Goal: Task Accomplishment & Management: Manage account settings

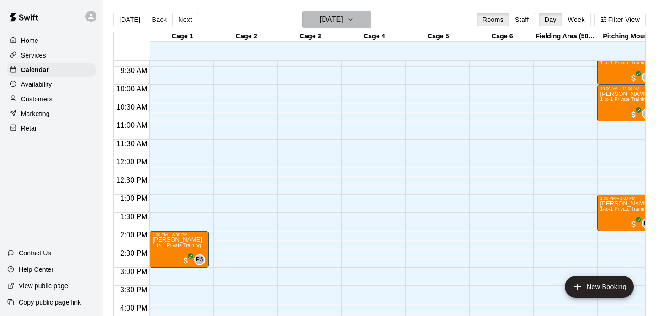
click at [334, 24] on h6 "[DATE]" at bounding box center [331, 19] width 23 height 13
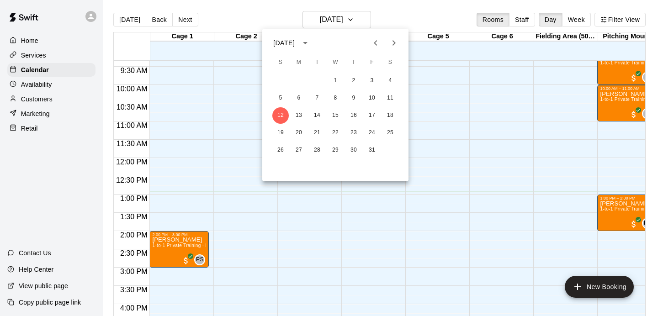
click at [553, 214] on div at bounding box center [329, 158] width 658 height 316
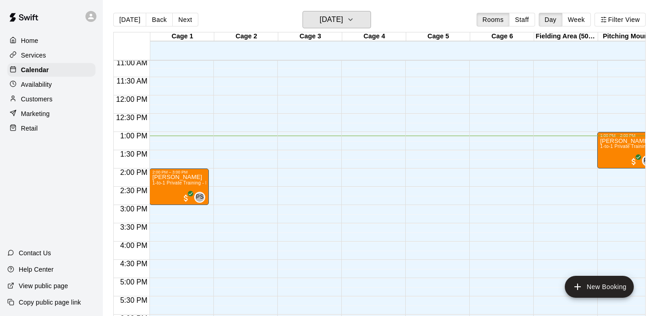
scroll to position [421, 0]
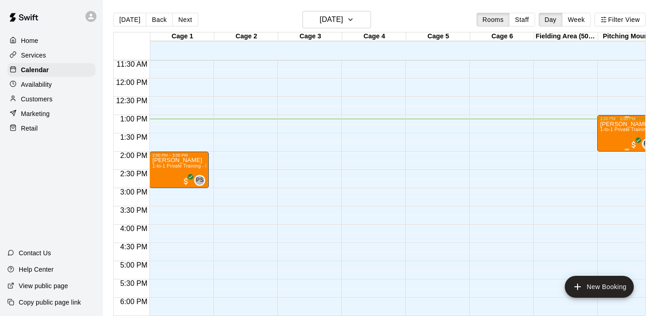
click at [605, 128] on span "1-to-1 Private Training - Pitching" at bounding box center [635, 129] width 70 height 5
click at [607, 184] on icon "delete" at bounding box center [609, 180] width 11 height 11
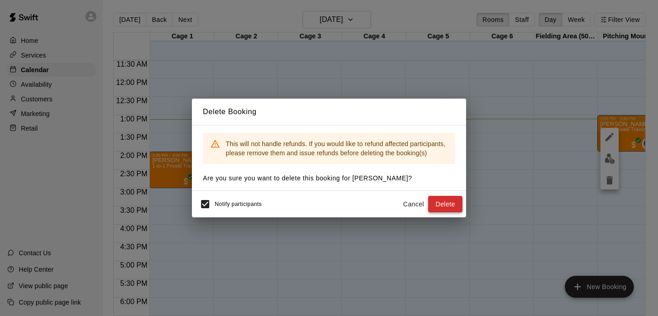
click at [446, 199] on button "Delete" at bounding box center [445, 204] width 34 height 17
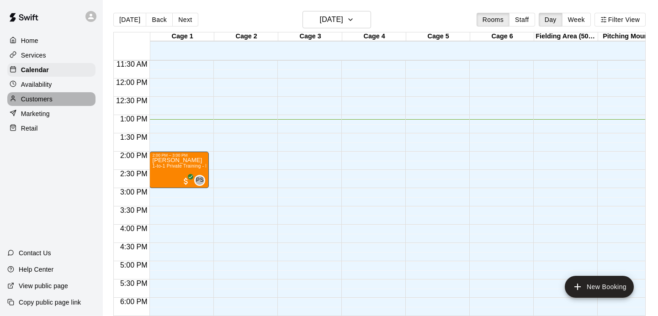
click at [48, 96] on p "Customers" at bounding box center [37, 99] width 32 height 9
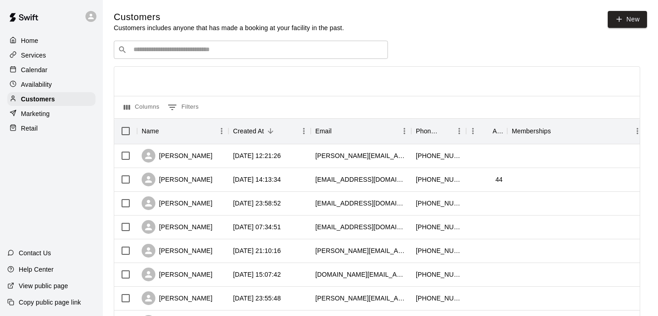
click at [192, 44] on div "​ ​" at bounding box center [251, 50] width 274 height 18
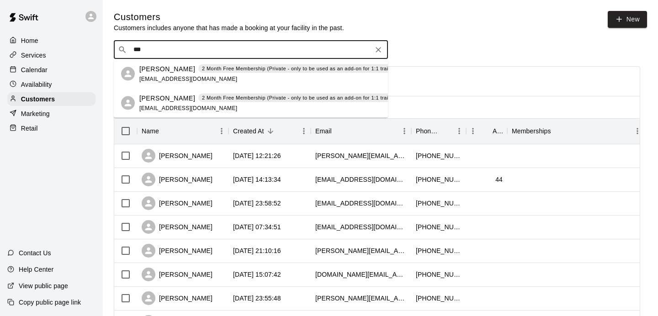
type input "**"
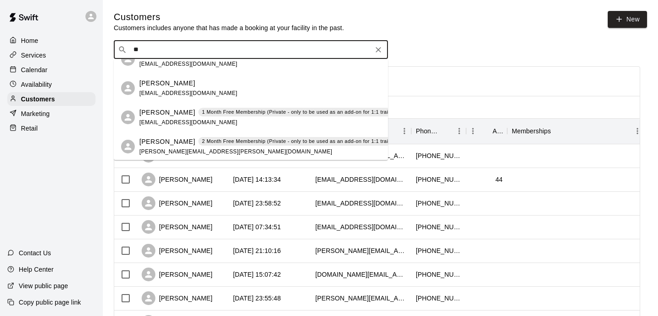
scroll to position [213, 0]
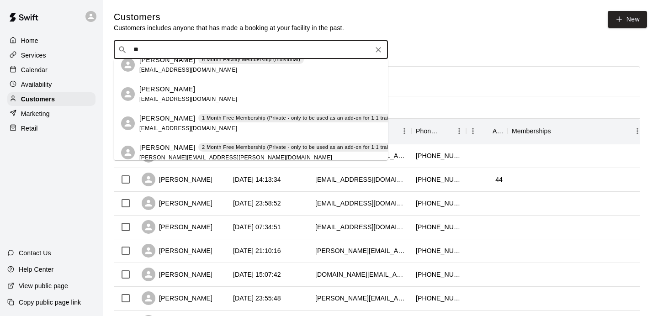
click at [218, 91] on div "Jonah Litvack hermanjaclyn@gmail.com" at bounding box center [259, 95] width 241 height 20
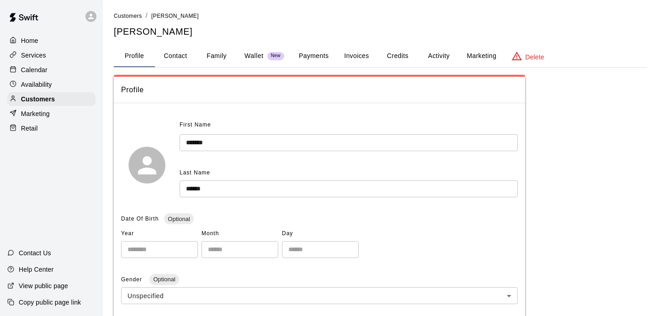
click at [438, 48] on button "Activity" at bounding box center [438, 56] width 41 height 22
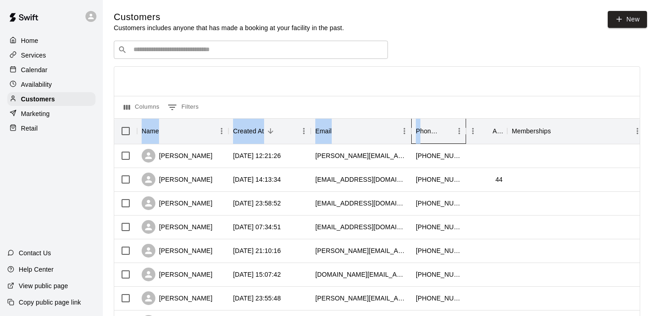
drag, startPoint x: 419, startPoint y: 139, endPoint x: 393, endPoint y: 90, distance: 55.4
click at [409, 84] on div at bounding box center [377, 81] width 526 height 29
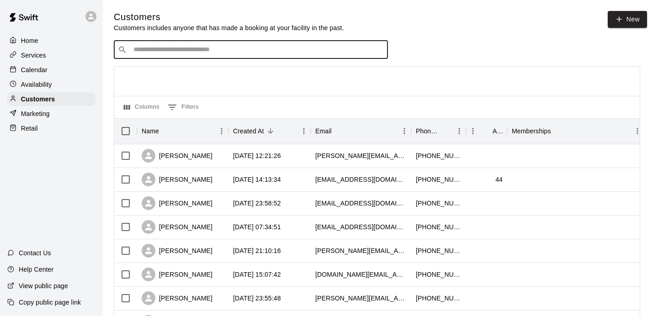
click at [145, 51] on input "Search customers by name or email" at bounding box center [257, 49] width 253 height 9
type input "**"
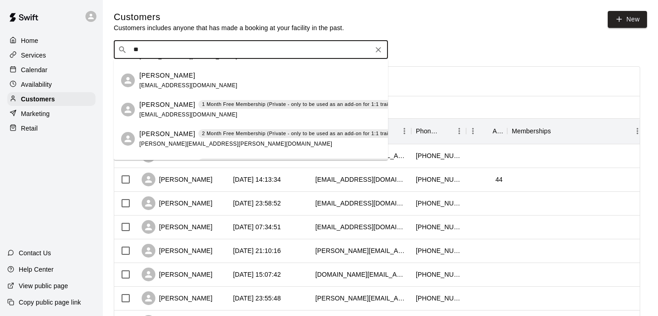
scroll to position [226, 0]
click at [193, 74] on div "Jonah Litvack" at bounding box center [188, 77] width 98 height 10
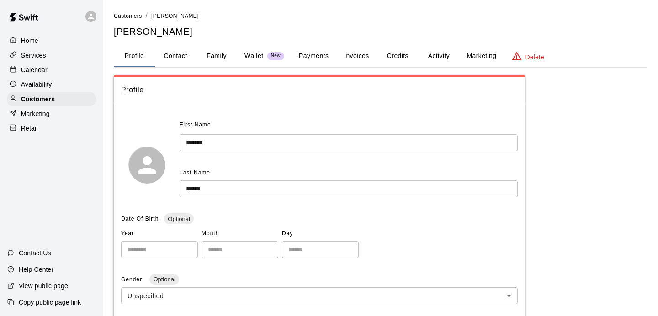
click at [450, 53] on button "Activity" at bounding box center [438, 56] width 41 height 22
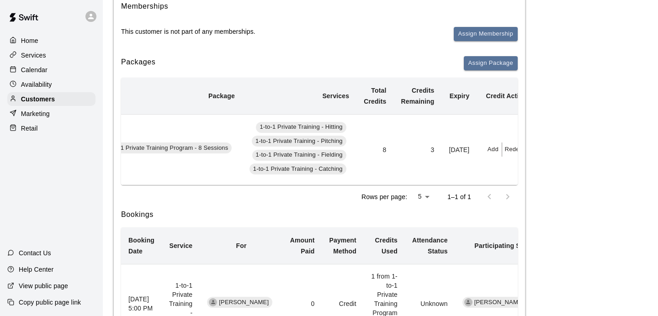
scroll to position [0, 100]
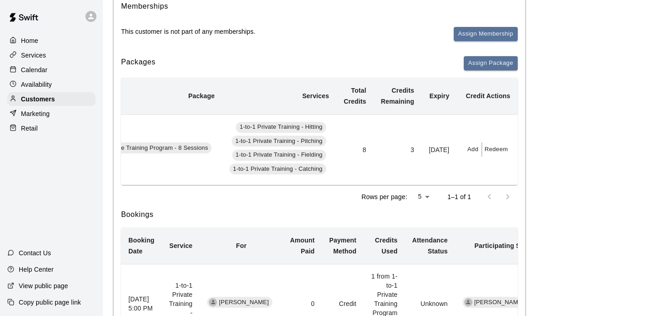
click at [473, 154] on button "Add" at bounding box center [473, 150] width 18 height 14
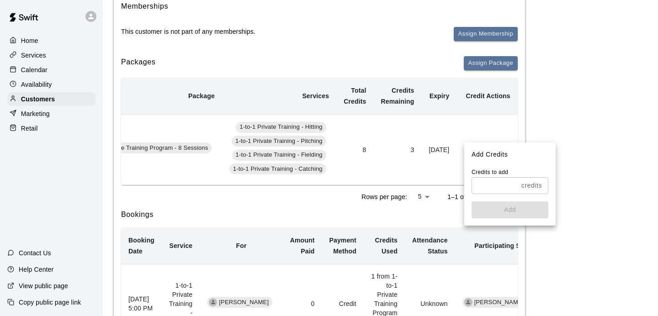
click at [487, 181] on input "text" at bounding box center [495, 185] width 46 height 17
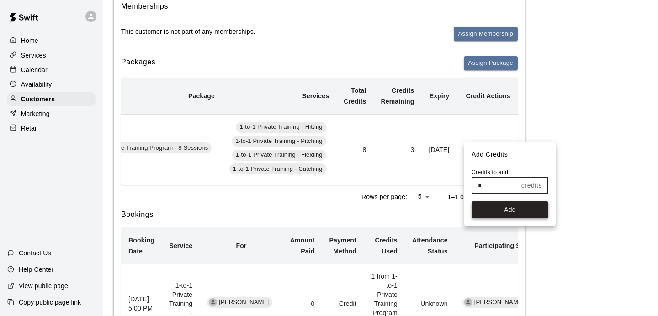
type input "*"
click at [515, 214] on button "Add" at bounding box center [510, 210] width 77 height 17
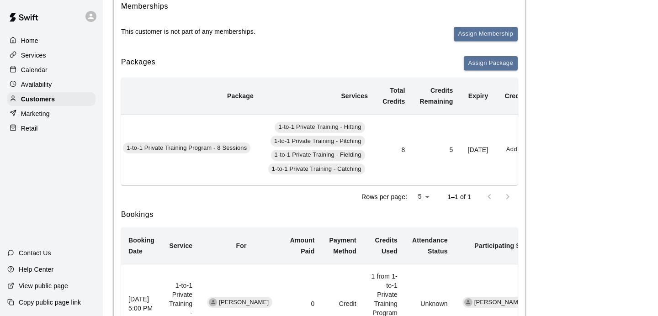
scroll to position [0, 0]
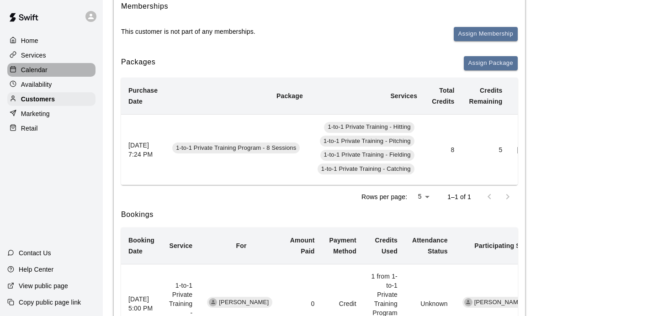
click at [27, 72] on p "Calendar" at bounding box center [34, 69] width 27 height 9
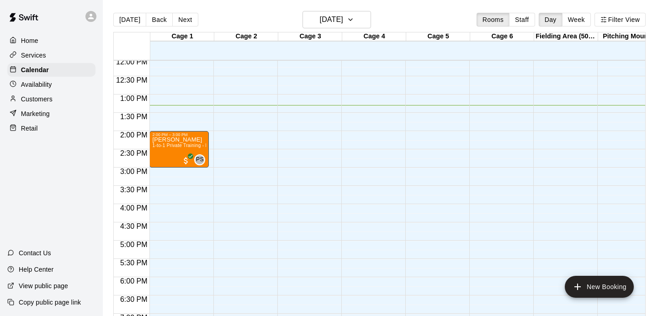
scroll to position [441, 0]
click at [47, 97] on p "Customers" at bounding box center [37, 99] width 32 height 9
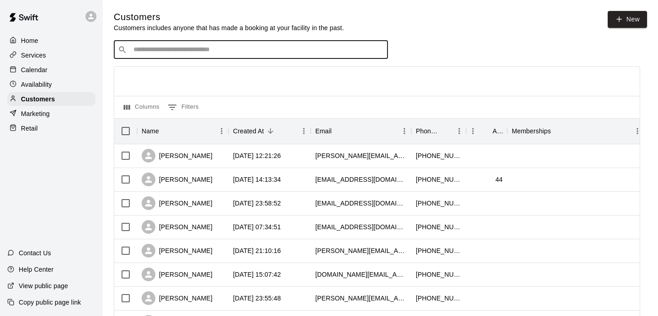
click at [170, 50] on input "Search customers by name or email" at bounding box center [257, 49] width 253 height 9
type input "*******"
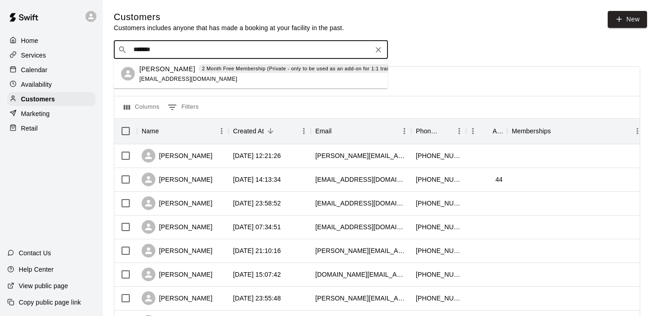
click at [139, 75] on span "limin2017new@gmail.com" at bounding box center [188, 78] width 98 height 6
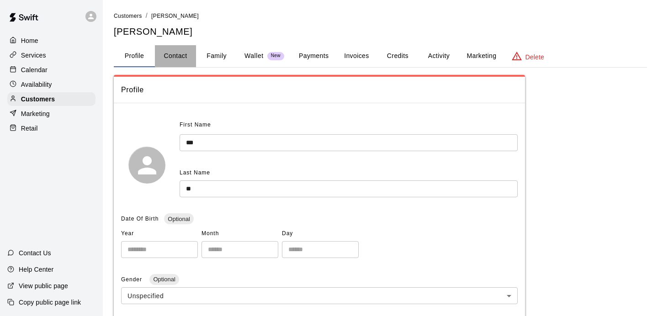
click at [165, 58] on button "Contact" at bounding box center [175, 56] width 41 height 22
select select "**"
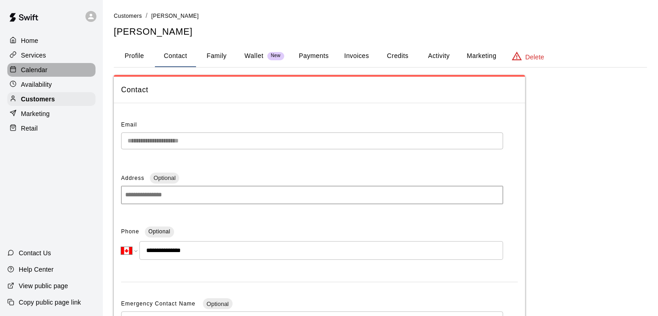
click at [50, 74] on div "Calendar" at bounding box center [51, 70] width 88 height 14
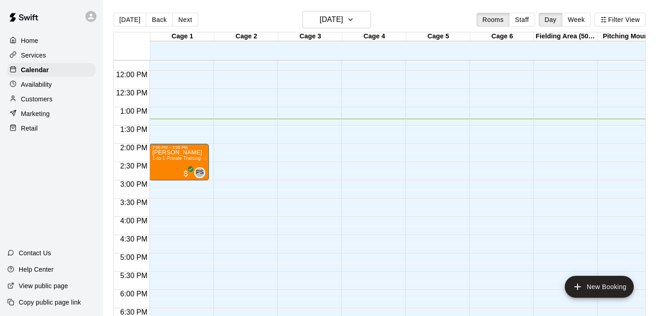
scroll to position [430, 0]
click at [37, 83] on p "Availability" at bounding box center [36, 84] width 31 height 9
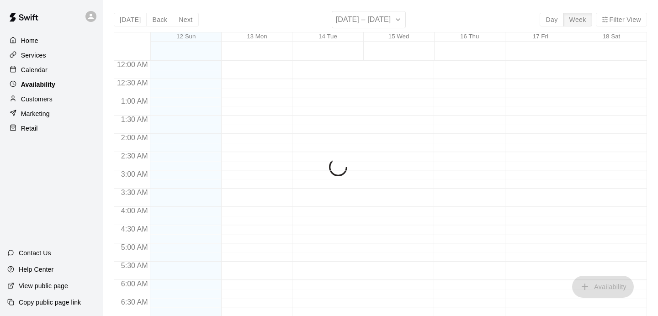
scroll to position [488, 0]
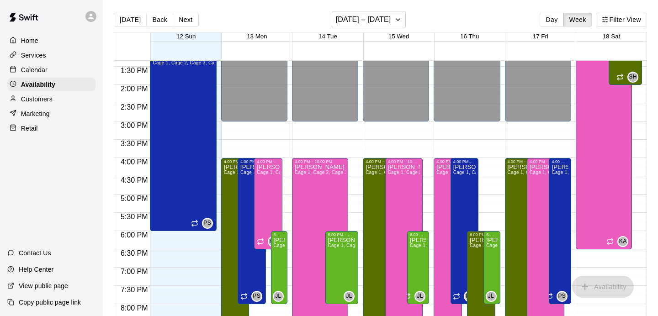
click at [47, 99] on p "Customers" at bounding box center [37, 99] width 32 height 9
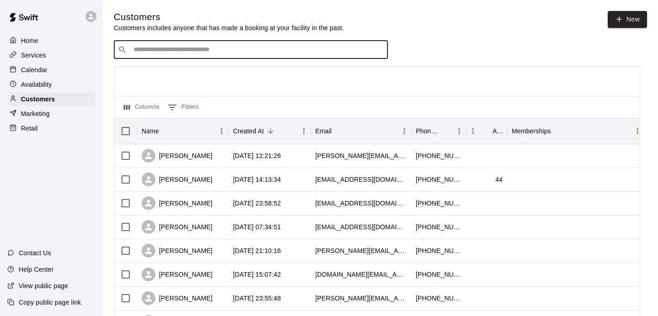
click at [179, 48] on input "Search customers by name or email" at bounding box center [257, 49] width 253 height 9
type input "****"
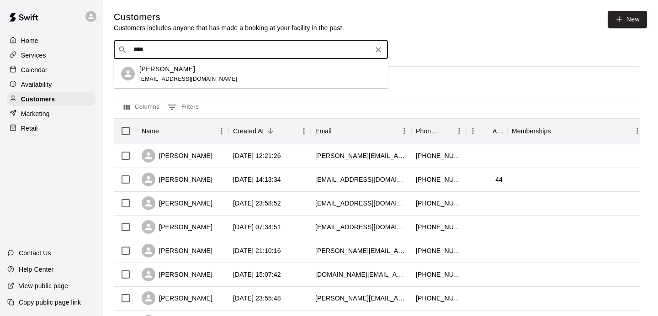
click at [156, 66] on p "Jonah Litvack" at bounding box center [167, 69] width 56 height 10
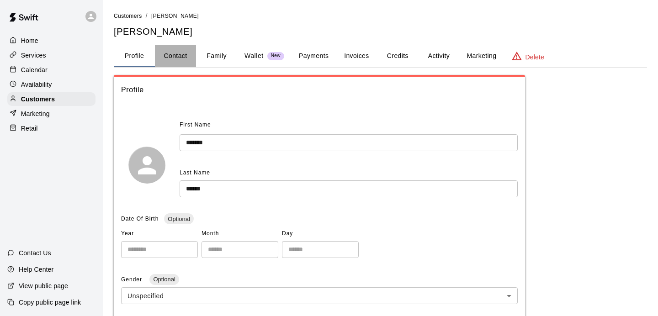
click at [176, 53] on button "Contact" at bounding box center [175, 56] width 41 height 22
select select "**"
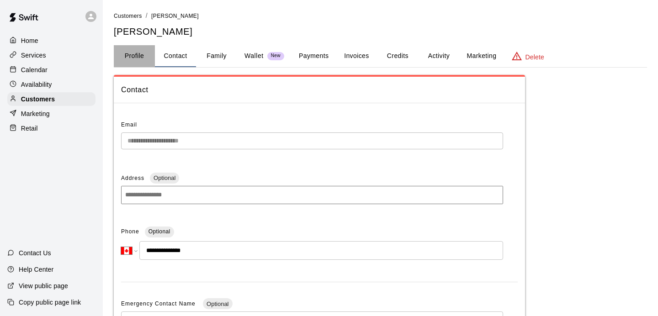
click at [140, 54] on button "Profile" at bounding box center [134, 56] width 41 height 22
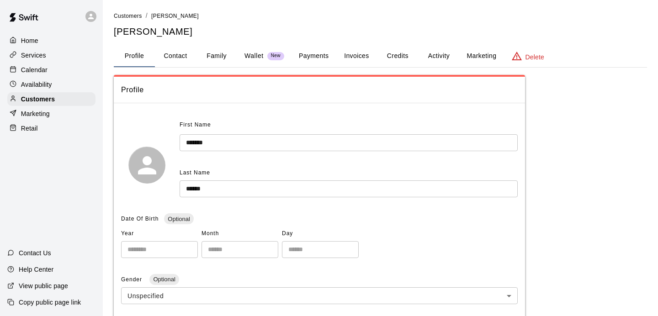
click at [431, 52] on button "Activity" at bounding box center [438, 56] width 41 height 22
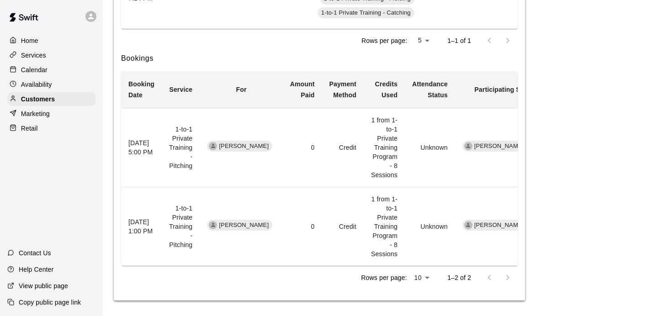
scroll to position [276, 0]
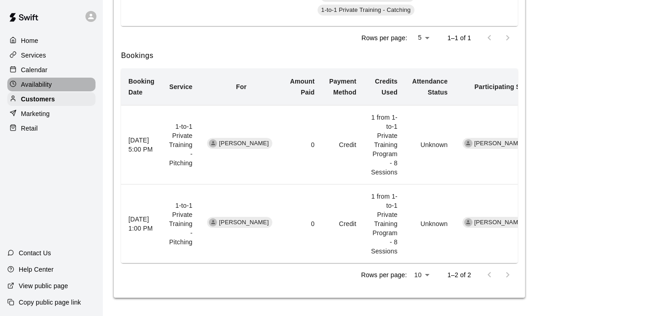
click at [46, 82] on p "Availability" at bounding box center [36, 84] width 31 height 9
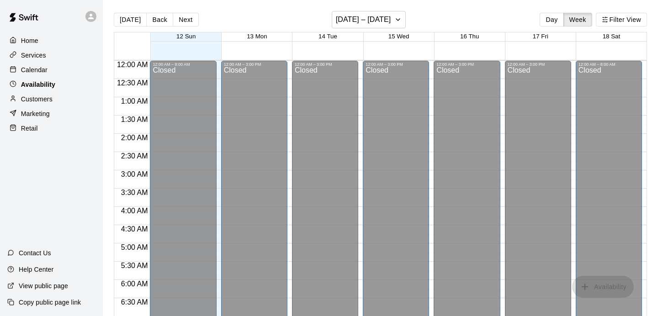
scroll to position [489, 0]
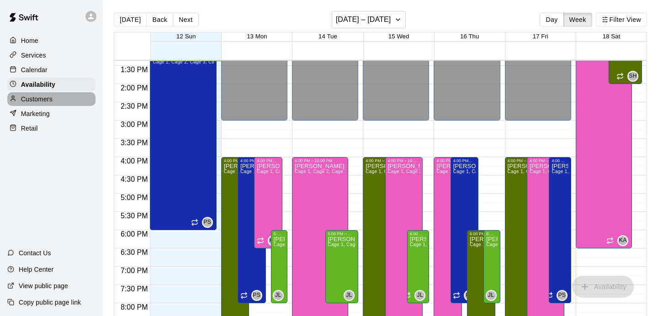
click at [45, 98] on p "Customers" at bounding box center [37, 99] width 32 height 9
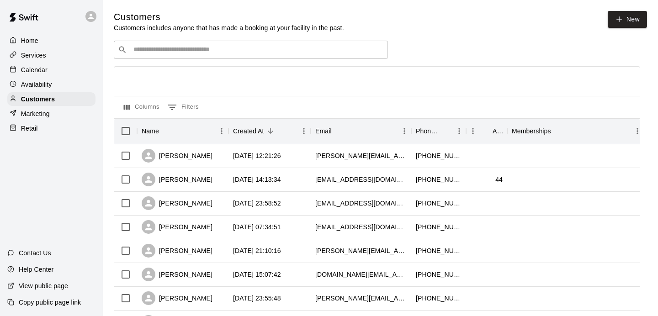
click at [148, 58] on div "​ ​" at bounding box center [251, 50] width 274 height 18
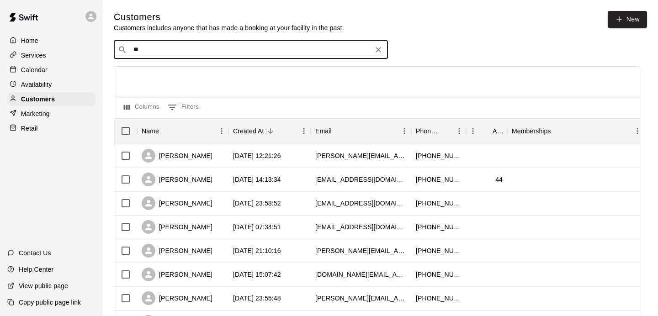
type input "***"
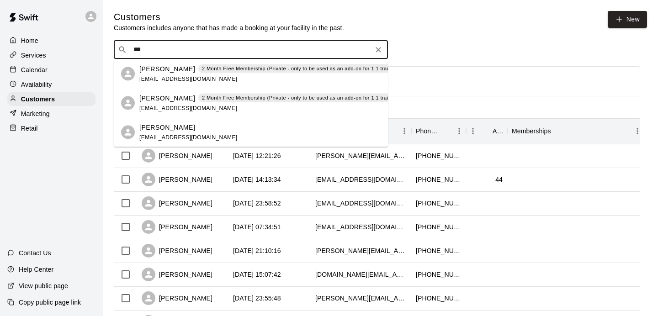
click at [207, 74] on div "Min Li 2 Month Free Membership (Private - only to be used as an add-on for 1:1 …" at bounding box center [271, 74] width 265 height 20
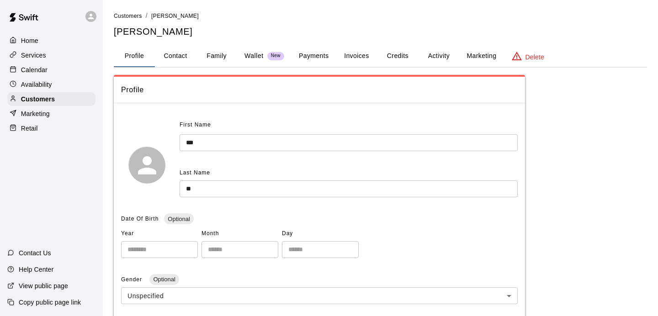
click at [175, 65] on button "Contact" at bounding box center [175, 56] width 41 height 22
select select "**"
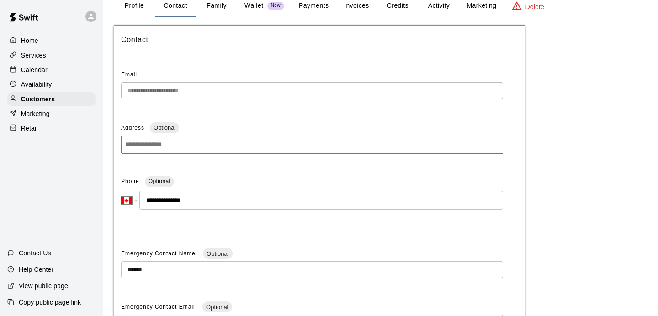
scroll to position [53, 0]
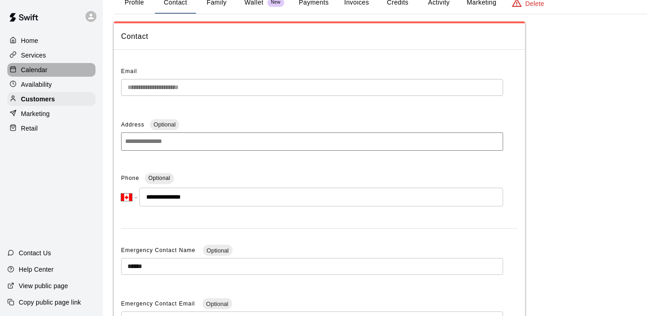
click at [48, 74] on div "Calendar" at bounding box center [51, 70] width 88 height 14
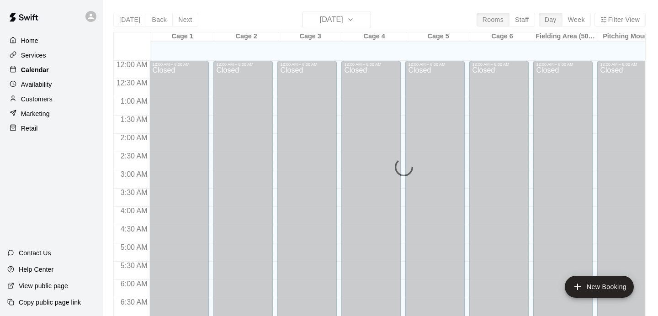
scroll to position [489, 0]
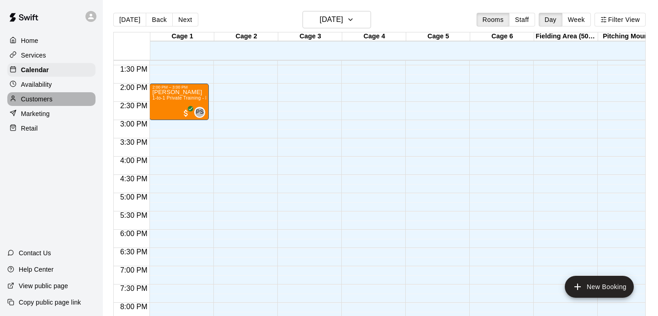
click at [60, 97] on div "Customers" at bounding box center [51, 99] width 88 height 14
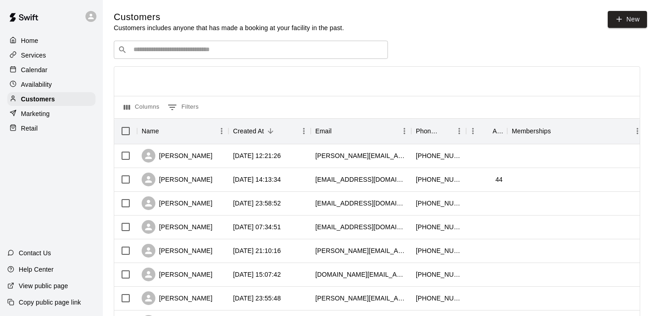
click at [201, 44] on div "​ ​" at bounding box center [251, 50] width 274 height 18
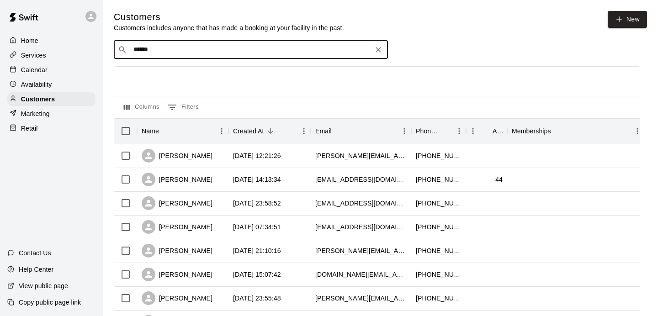
type input "*******"
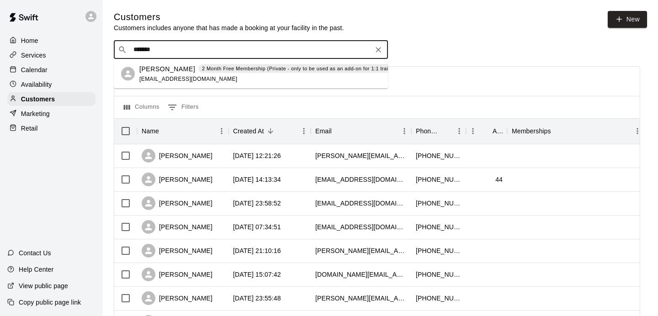
click at [188, 73] on div "Matthew Kuang 2 Month Free Membership (Private - only to be used as an add-on f…" at bounding box center [271, 69] width 265 height 10
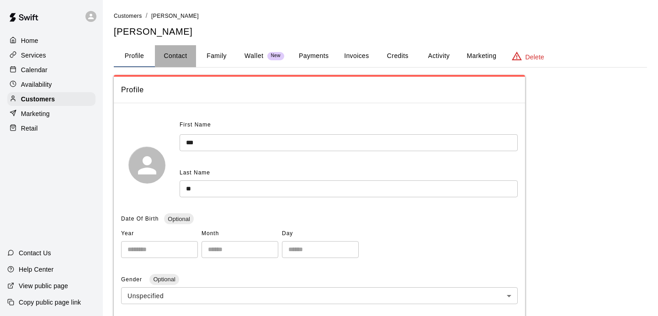
click at [175, 59] on button "Contact" at bounding box center [175, 56] width 41 height 22
select select "**"
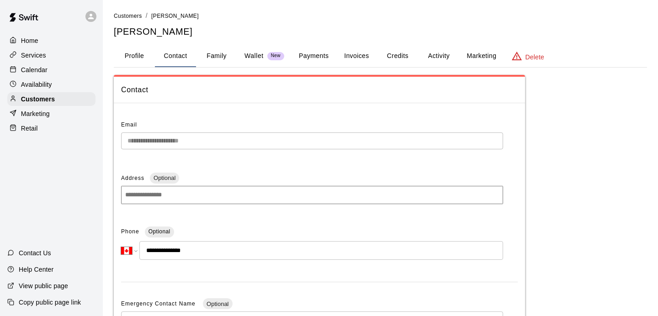
click at [44, 70] on p "Calendar" at bounding box center [34, 69] width 27 height 9
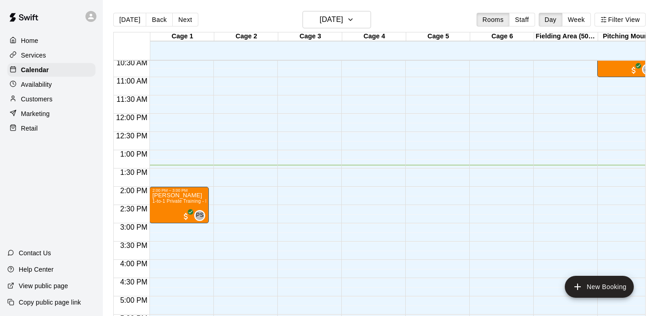
scroll to position [445, 0]
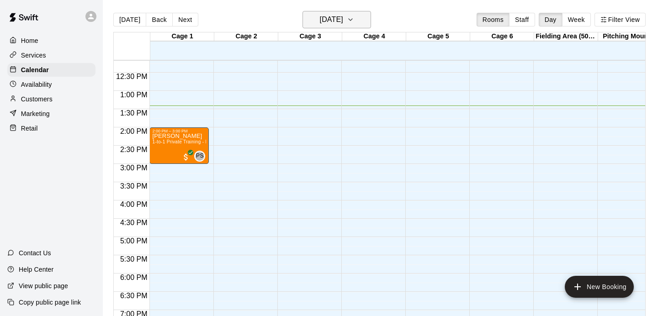
click at [343, 18] on h6 "[DATE]" at bounding box center [331, 19] width 23 height 13
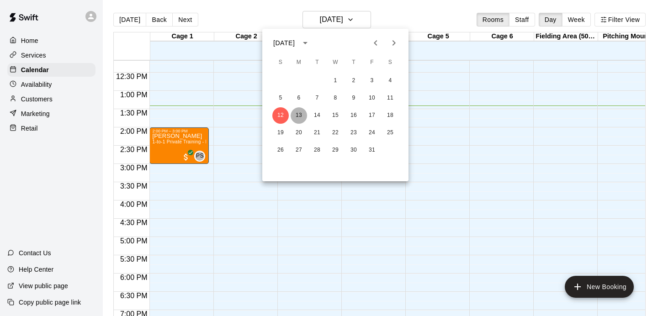
click at [301, 121] on button "13" at bounding box center [299, 115] width 16 height 16
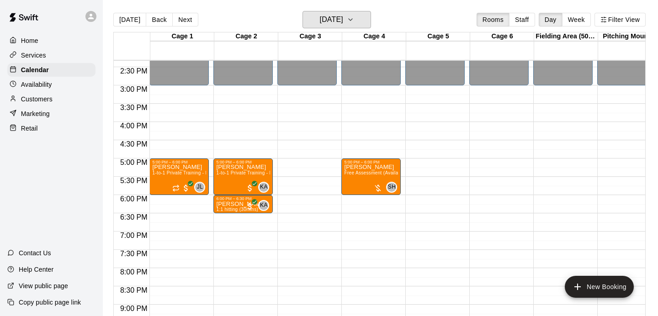
scroll to position [524, 0]
click at [51, 87] on p "Availability" at bounding box center [36, 84] width 31 height 9
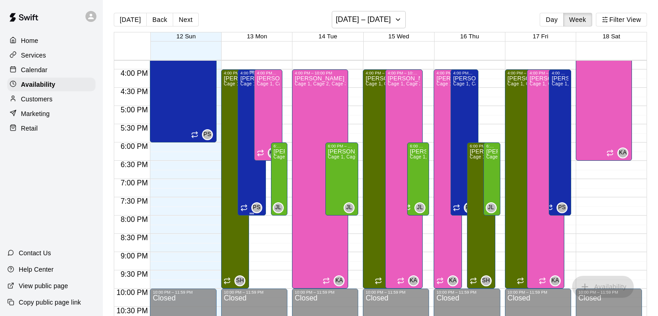
scroll to position [561, 0]
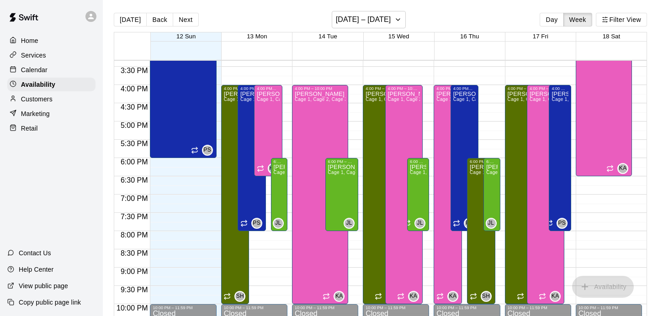
click at [35, 99] on p "Customers" at bounding box center [37, 99] width 32 height 9
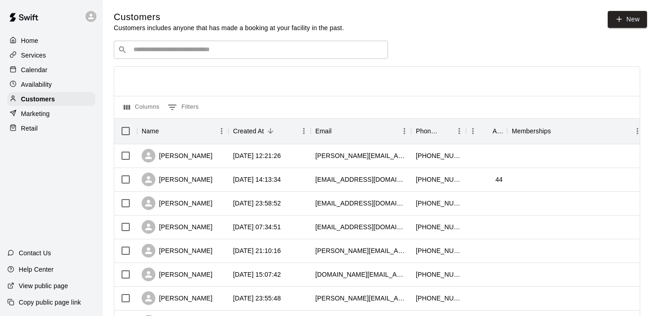
click at [37, 83] on p "Availability" at bounding box center [36, 84] width 31 height 9
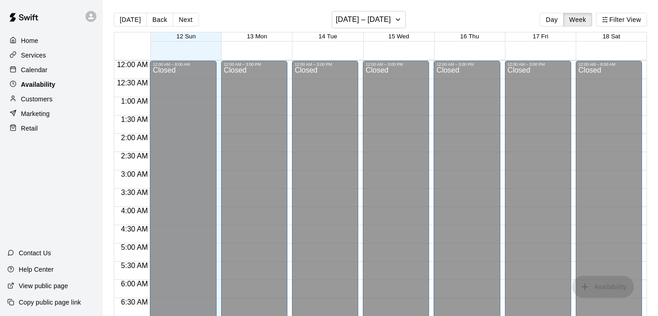
scroll to position [491, 0]
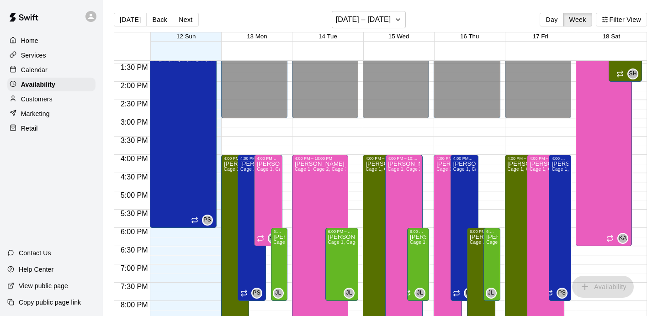
click at [42, 72] on p "Calendar" at bounding box center [34, 69] width 27 height 9
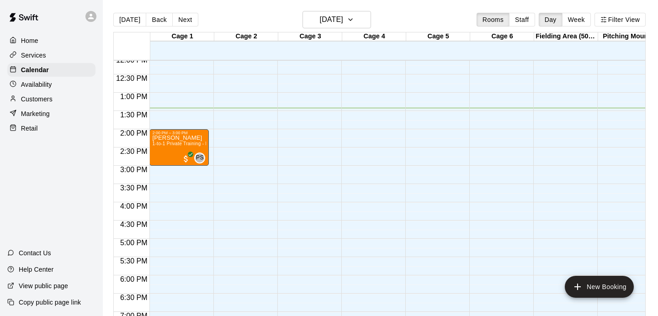
scroll to position [441, 0]
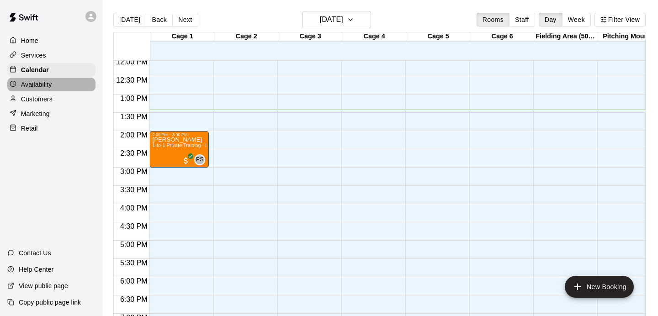
click at [40, 87] on p "Availability" at bounding box center [36, 84] width 31 height 9
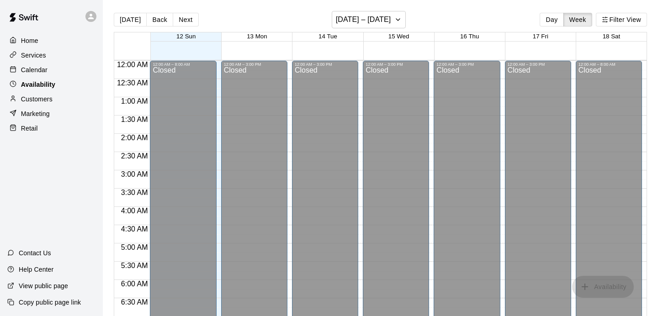
scroll to position [491, 0]
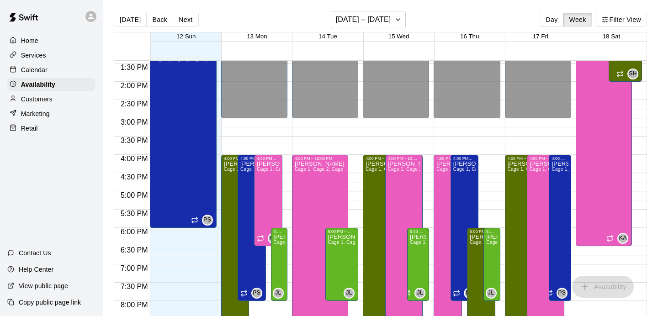
click at [35, 73] on p "Calendar" at bounding box center [34, 69] width 27 height 9
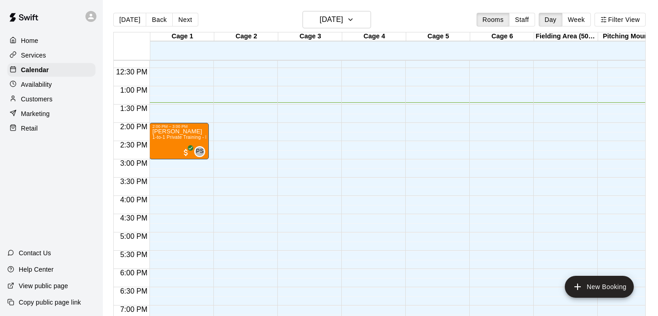
scroll to position [448, 0]
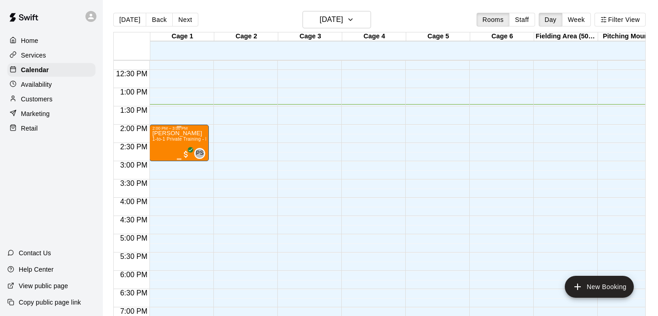
click at [200, 133] on div "Matthew Kuang 1-to-1 Private Training - Hitting" at bounding box center [179, 289] width 54 height 316
click at [162, 180] on icon "delete" at bounding box center [162, 184] width 6 height 8
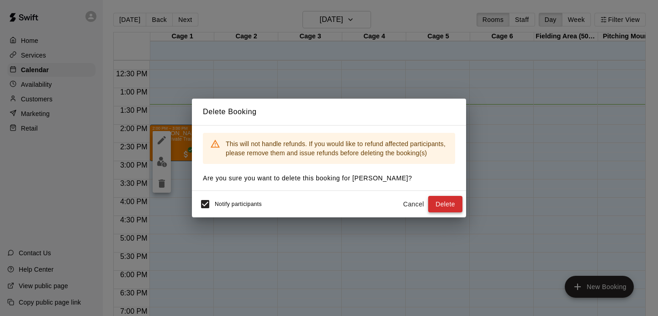
click at [443, 198] on button "Delete" at bounding box center [445, 204] width 34 height 17
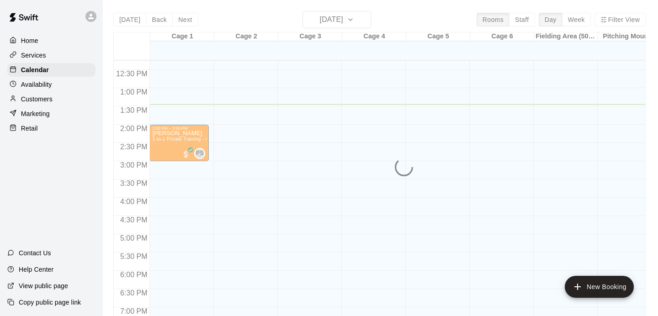
click at [40, 99] on p "Customers" at bounding box center [37, 99] width 32 height 9
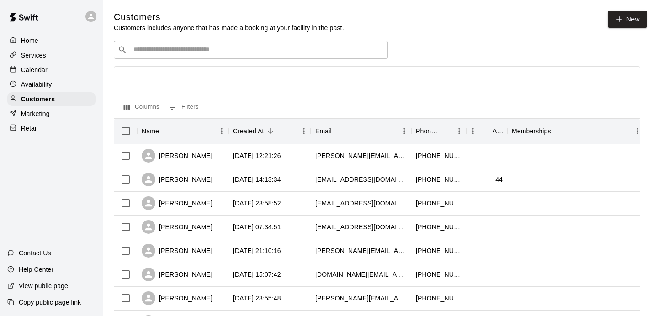
click at [227, 52] on input "Search customers by name or email" at bounding box center [257, 49] width 253 height 9
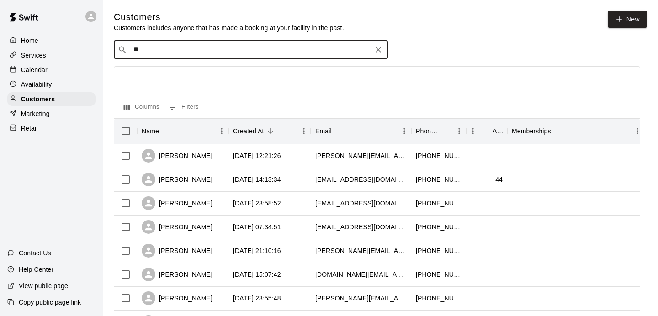
type input "***"
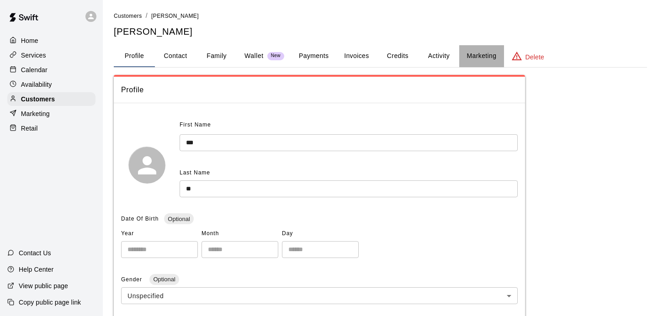
click at [477, 47] on button "Marketing" at bounding box center [481, 56] width 44 height 22
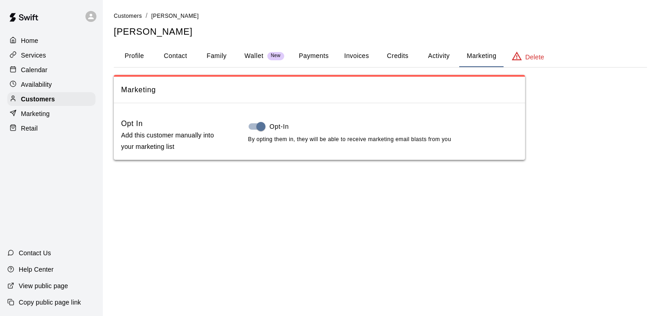
click at [451, 55] on button "Activity" at bounding box center [438, 56] width 41 height 22
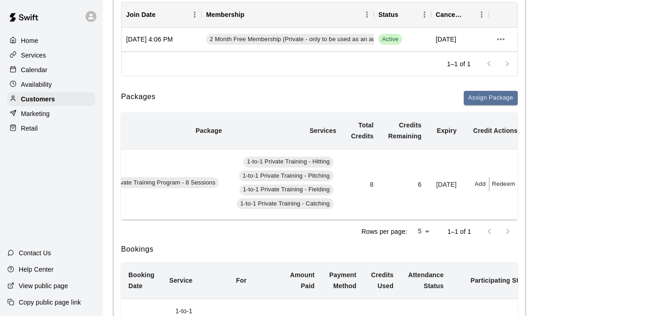
scroll to position [0, 90]
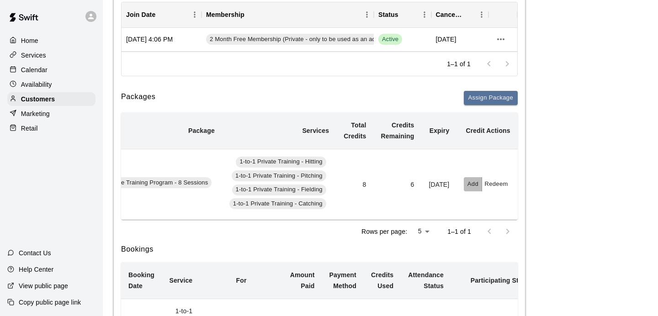
click at [465, 187] on button "Add" at bounding box center [473, 184] width 18 height 14
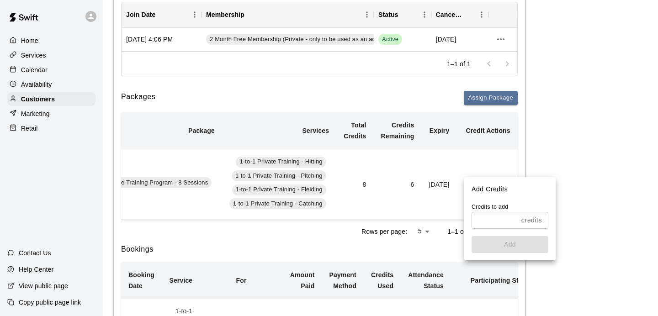
click at [487, 221] on input "text" at bounding box center [495, 220] width 46 height 17
type input "*"
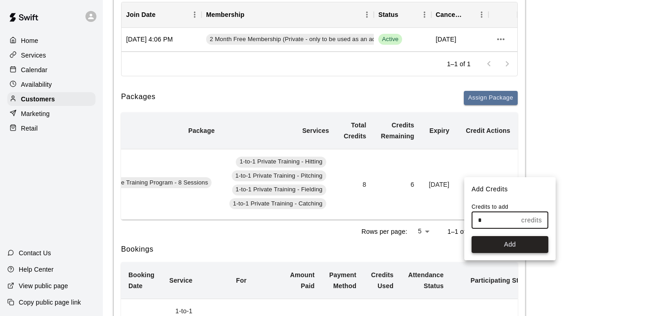
click at [499, 241] on button "Add" at bounding box center [510, 244] width 77 height 17
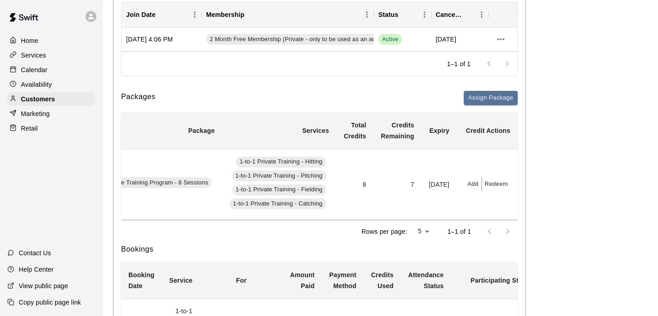
click at [48, 75] on div "Calendar" at bounding box center [51, 70] width 88 height 14
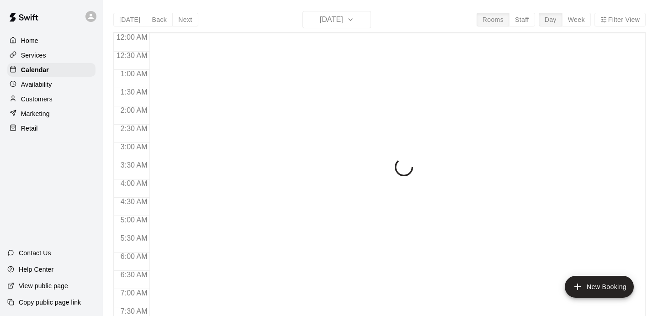
scroll to position [495, 0]
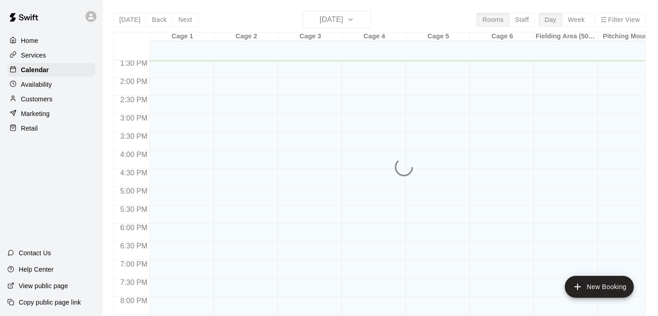
click at [344, 23] on div "Today Back Next Sunday Oct 12 Rooms Staff Day Week Filter View Cage 1 12 Sun Ca…" at bounding box center [379, 169] width 532 height 316
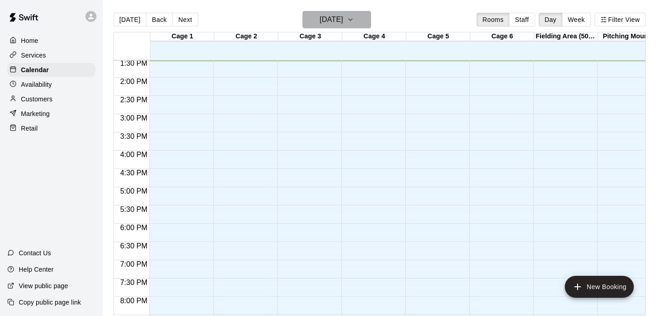
click at [343, 23] on h6 "[DATE]" at bounding box center [331, 19] width 23 height 13
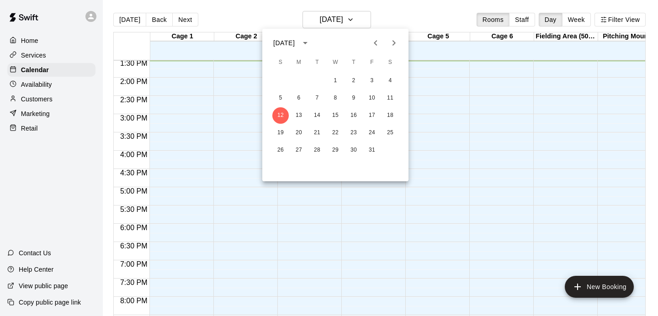
click at [300, 106] on div "1 2 3 4 5 6 7 8 9 10 11 12 13 14 15 16 17 18 19 20 21 22 23 24 25 26 27 28 29 3…" at bounding box center [335, 116] width 146 height 88
click at [298, 122] on button "13" at bounding box center [299, 115] width 16 height 16
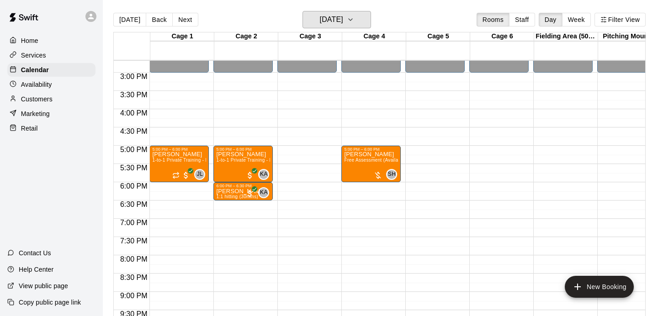
scroll to position [539, 0]
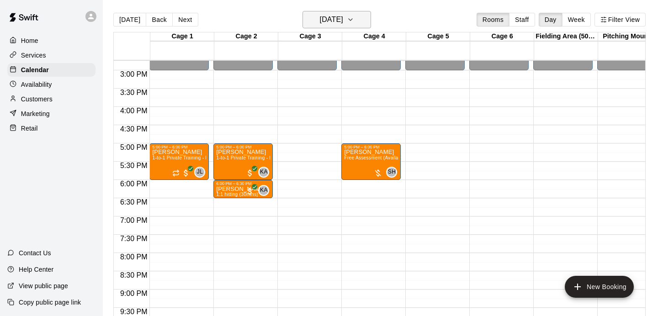
click at [341, 25] on h6 "Monday Oct 13" at bounding box center [331, 19] width 23 height 13
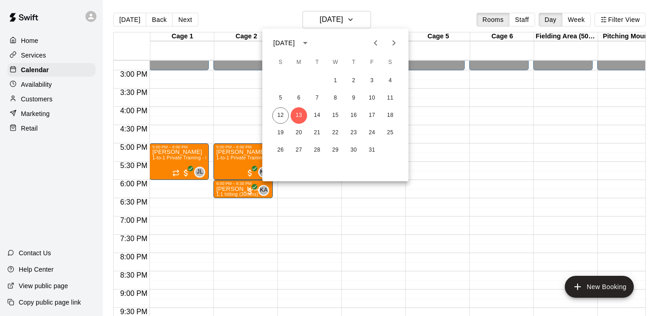
click at [308, 213] on div at bounding box center [329, 158] width 658 height 316
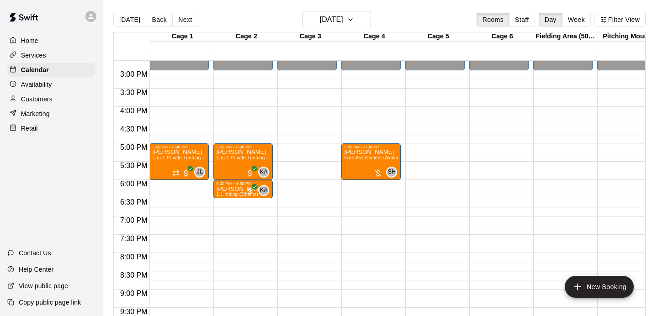
click at [37, 96] on p "Customers" at bounding box center [37, 99] width 32 height 9
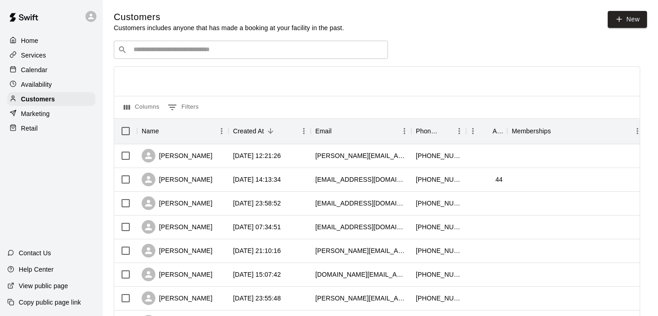
click at [147, 57] on div "​ ​" at bounding box center [251, 50] width 274 height 18
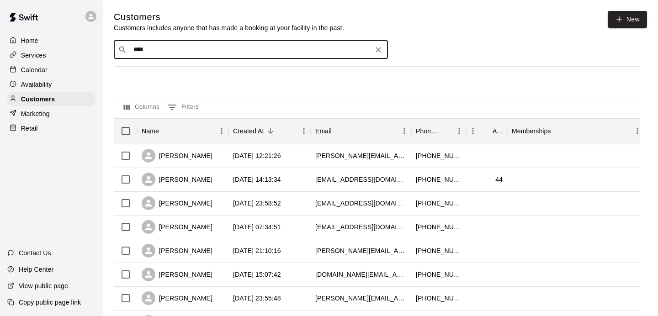
type input "*****"
click at [134, 72] on div "Jonah Litvack hermanjaclyn@gmail.com" at bounding box center [251, 73] width 274 height 29
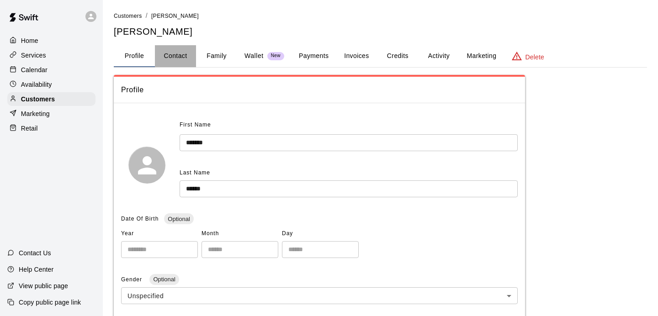
click at [181, 57] on button "Contact" at bounding box center [175, 56] width 41 height 22
select select "**"
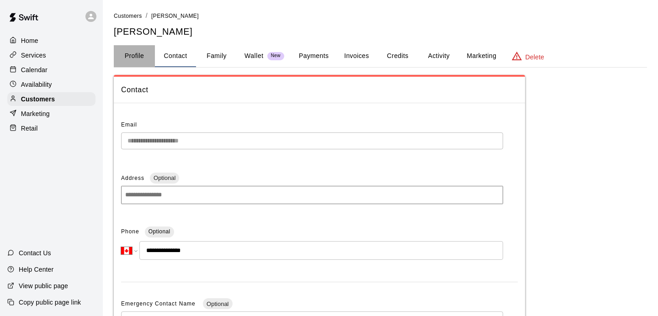
click at [129, 50] on button "Profile" at bounding box center [134, 56] width 41 height 22
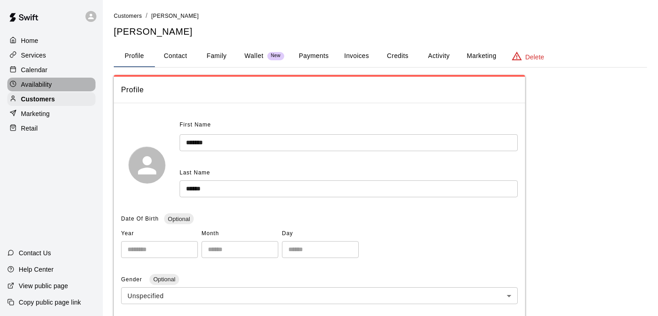
click at [37, 87] on p "Availability" at bounding box center [36, 84] width 31 height 9
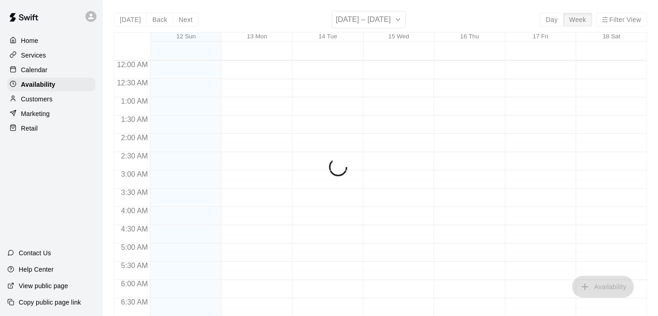
scroll to position [496, 0]
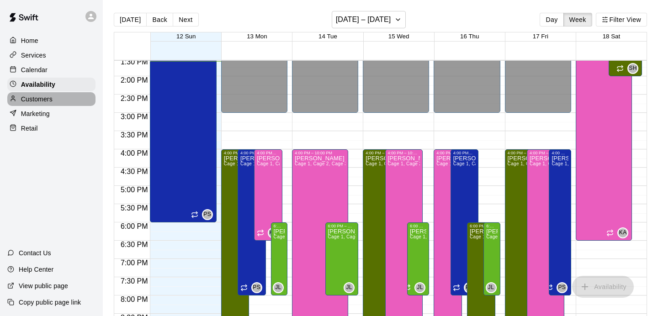
click at [51, 101] on p "Customers" at bounding box center [37, 99] width 32 height 9
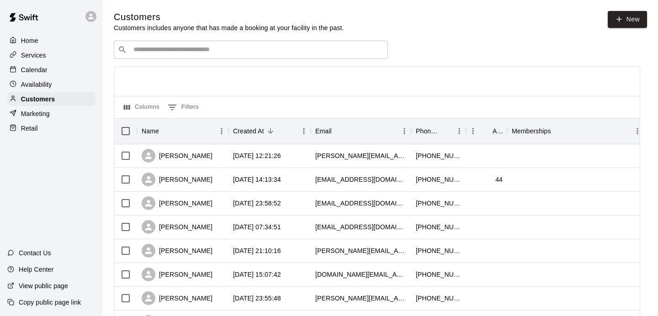
click at [186, 52] on input "Search customers by name or email" at bounding box center [257, 49] width 253 height 9
click at [177, 69] on div at bounding box center [377, 81] width 526 height 29
click at [53, 82] on div "Availability" at bounding box center [51, 85] width 88 height 14
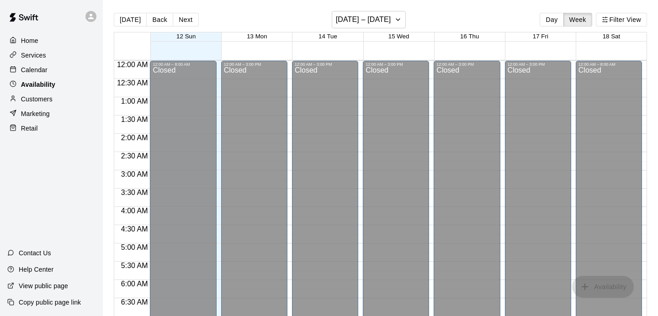
scroll to position [497, 0]
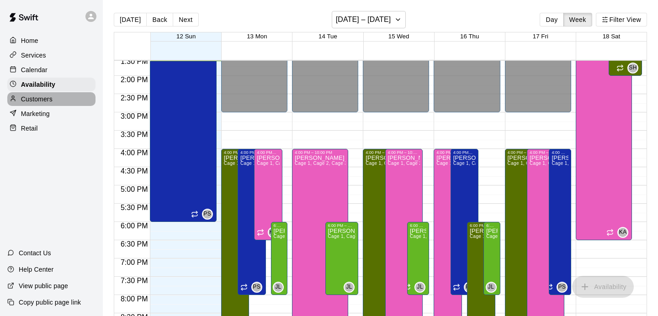
click at [58, 99] on div "Customers" at bounding box center [51, 99] width 88 height 14
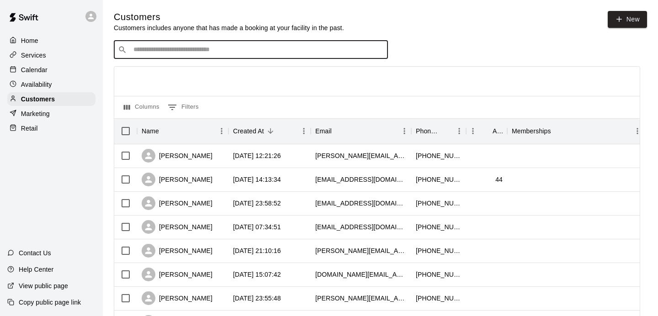
click at [169, 52] on input "Search customers by name or email" at bounding box center [257, 49] width 253 height 9
click at [144, 84] on div at bounding box center [377, 81] width 526 height 29
click at [156, 53] on input "Search customers by name or email" at bounding box center [257, 49] width 253 height 9
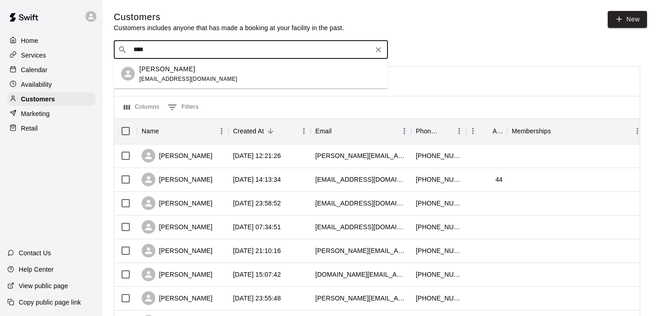
type input "*****"
click at [166, 77] on span "hermanjaclyn@gmail.com" at bounding box center [188, 78] width 98 height 6
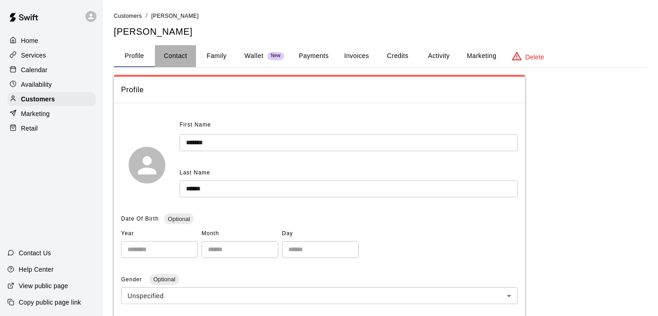
click at [171, 64] on button "Contact" at bounding box center [175, 56] width 41 height 22
select select "**"
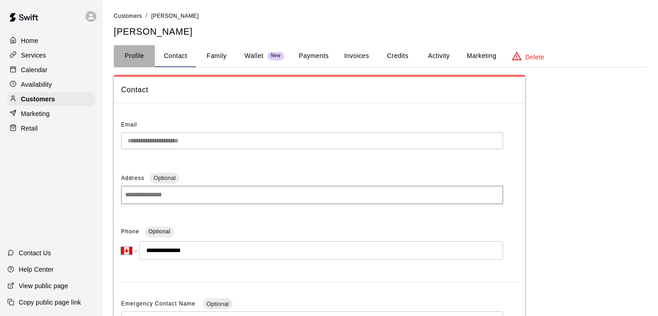
click at [146, 59] on button "Profile" at bounding box center [134, 56] width 41 height 22
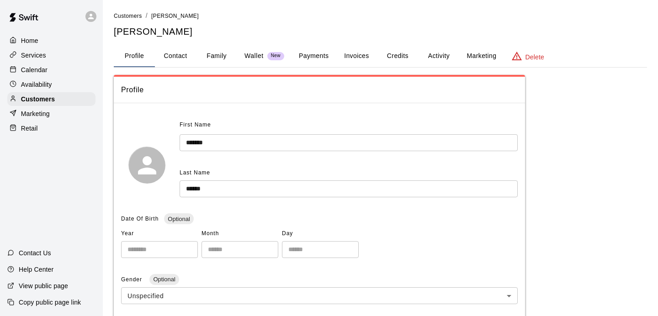
click at [183, 61] on button "Contact" at bounding box center [175, 56] width 41 height 22
select select "**"
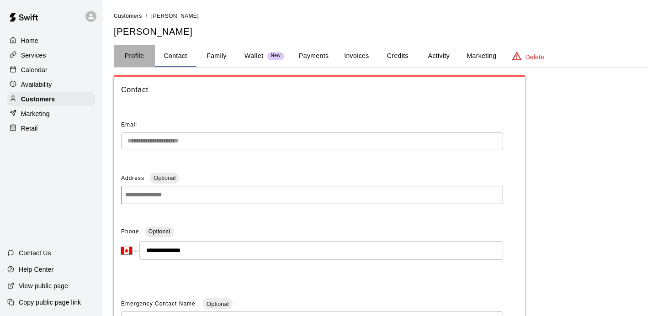
click at [126, 57] on button "Profile" at bounding box center [134, 56] width 41 height 22
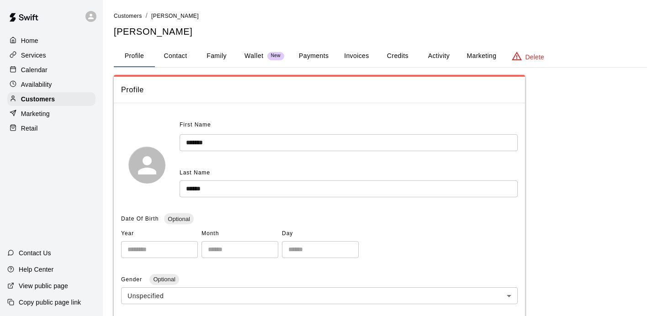
click at [49, 84] on p "Availability" at bounding box center [36, 84] width 31 height 9
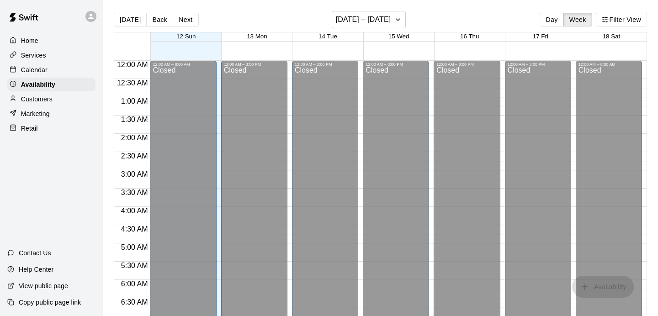
scroll to position [497, 0]
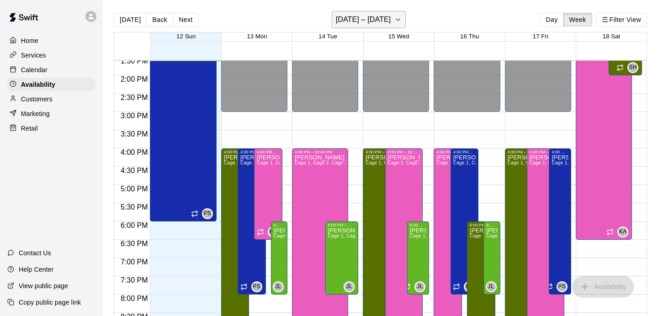
click at [366, 21] on h6 "[DATE] – [DATE]" at bounding box center [363, 19] width 55 height 13
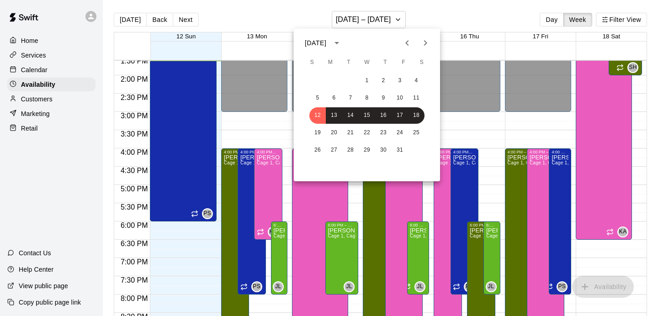
click at [239, 15] on div at bounding box center [329, 158] width 658 height 316
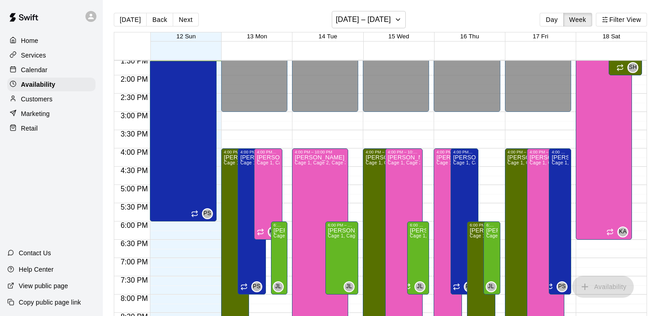
click at [35, 74] on p "Calendar" at bounding box center [34, 69] width 27 height 9
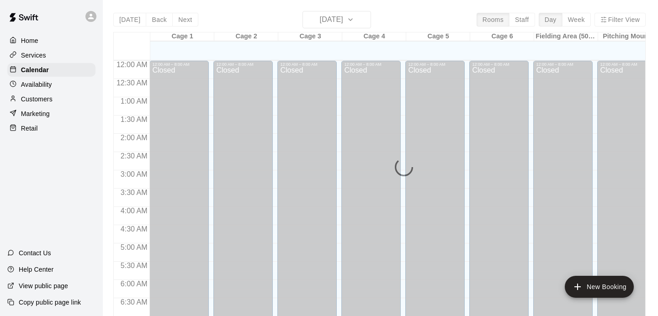
scroll to position [498, 0]
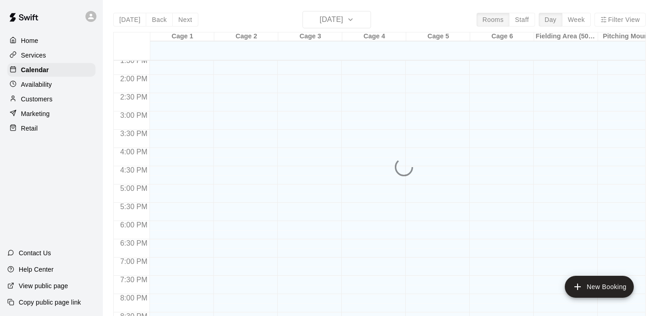
click at [355, 22] on div "Today Back Next Sunday Oct 12 Rooms Staff Day Week Filter View Cage 1 12 Sun Ca…" at bounding box center [379, 169] width 532 height 316
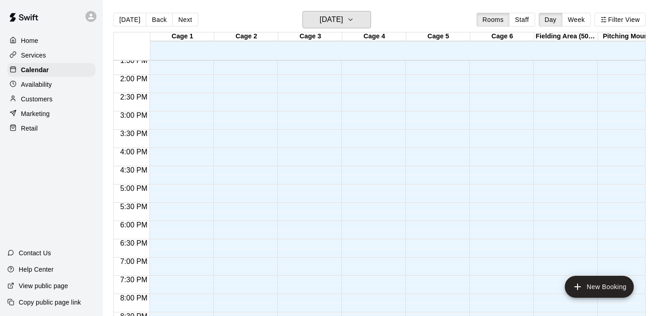
click at [355, 22] on button "[DATE]" at bounding box center [337, 19] width 69 height 17
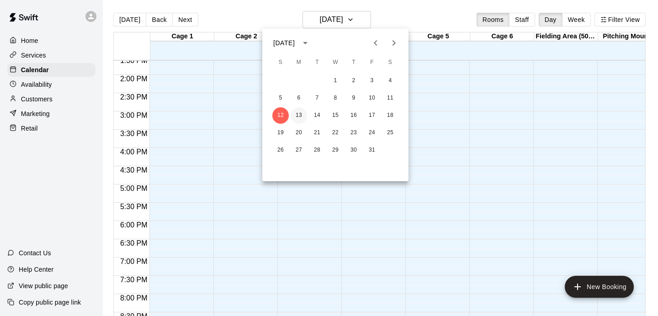
click at [302, 111] on button "13" at bounding box center [299, 115] width 16 height 16
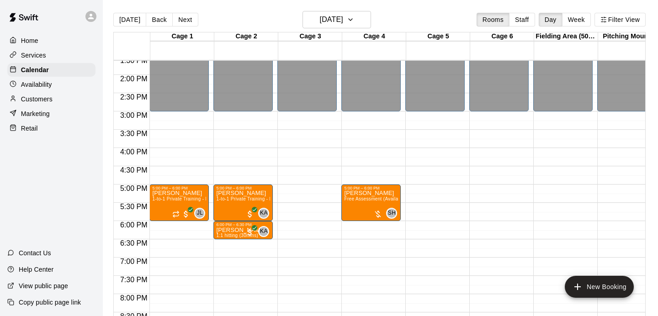
click at [23, 86] on p "Availability" at bounding box center [36, 84] width 31 height 9
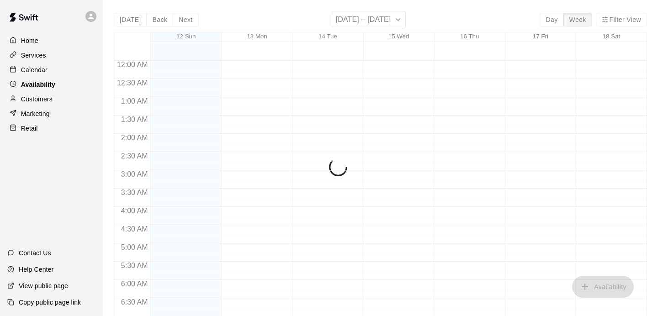
scroll to position [503, 0]
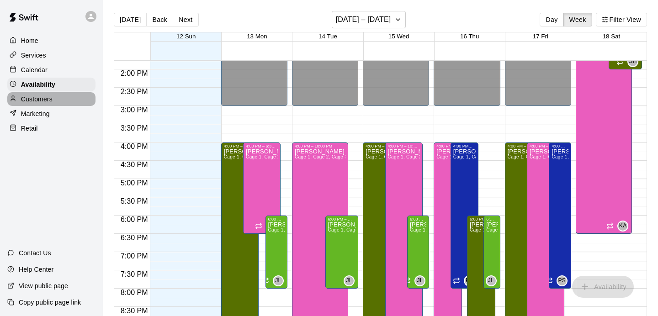
click at [48, 101] on p "Customers" at bounding box center [37, 99] width 32 height 9
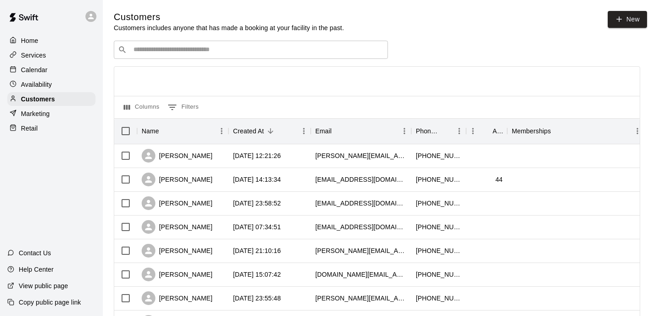
click at [55, 84] on div "Availability" at bounding box center [51, 85] width 88 height 14
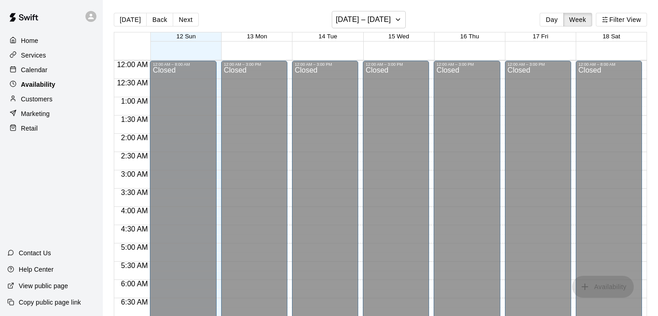
scroll to position [505, 0]
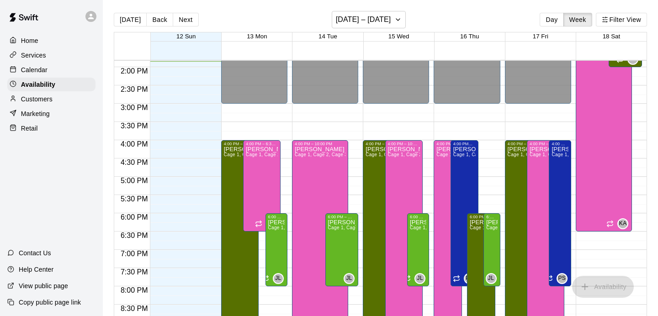
click at [64, 73] on div "Calendar" at bounding box center [51, 70] width 88 height 14
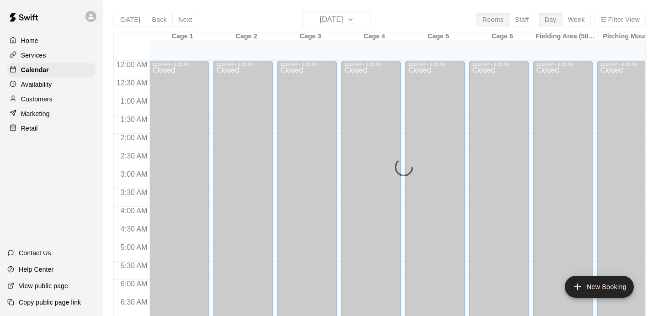
scroll to position [505, 0]
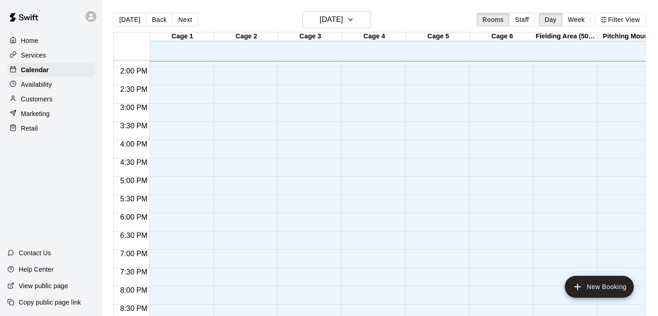
click at [337, 9] on main "Today Back Next Sunday Oct 12 Rooms Staff Day Week Filter View Cage 1 12 Sun Ca…" at bounding box center [380, 165] width 555 height 331
click at [338, 29] on div "Today Back Next Sunday Oct 12 Rooms Staff Day Week Filter View" at bounding box center [379, 21] width 532 height 21
click at [340, 27] on button "[DATE]" at bounding box center [337, 19] width 69 height 17
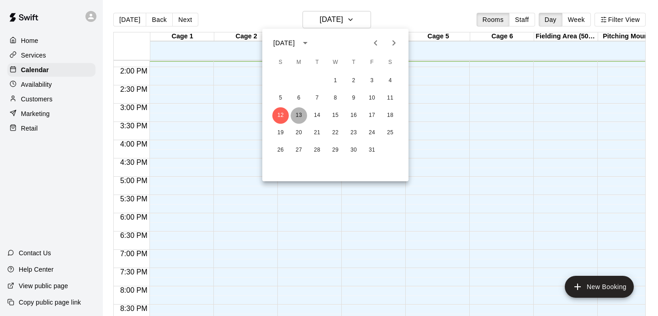
click at [296, 115] on button "13" at bounding box center [299, 115] width 16 height 16
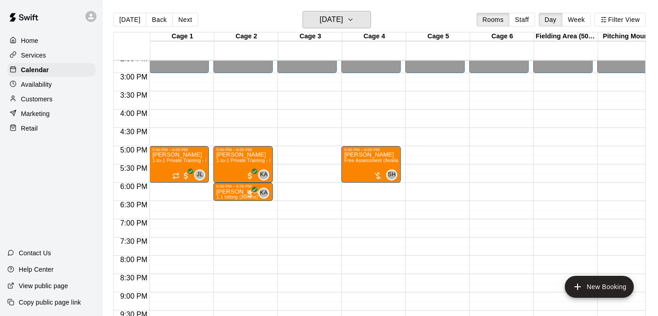
scroll to position [537, 0]
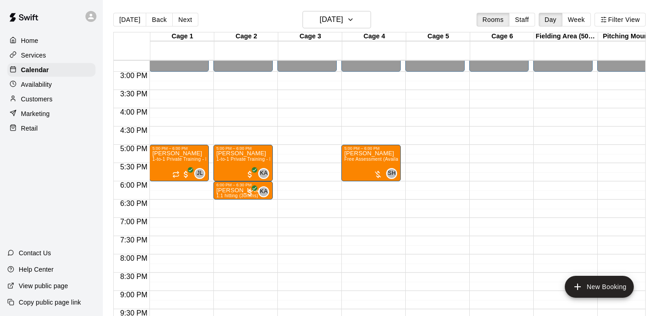
click at [44, 97] on p "Customers" at bounding box center [37, 99] width 32 height 9
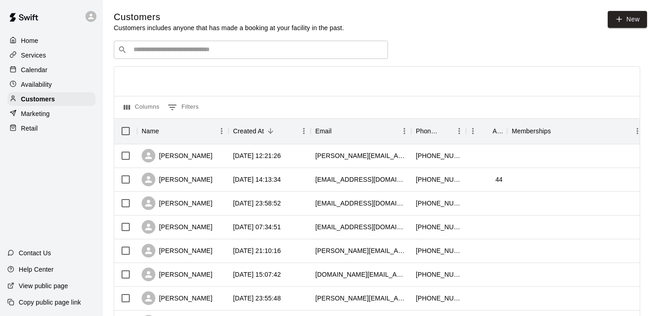
click at [164, 53] on input "Search customers by name or email" at bounding box center [257, 49] width 253 height 9
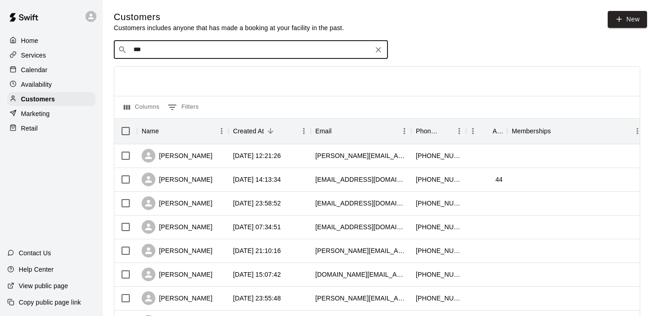
type input "****"
click at [137, 74] on div "Herschel Neuman joshuajneuman@gmail.com" at bounding box center [251, 73] width 274 height 29
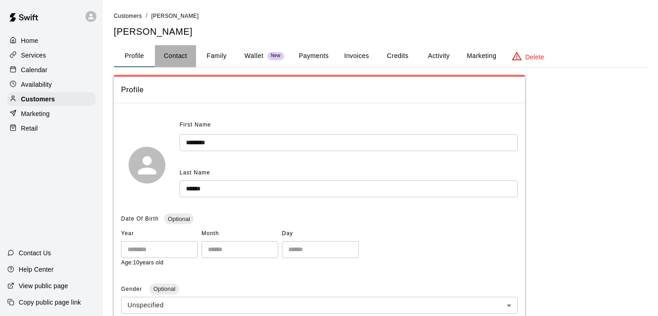
click at [184, 53] on button "Contact" at bounding box center [175, 56] width 41 height 22
select select "**"
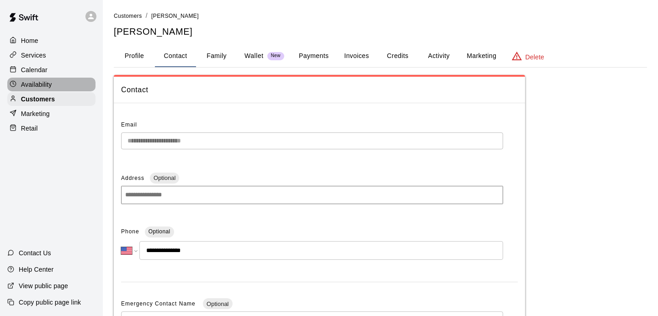
click at [51, 84] on p "Availability" at bounding box center [36, 84] width 31 height 9
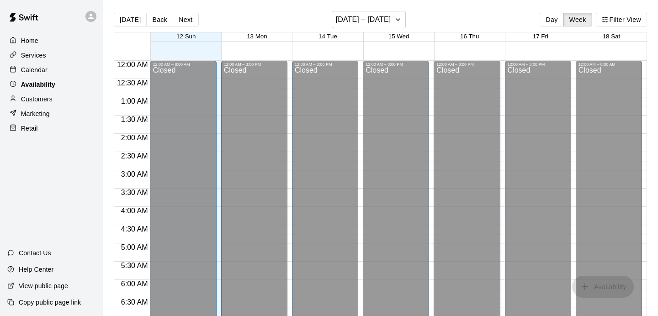
scroll to position [506, 0]
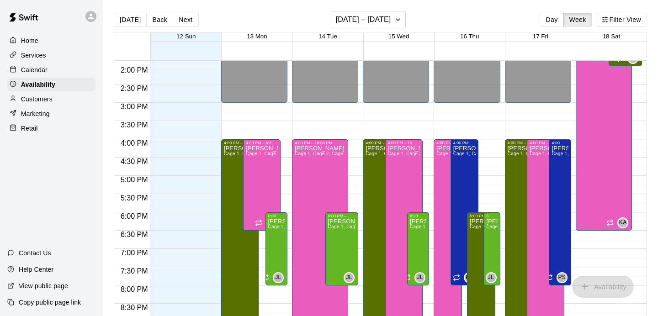
click at [20, 73] on div at bounding box center [15, 70] width 11 height 9
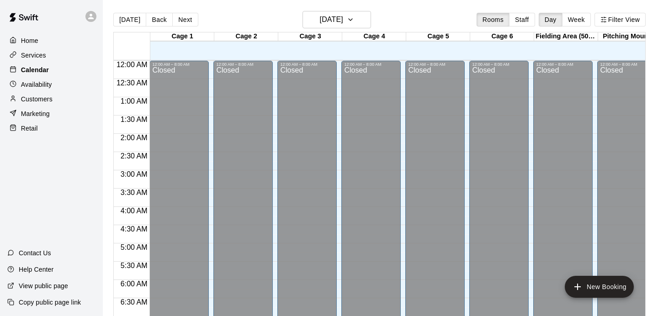
scroll to position [506, 0]
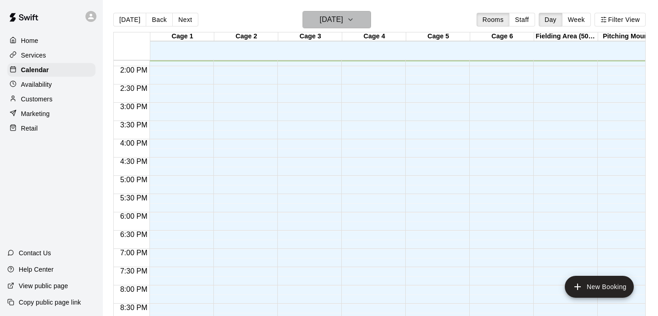
click at [365, 27] on button "[DATE]" at bounding box center [337, 19] width 69 height 17
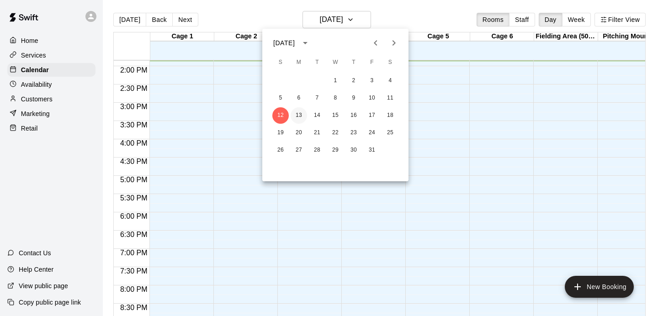
click at [300, 116] on button "13" at bounding box center [299, 115] width 16 height 16
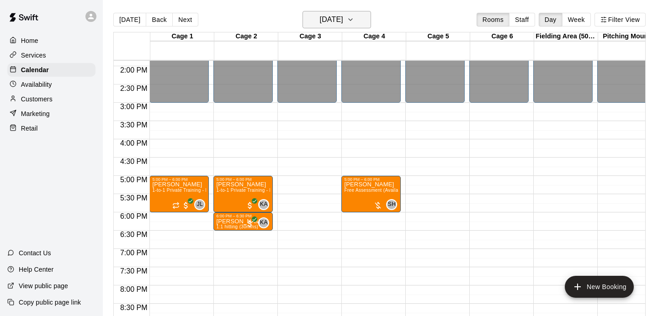
click at [321, 18] on h6 "Monday Oct 13" at bounding box center [331, 19] width 23 height 13
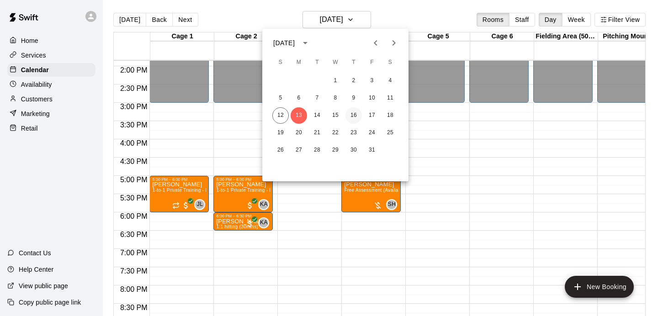
click at [349, 113] on button "16" at bounding box center [353, 115] width 16 height 16
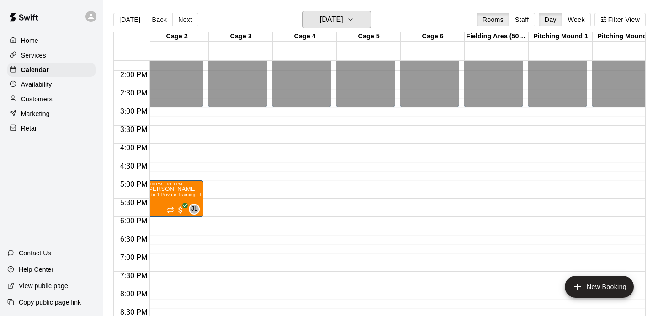
scroll to position [0, 0]
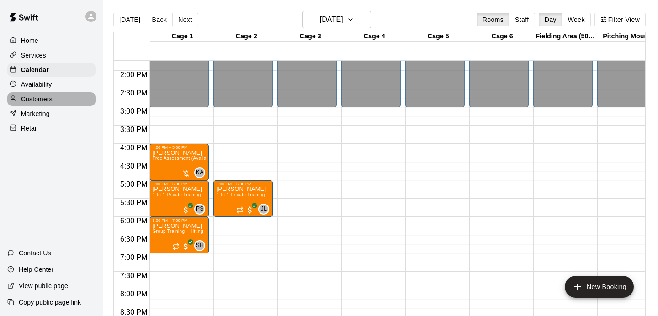
click at [68, 99] on div "Customers" at bounding box center [51, 99] width 88 height 14
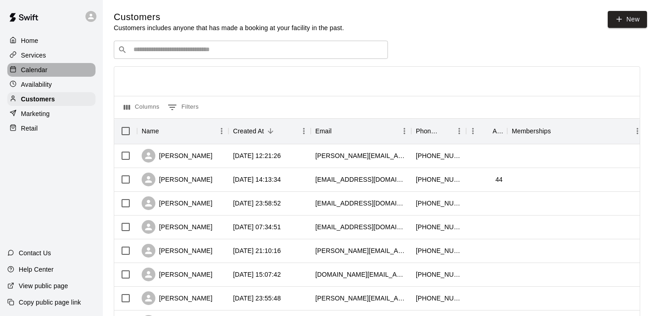
click at [33, 65] on p "Calendar" at bounding box center [34, 69] width 27 height 9
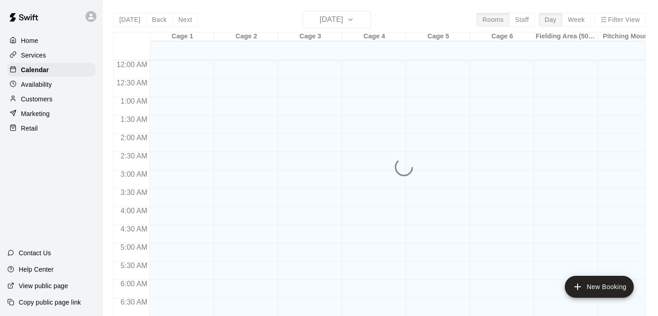
click at [327, 22] on div "Today Back Next Sunday Oct 12 Rooms Staff Day Week Filter View Cage 1 12 Sun Ca…" at bounding box center [379, 169] width 532 height 316
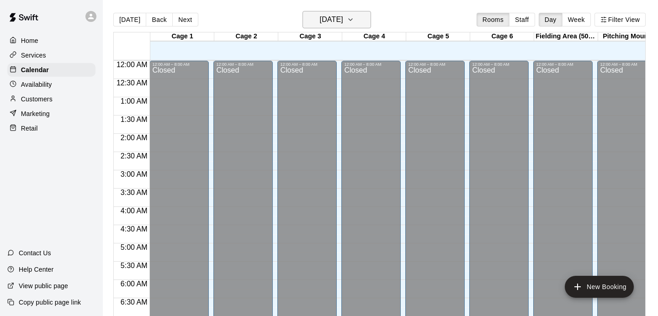
scroll to position [523, 0]
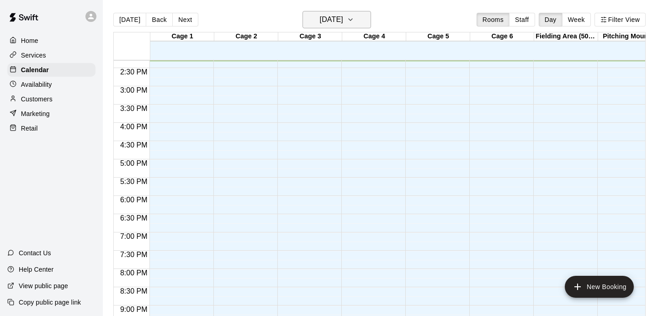
click at [323, 21] on h6 "[DATE]" at bounding box center [331, 19] width 23 height 13
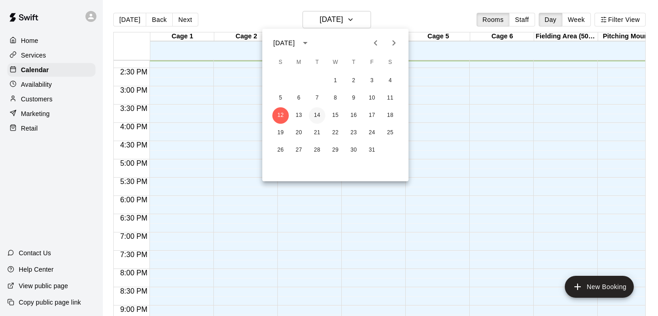
click at [315, 108] on button "14" at bounding box center [317, 115] width 16 height 16
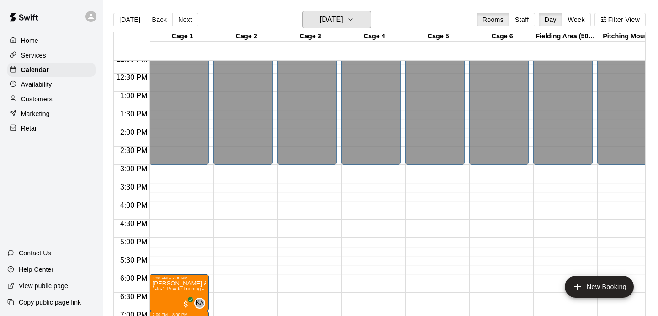
scroll to position [442, 0]
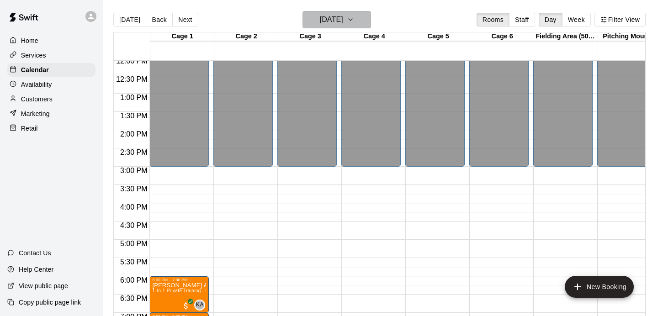
click at [323, 16] on h6 "Tuesday Oct 14" at bounding box center [331, 19] width 23 height 13
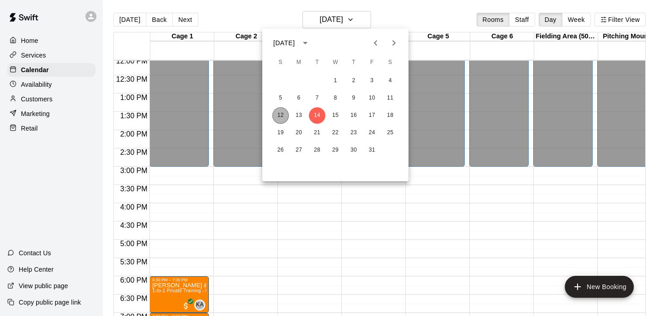
click at [281, 114] on button "12" at bounding box center [280, 115] width 16 height 16
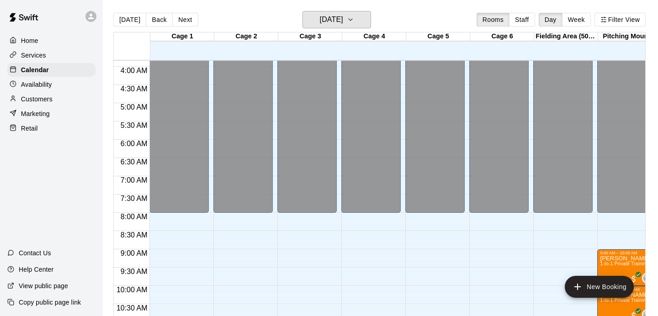
scroll to position [139, 0]
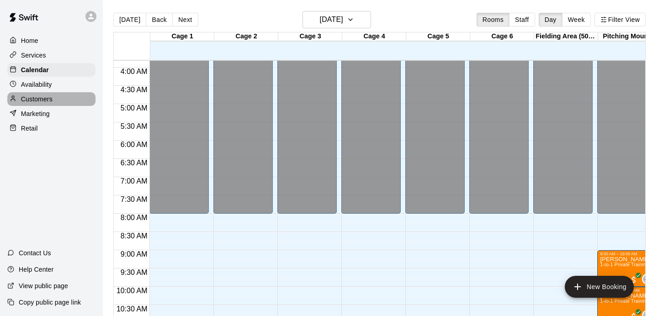
click at [28, 101] on p "Customers" at bounding box center [37, 99] width 32 height 9
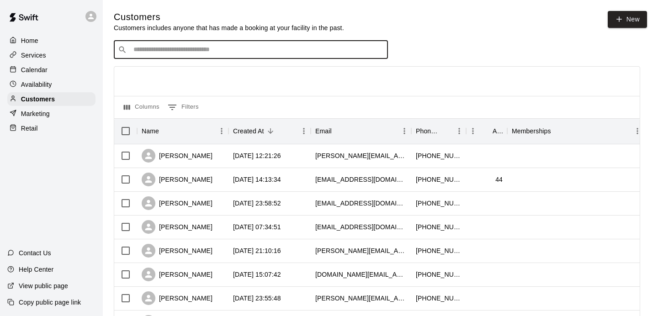
click at [192, 54] on input "Search customers by name or email" at bounding box center [257, 49] width 253 height 9
type input "*******"
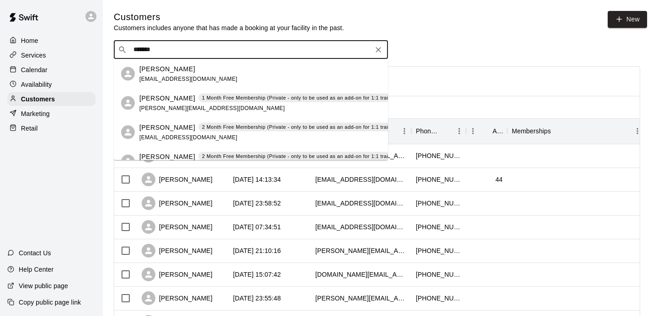
click at [372, 50] on button "Clear" at bounding box center [378, 49] width 13 height 13
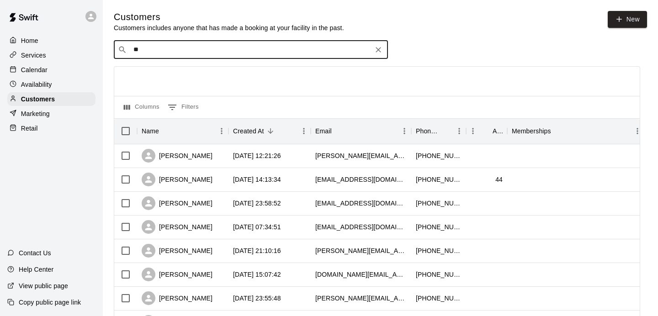
type input "***"
click at [377, 52] on icon "Clear" at bounding box center [378, 49] width 5 height 5
type input "*"
type input "********"
click at [379, 56] on button "Clear" at bounding box center [378, 49] width 13 height 13
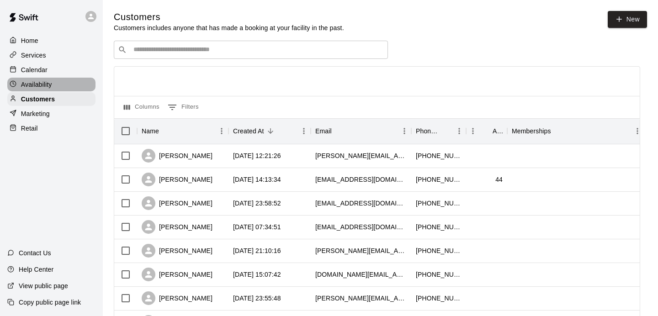
click at [55, 84] on div "Availability" at bounding box center [51, 85] width 88 height 14
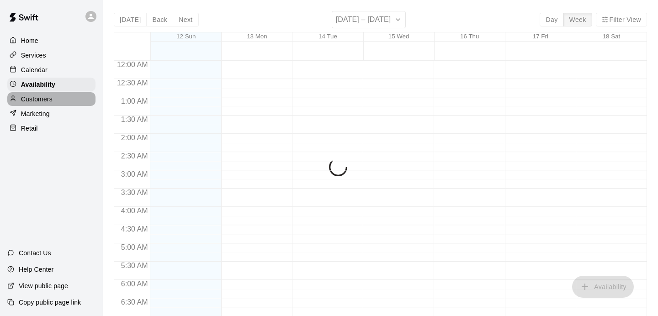
click at [61, 100] on div "Customers" at bounding box center [51, 99] width 88 height 14
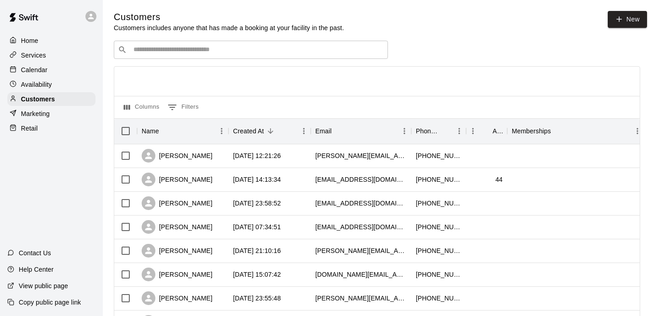
click at [217, 44] on div "​ ​" at bounding box center [251, 50] width 274 height 18
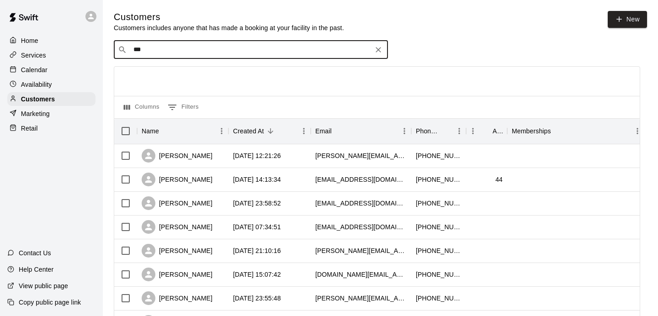
type input "****"
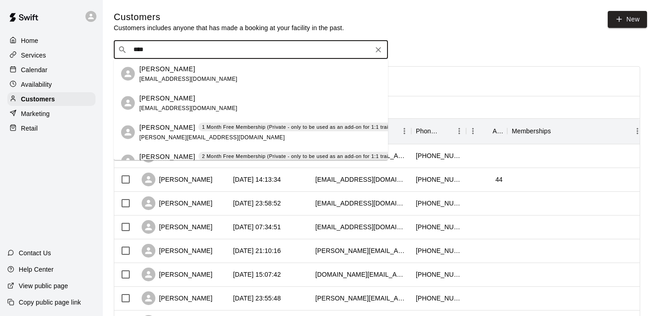
click at [204, 72] on div "Michael Da Silva madasilva@gmail.com" at bounding box center [259, 74] width 241 height 20
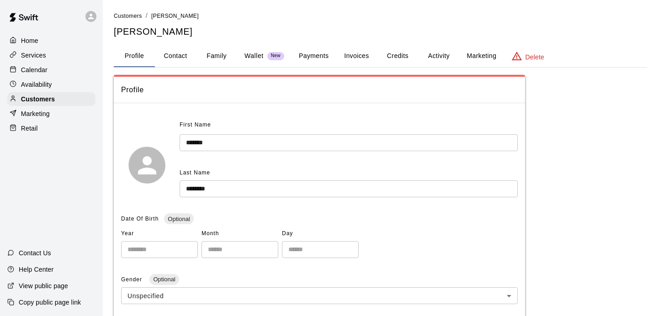
click at [438, 69] on div "**********" at bounding box center [380, 300] width 533 height 579
click at [441, 54] on button "Activity" at bounding box center [438, 56] width 41 height 22
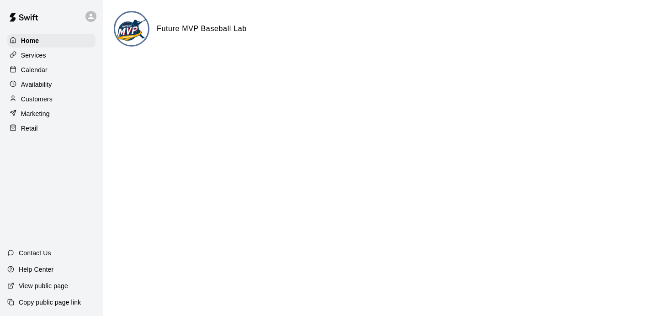
click at [39, 126] on div "Retail" at bounding box center [51, 129] width 88 height 14
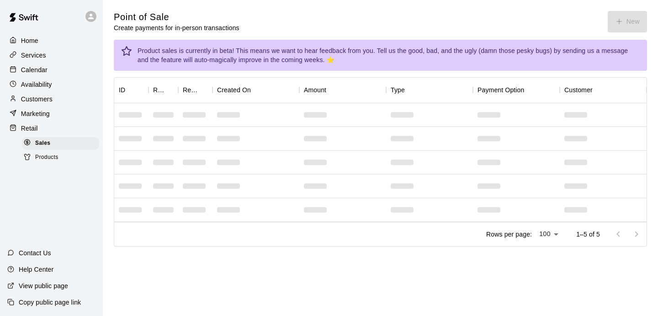
click at [48, 154] on span "Products" at bounding box center [46, 157] width 23 height 9
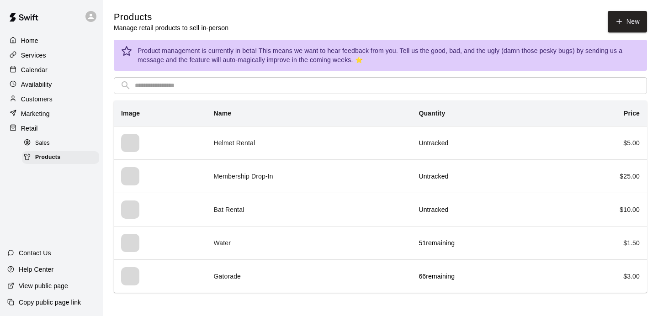
click at [37, 117] on p "Marketing" at bounding box center [35, 113] width 29 height 9
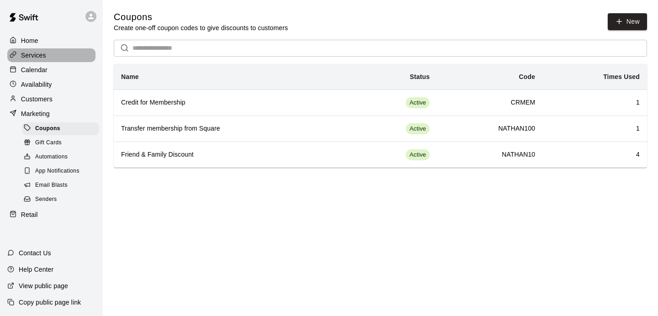
click at [59, 56] on div "Services" at bounding box center [51, 55] width 88 height 14
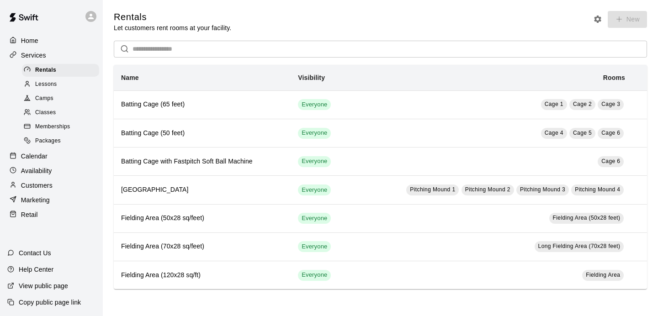
click at [46, 38] on div "Home" at bounding box center [51, 41] width 88 height 14
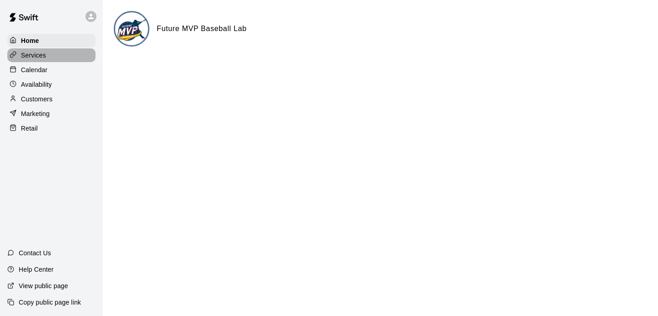
click at [43, 57] on p "Services" at bounding box center [33, 55] width 25 height 9
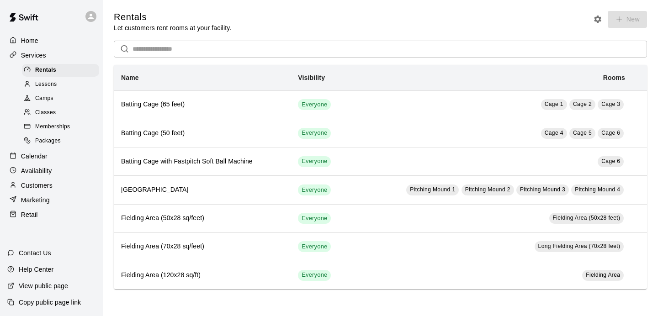
click at [49, 82] on span "Lessons" at bounding box center [46, 84] width 22 height 9
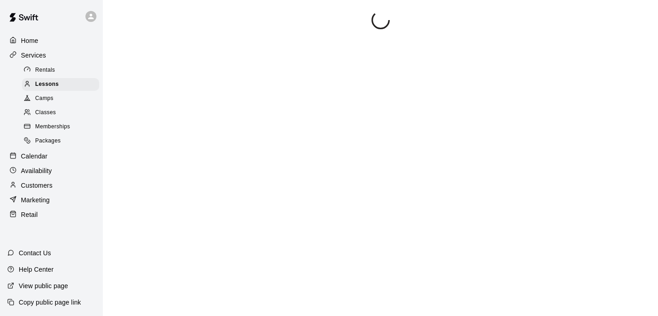
click at [56, 126] on span "Memberships" at bounding box center [52, 126] width 35 height 9
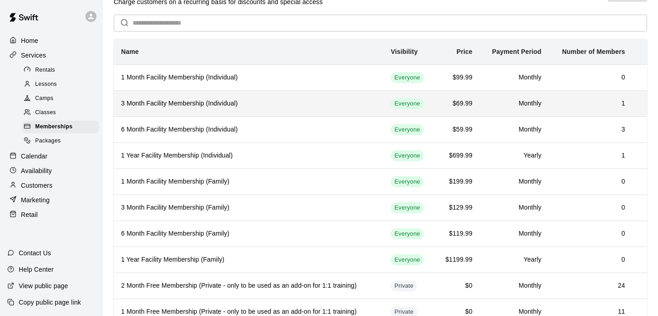
scroll to position [23, 0]
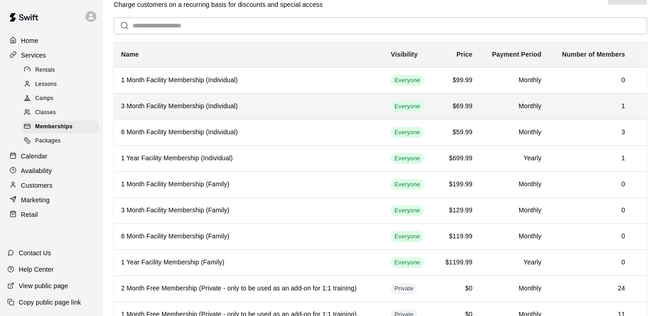
click at [209, 110] on h6 "3 Month Facility Membership (Individual)" at bounding box center [248, 106] width 255 height 10
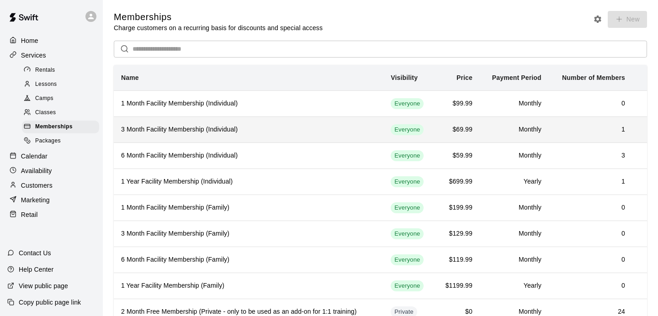
click at [243, 129] on h6 "3 Month Facility Membership (Individual)" at bounding box center [248, 130] width 255 height 10
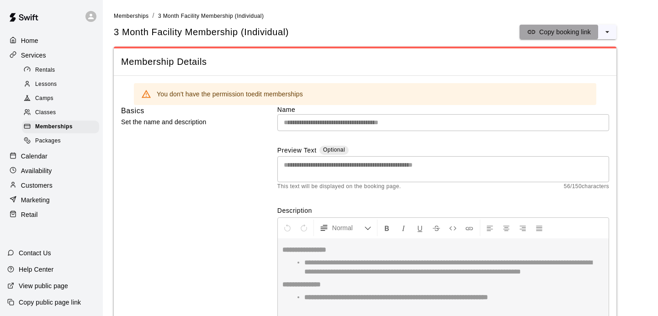
click at [564, 34] on p "Copy booking link" at bounding box center [565, 31] width 52 height 9
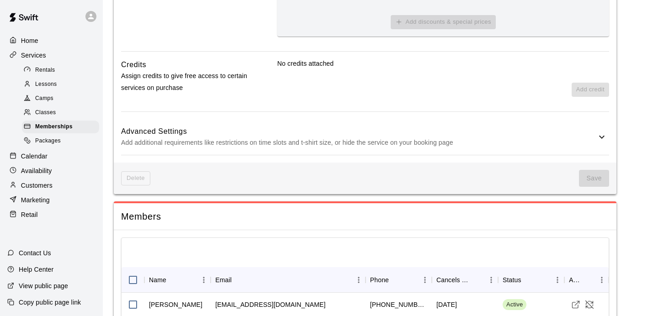
scroll to position [524, 0]
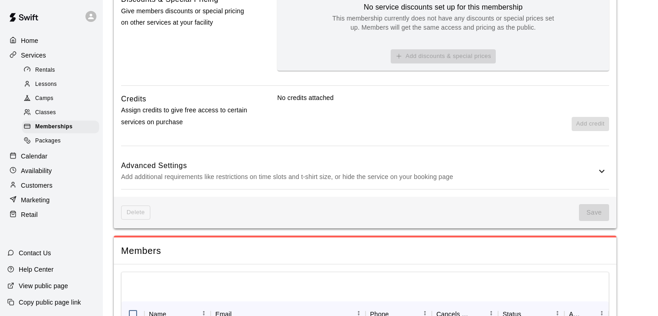
click at [56, 187] on div "Customers" at bounding box center [51, 186] width 88 height 14
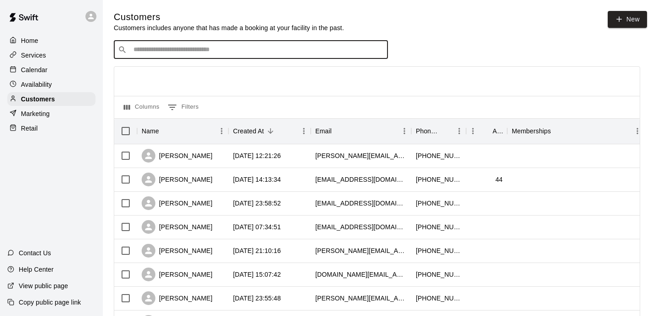
click at [216, 53] on input "Search customers by name or email" at bounding box center [257, 49] width 253 height 9
type input "****"
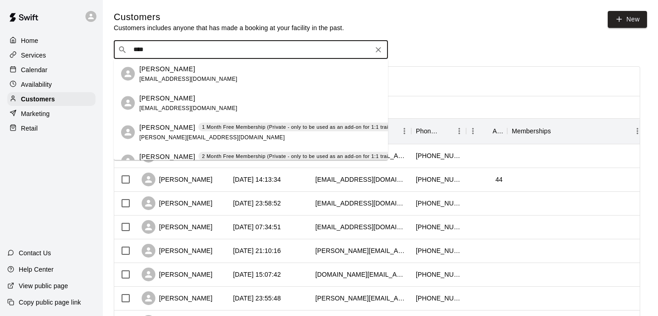
click at [186, 71] on p "[PERSON_NAME]" at bounding box center [167, 69] width 56 height 10
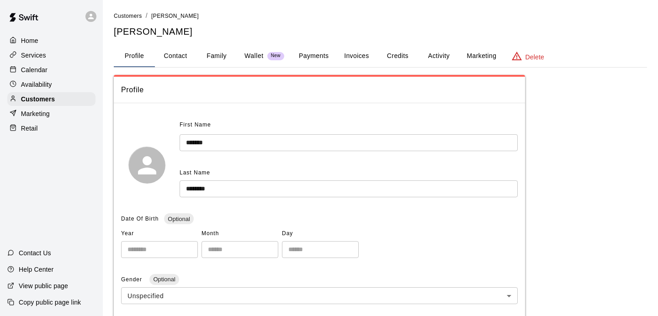
click at [485, 60] on button "Marketing" at bounding box center [481, 56] width 44 height 22
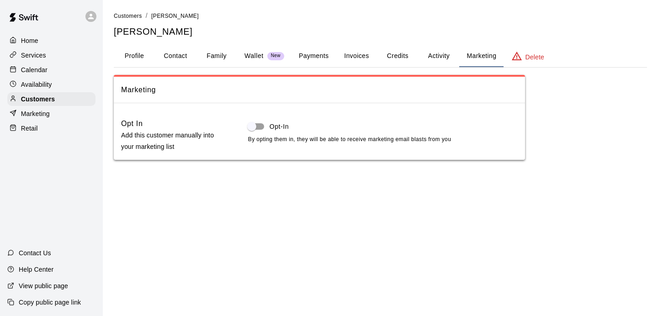
click at [427, 55] on button "Activity" at bounding box center [438, 56] width 41 height 22
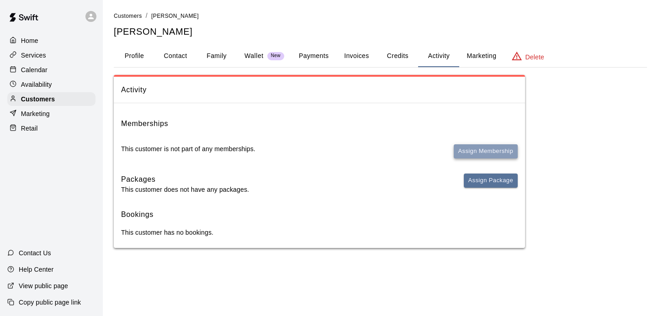
click at [481, 150] on button "Assign Membership" at bounding box center [486, 151] width 64 height 14
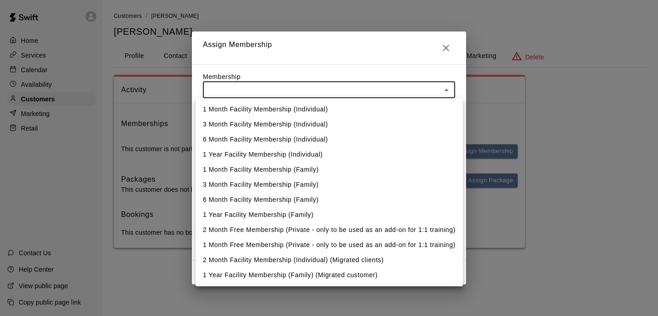
click at [317, 87] on body "Home Services Calendar Availability Customers Marketing Retail Contact Us Help …" at bounding box center [329, 133] width 658 height 266
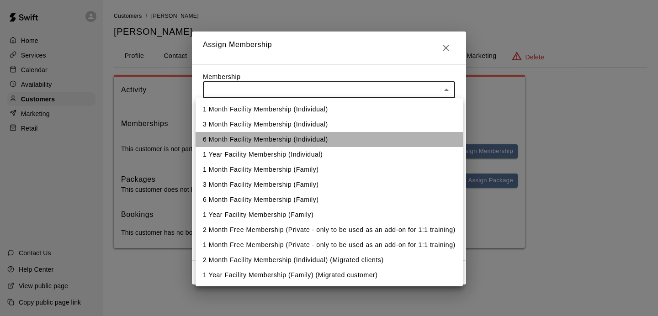
click at [272, 134] on li "6 Month Facility Membership (Individual)" at bounding box center [329, 139] width 267 height 15
type input "**********"
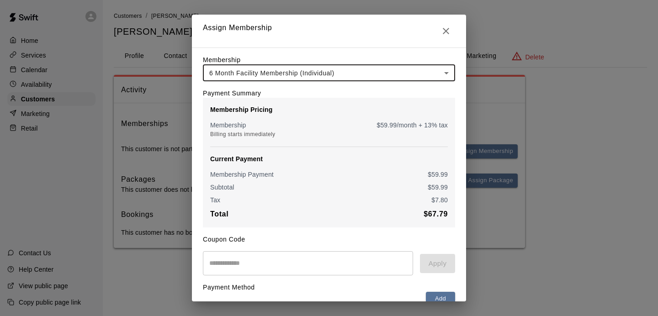
click at [256, 83] on div "Payment Summary Membership Pricing Membership $ 59.99 /month + 13% tax Billing …" at bounding box center [329, 154] width 252 height 146
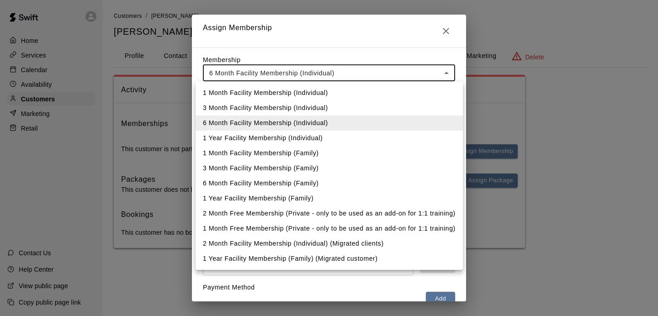
click at [251, 74] on body "**********" at bounding box center [329, 133] width 658 height 266
click at [250, 107] on li "3 Month Facility Membership (Individual)" at bounding box center [329, 108] width 267 height 15
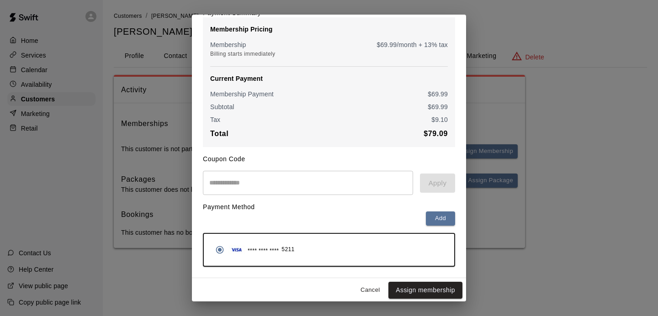
scroll to position [82, 0]
click at [423, 290] on button "Assign membership" at bounding box center [425, 289] width 74 height 17
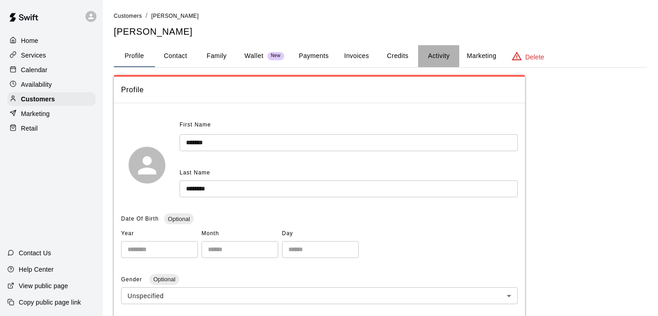
click at [446, 53] on button "Activity" at bounding box center [438, 56] width 41 height 22
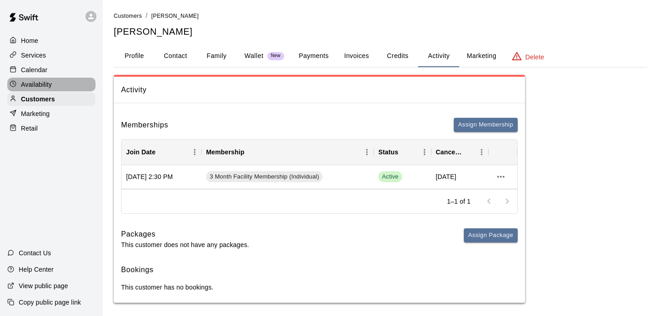
click at [48, 81] on p "Availability" at bounding box center [36, 84] width 31 height 9
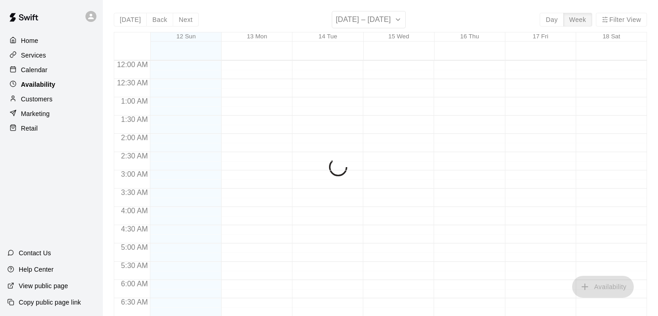
scroll to position [530, 0]
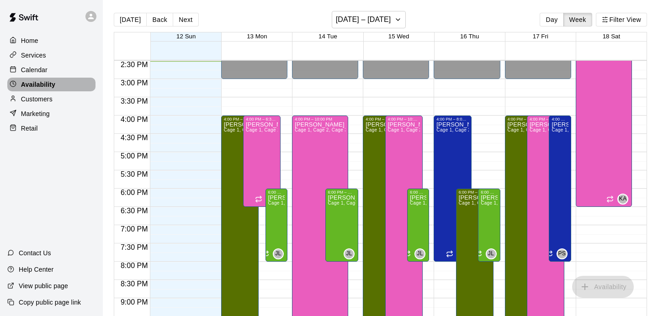
click at [32, 89] on div "Availability" at bounding box center [51, 85] width 88 height 14
click at [38, 100] on p "Customers" at bounding box center [37, 99] width 32 height 9
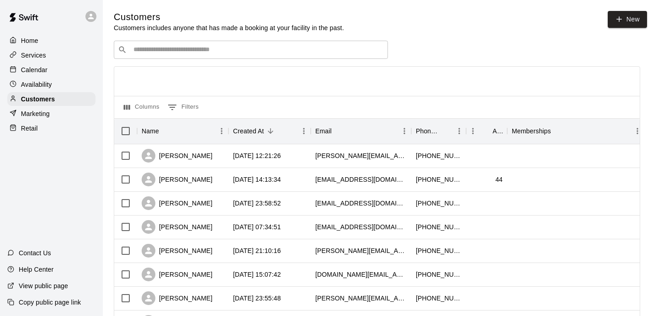
click at [237, 52] on input "Search customers by name or email" at bounding box center [257, 49] width 253 height 9
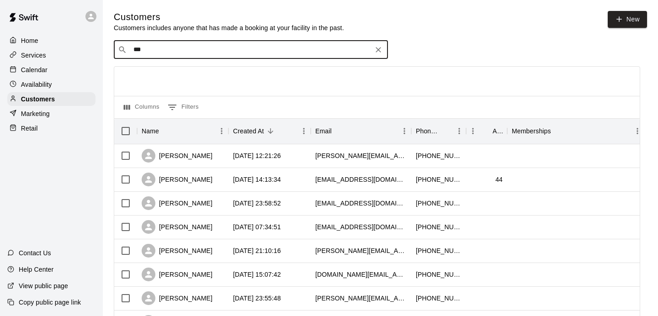
type input "****"
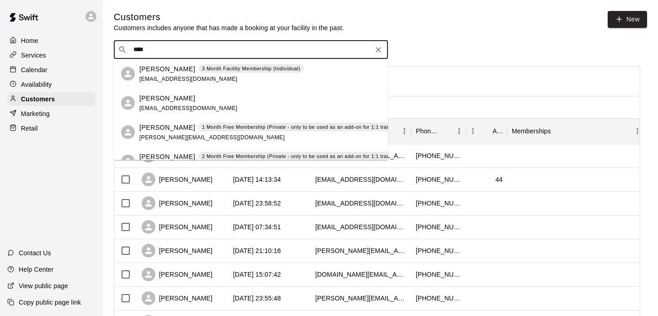
click at [181, 77] on span "[EMAIL_ADDRESS][DOMAIN_NAME]" at bounding box center [188, 78] width 98 height 6
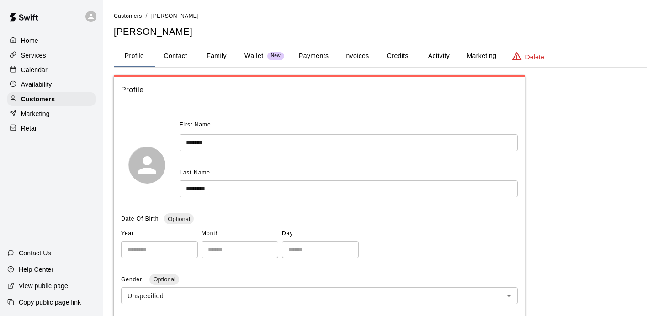
click at [448, 53] on button "Activity" at bounding box center [438, 56] width 41 height 22
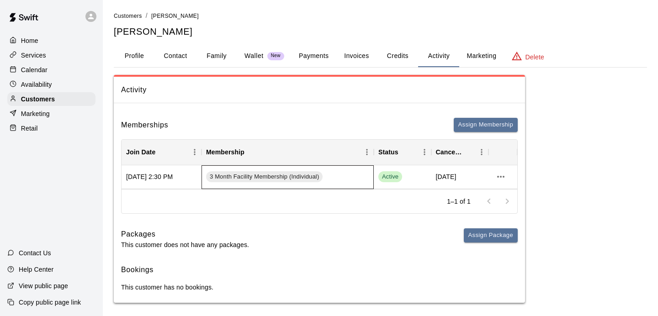
click at [354, 181] on div "3 Month Facility Membership (Individual)" at bounding box center [288, 177] width 172 height 24
click at [502, 175] on icon "more actions" at bounding box center [500, 176] width 11 height 11
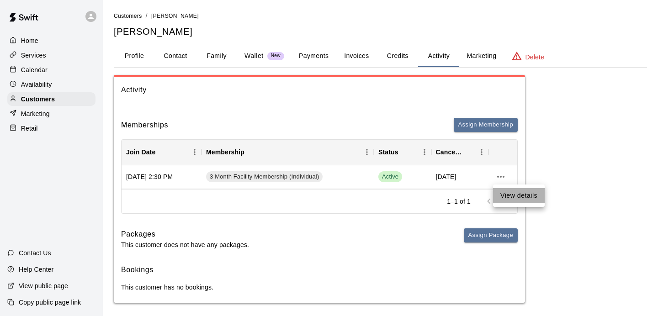
click at [513, 194] on li "View details" at bounding box center [519, 195] width 52 height 15
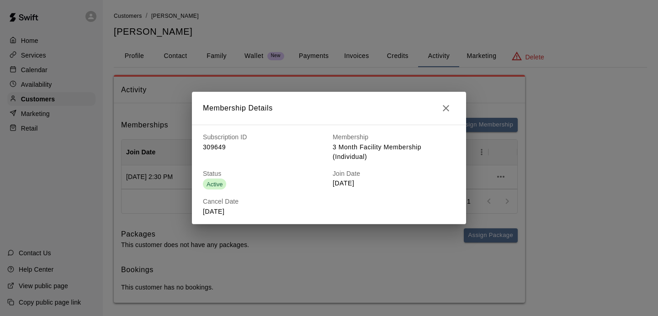
click at [450, 108] on icon "button" at bounding box center [446, 108] width 11 height 11
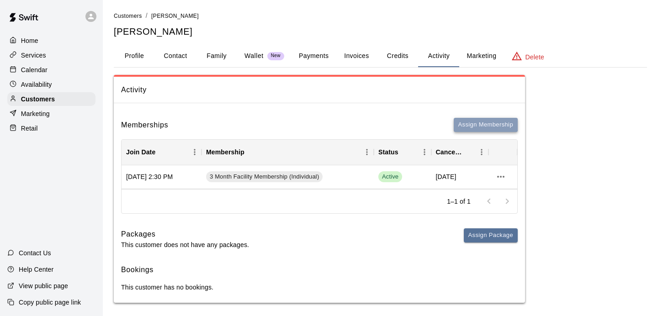
click at [467, 122] on button "Assign Membership" at bounding box center [486, 125] width 64 height 14
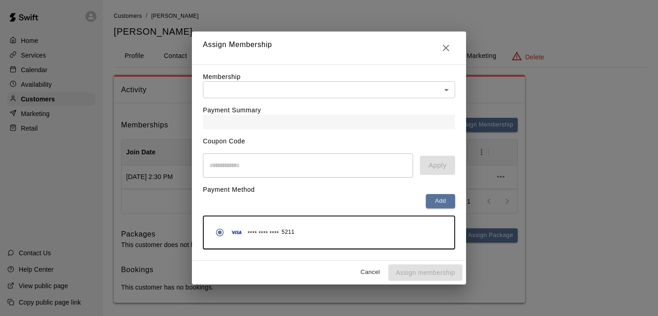
click at [366, 108] on div "Payment Summary" at bounding box center [329, 113] width 252 height 31
click at [310, 88] on body "Home Services Calendar Availability Customers Marketing Retail Contact Us Help …" at bounding box center [329, 160] width 658 height 321
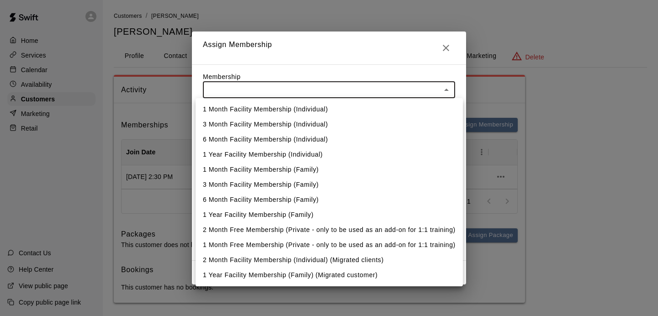
click at [297, 181] on li "3 Month Facility Membership (Family)" at bounding box center [329, 184] width 267 height 15
type input "**********"
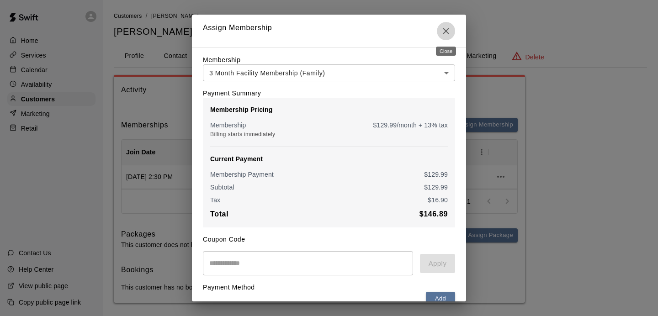
click at [442, 33] on icon "Close" at bounding box center [446, 31] width 11 height 11
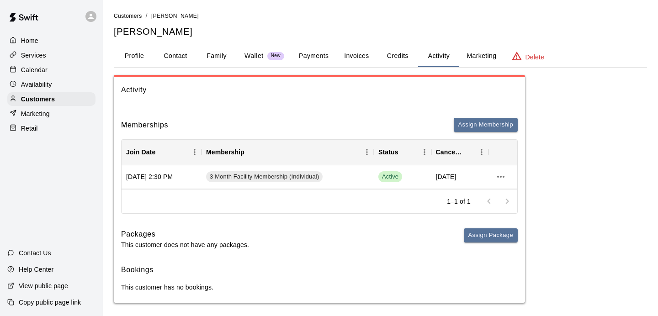
click at [38, 82] on p "Availability" at bounding box center [36, 84] width 31 height 9
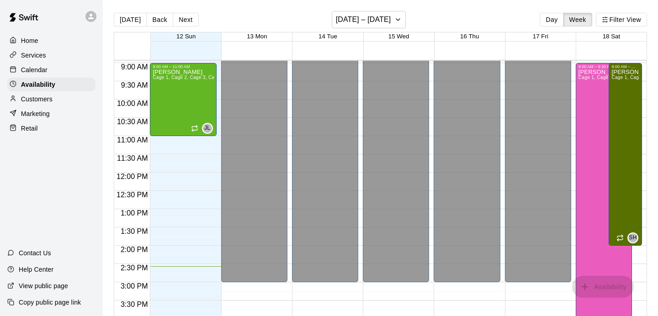
scroll to position [326, 0]
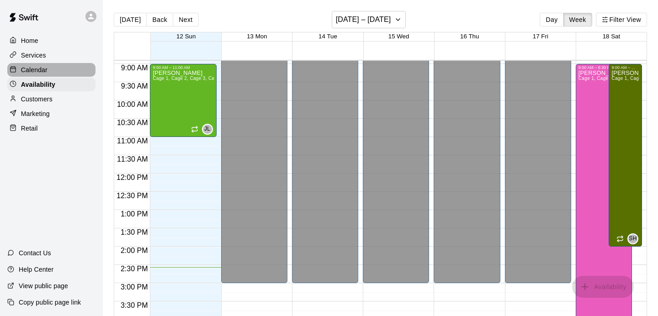
click at [34, 72] on p "Calendar" at bounding box center [34, 69] width 27 height 9
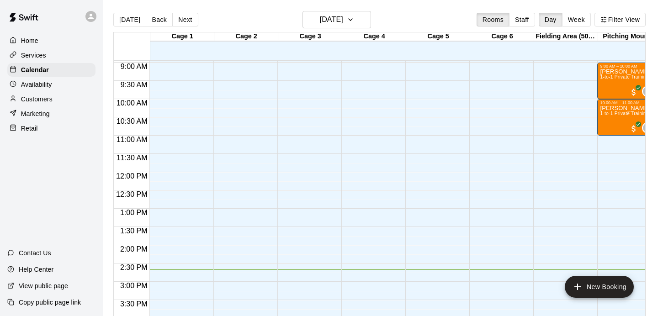
click at [57, 97] on div "Customers" at bounding box center [51, 99] width 88 height 14
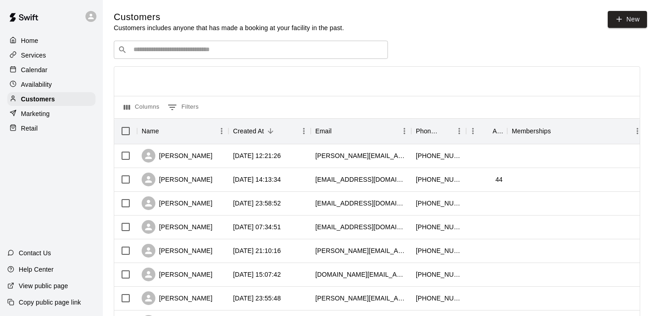
click at [167, 44] on div "​ ​" at bounding box center [251, 50] width 274 height 18
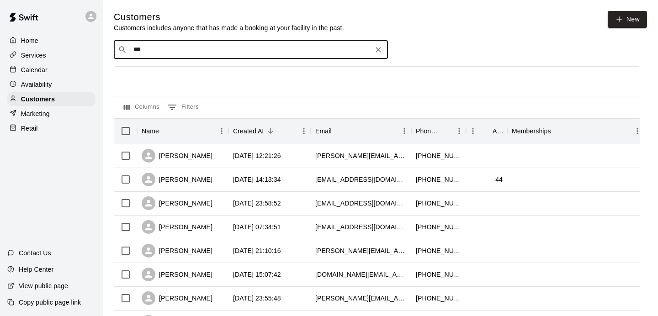
type input "****"
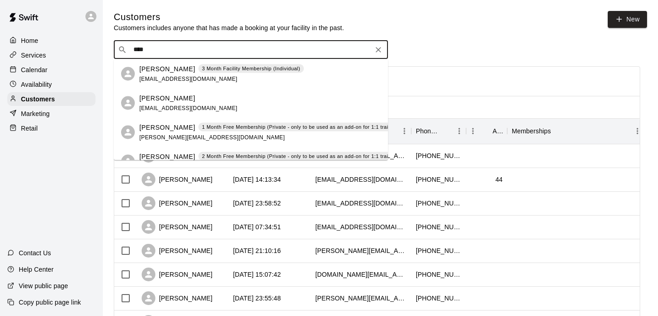
click at [162, 69] on p "[PERSON_NAME]" at bounding box center [167, 69] width 56 height 10
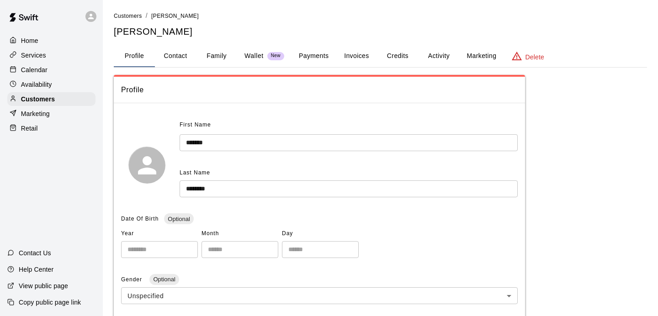
click at [473, 58] on button "Marketing" at bounding box center [481, 56] width 44 height 22
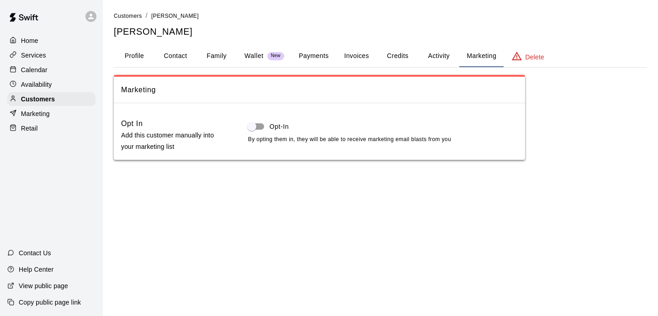
click at [440, 60] on button "Activity" at bounding box center [438, 56] width 41 height 22
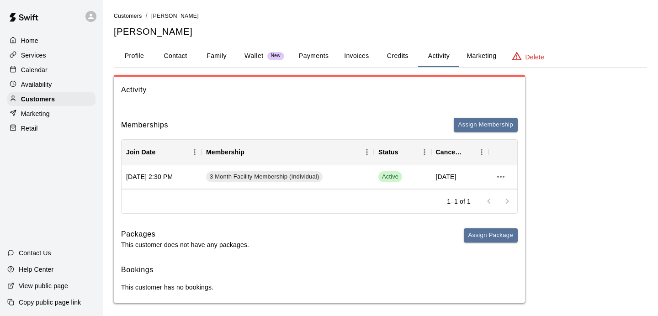
click at [25, 127] on p "Retail" at bounding box center [29, 128] width 17 height 9
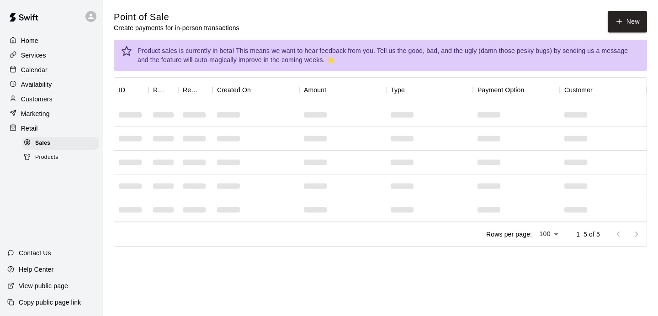
click at [40, 97] on p "Customers" at bounding box center [37, 99] width 32 height 9
click at [44, 101] on p "Customers" at bounding box center [37, 99] width 32 height 9
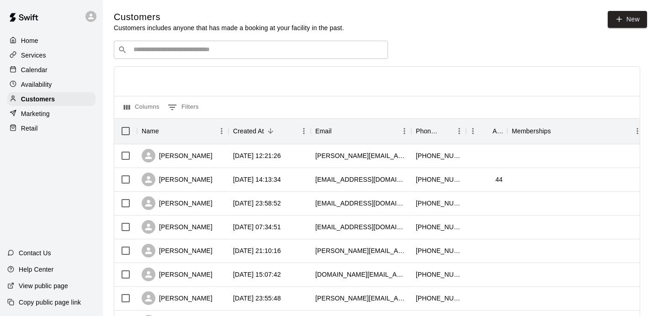
click at [168, 50] on input "Search customers by name or email" at bounding box center [257, 49] width 253 height 9
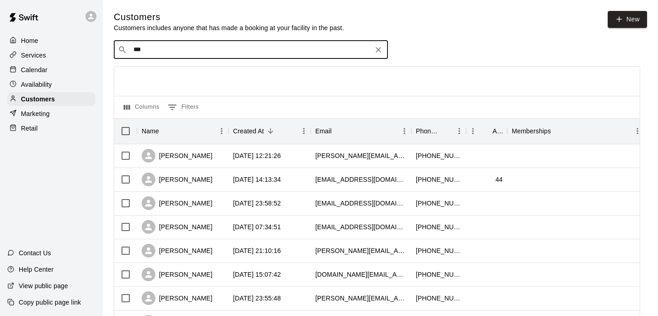
type input "****"
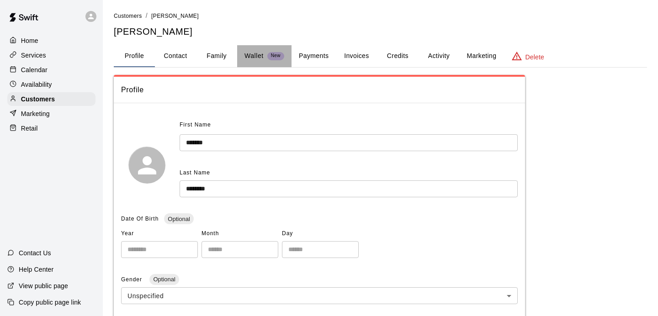
click at [255, 56] on p "Wallet" at bounding box center [254, 56] width 19 height 10
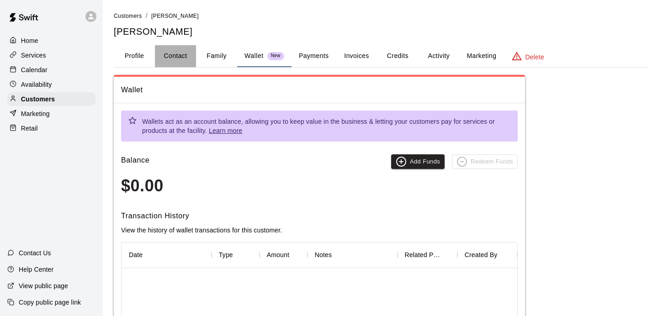
click at [181, 61] on button "Contact" at bounding box center [175, 56] width 41 height 22
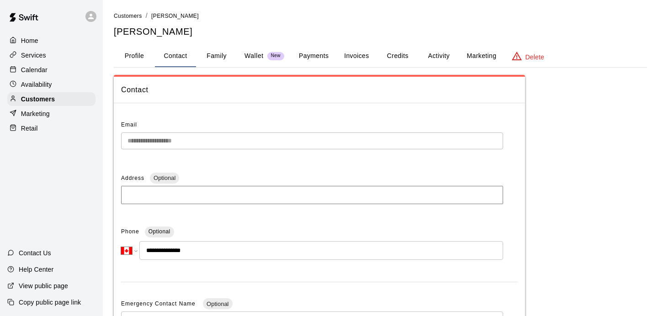
click at [402, 55] on button "Credits" at bounding box center [397, 56] width 41 height 22
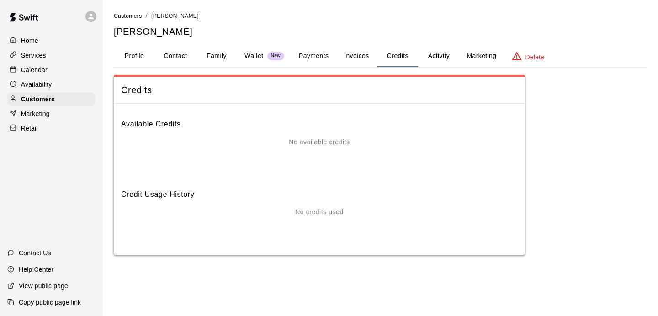
click at [331, 59] on button "Payments" at bounding box center [314, 56] width 44 height 22
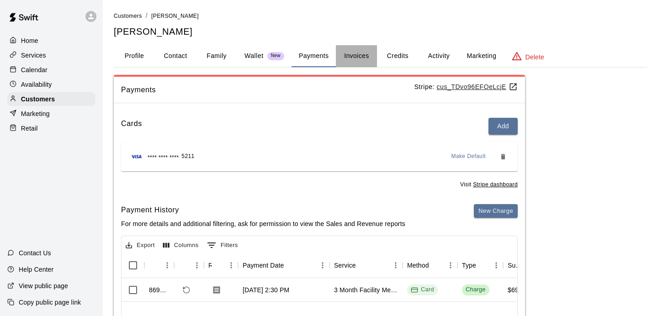
click at [348, 62] on button "Invoices" at bounding box center [356, 56] width 41 height 22
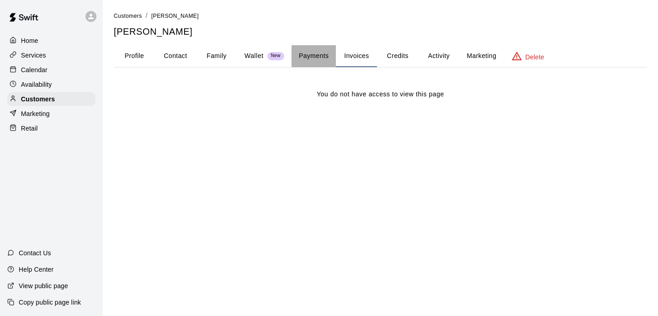
click at [320, 57] on button "Payments" at bounding box center [314, 56] width 44 height 22
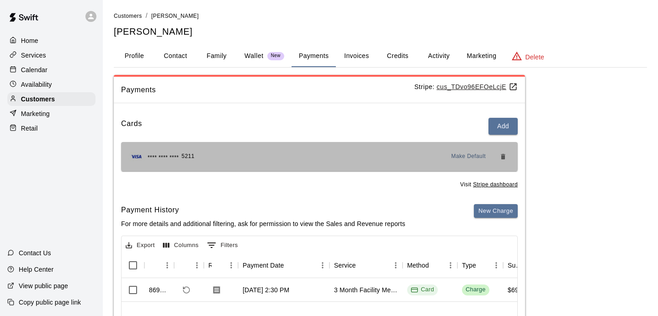
click at [324, 164] on div "**** **** **** 5211 Make Default" at bounding box center [319, 156] width 382 height 15
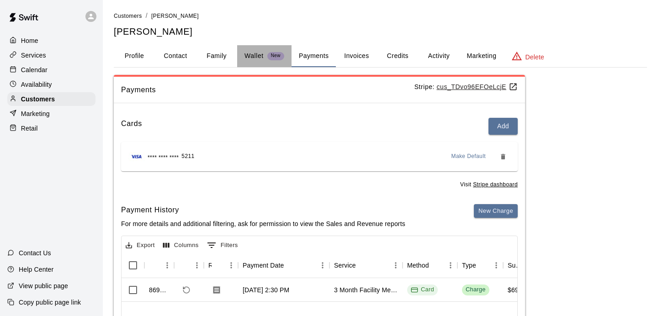
click at [265, 61] on div "Wallet New" at bounding box center [265, 56] width 40 height 10
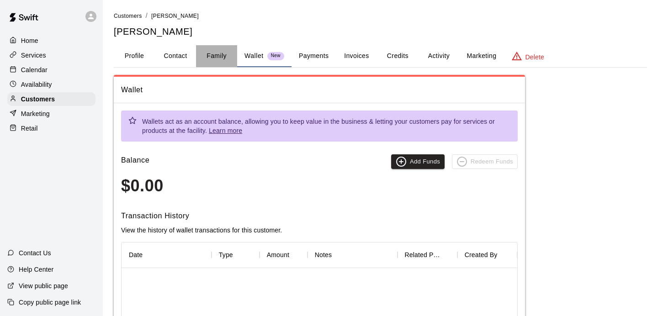
click at [224, 56] on button "Family" at bounding box center [216, 56] width 41 height 22
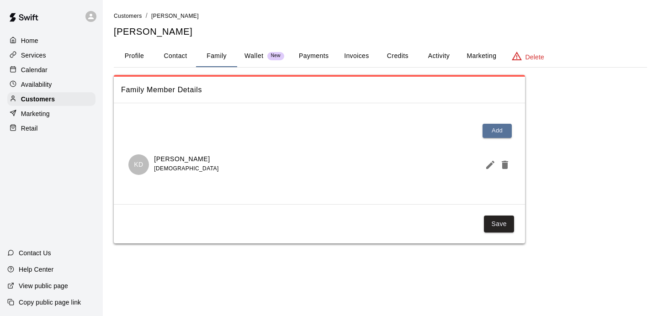
click at [180, 60] on button "Contact" at bounding box center [175, 56] width 41 height 22
select select "**"
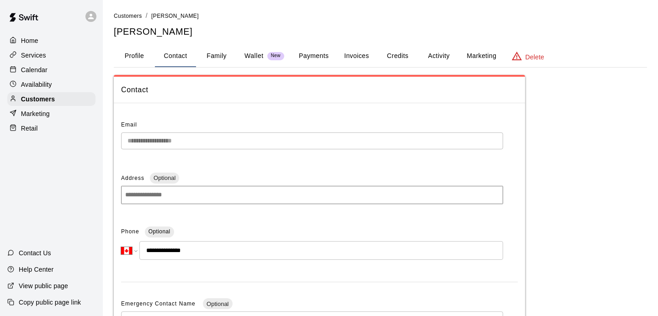
click at [124, 62] on button "Profile" at bounding box center [134, 56] width 41 height 22
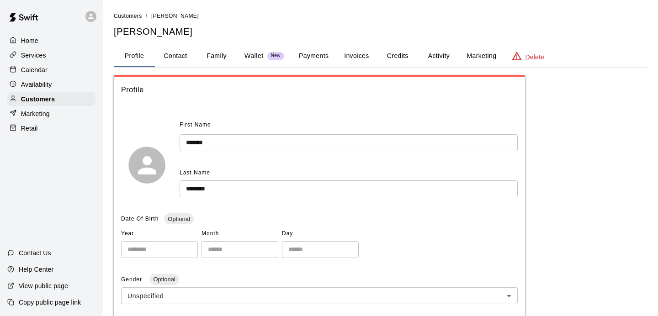
click at [319, 56] on button "Payments" at bounding box center [314, 56] width 44 height 22
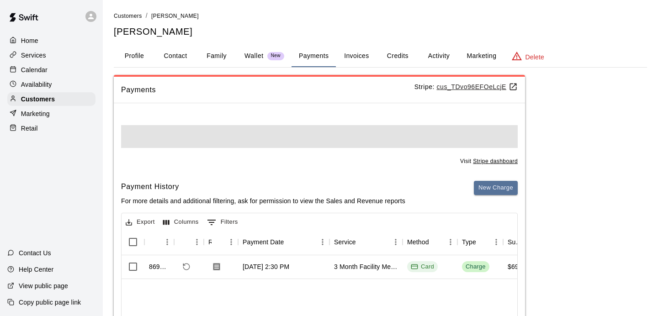
click at [352, 55] on button "Invoices" at bounding box center [356, 56] width 41 height 22
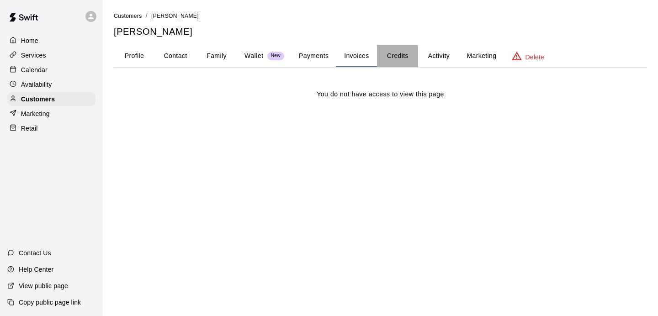
click at [393, 58] on button "Credits" at bounding box center [397, 56] width 41 height 22
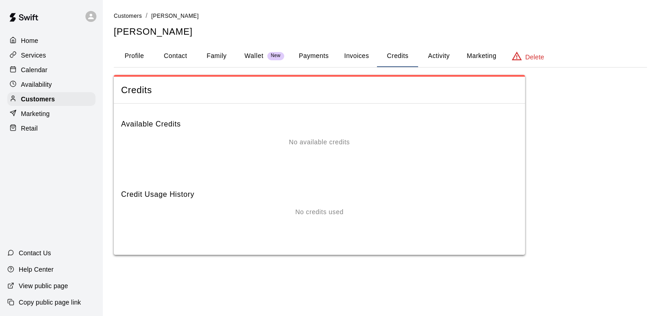
click at [434, 62] on button "Activity" at bounding box center [438, 56] width 41 height 22
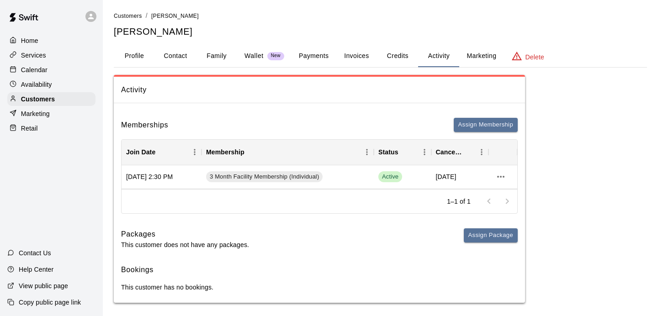
click at [475, 55] on button "Marketing" at bounding box center [481, 56] width 44 height 22
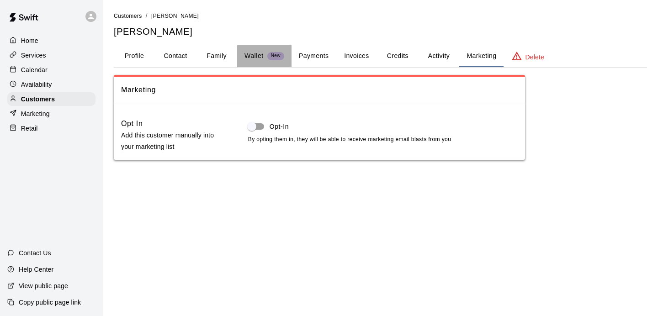
click at [246, 62] on button "Wallet New" at bounding box center [264, 56] width 54 height 22
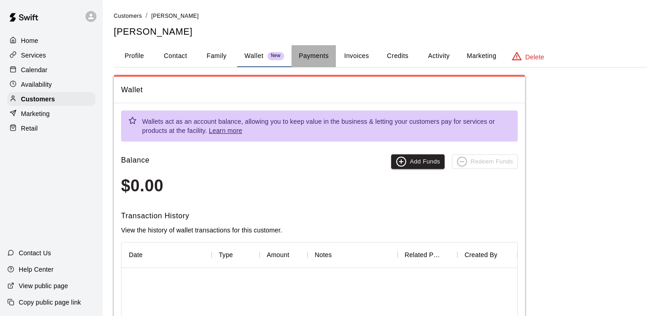
click at [299, 59] on button "Payments" at bounding box center [314, 56] width 44 height 22
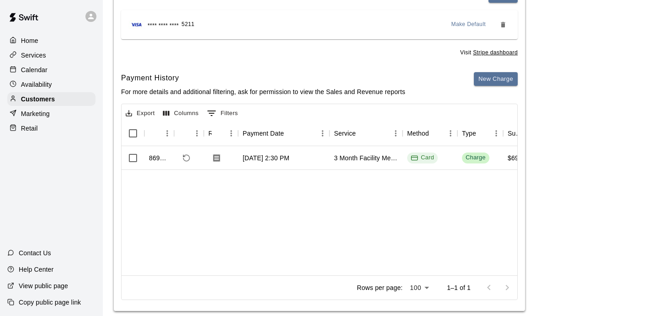
scroll to position [111, 0]
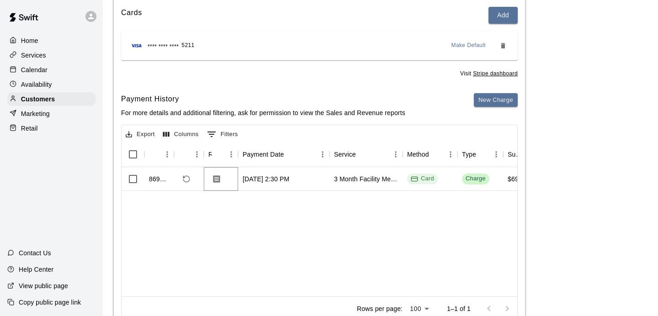
click at [219, 182] on icon "Download Receipt" at bounding box center [216, 179] width 9 height 9
click at [54, 71] on div "Calendar" at bounding box center [51, 70] width 88 height 14
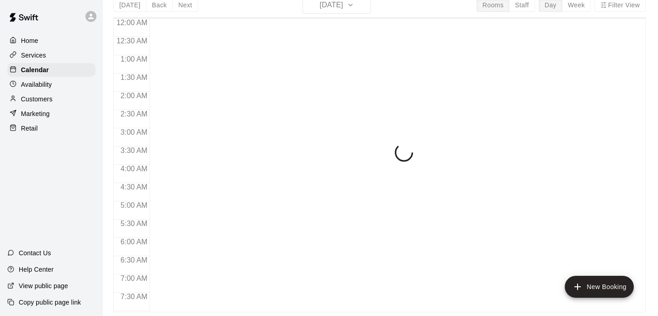
click at [353, 19] on div "Today Back Next Sunday Oct 12 Rooms Staff Day Week Filter View 12:00 AM 12:30 A…" at bounding box center [379, 154] width 532 height 316
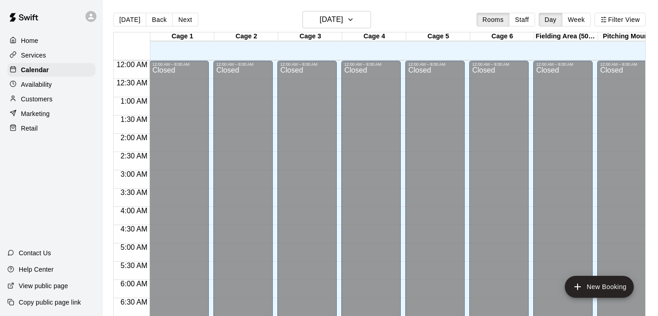
scroll to position [539, 0]
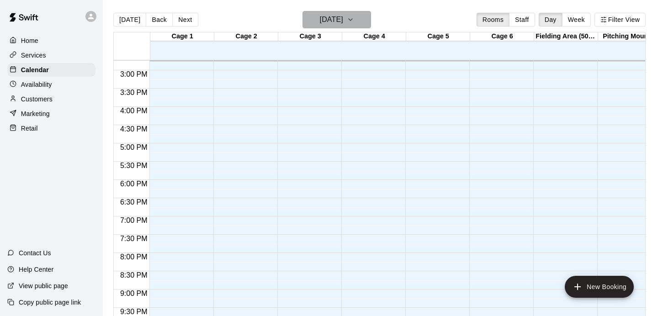
click at [343, 19] on h6 "[DATE]" at bounding box center [331, 19] width 23 height 13
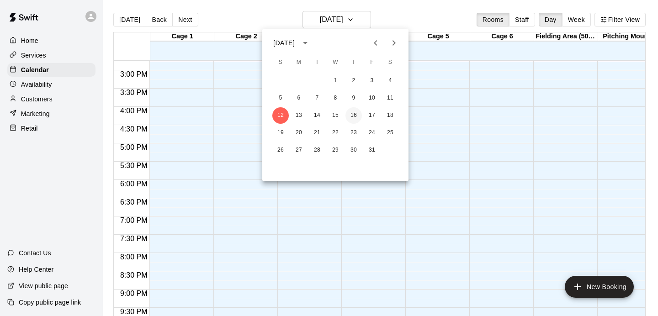
click at [351, 112] on button "16" at bounding box center [353, 115] width 16 height 16
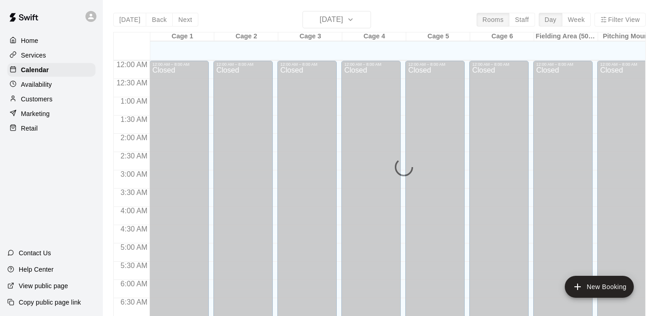
scroll to position [542, 0]
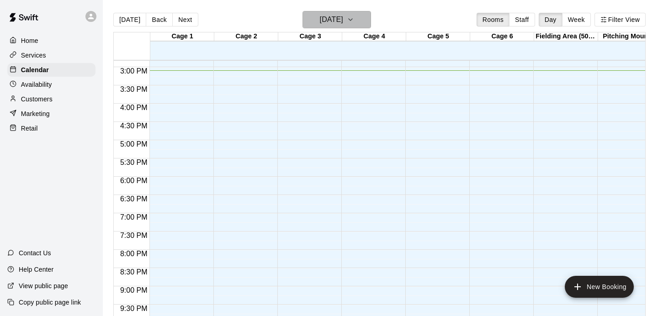
click at [338, 19] on h6 "[DATE]" at bounding box center [331, 19] width 23 height 13
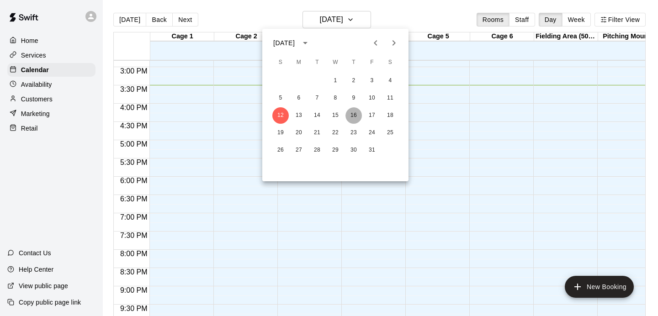
click at [356, 118] on button "16" at bounding box center [353, 115] width 16 height 16
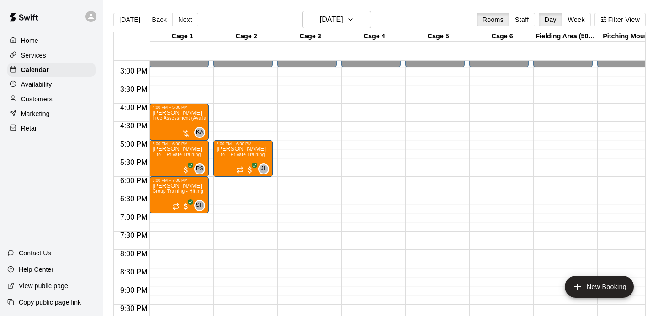
click at [57, 97] on div "Customers" at bounding box center [51, 99] width 88 height 14
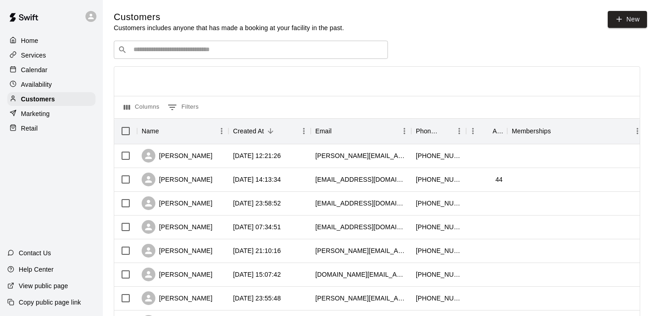
click at [249, 45] on div "​ ​" at bounding box center [251, 50] width 274 height 18
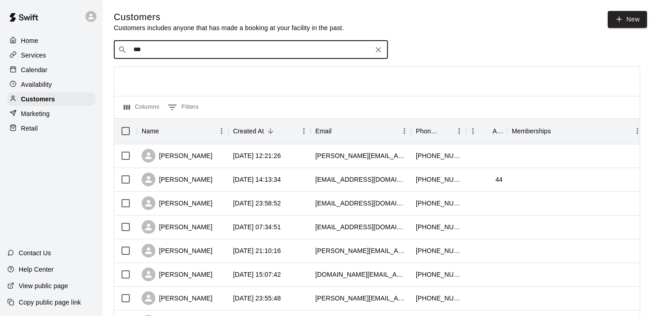
type input "****"
click at [155, 74] on div "[PERSON_NAME] [PERSON_NAME][EMAIL_ADDRESS][DOMAIN_NAME]" at bounding box center [188, 74] width 98 height 20
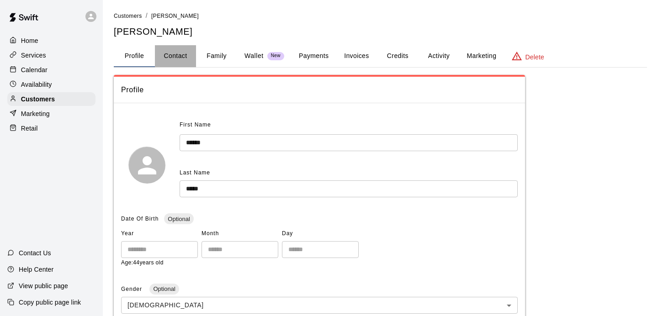
click at [172, 58] on button "Contact" at bounding box center [175, 56] width 41 height 22
select select "**"
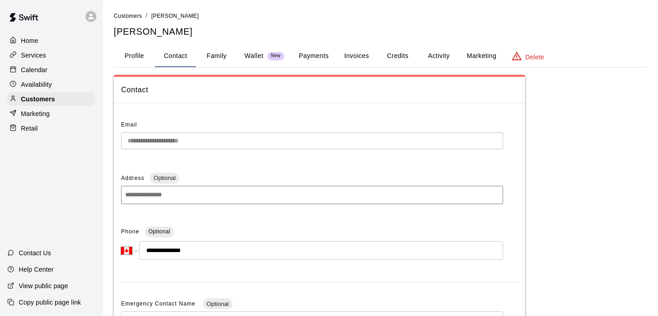
click at [52, 72] on div "Calendar" at bounding box center [51, 70] width 88 height 14
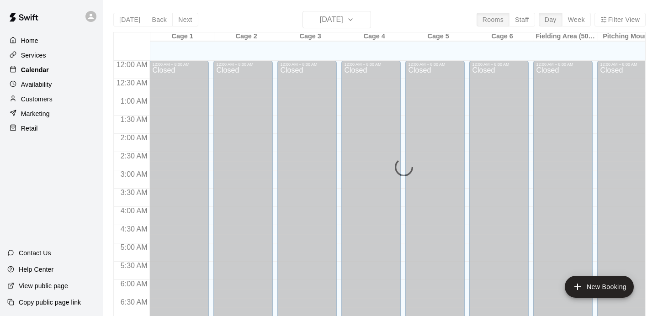
scroll to position [567, 0]
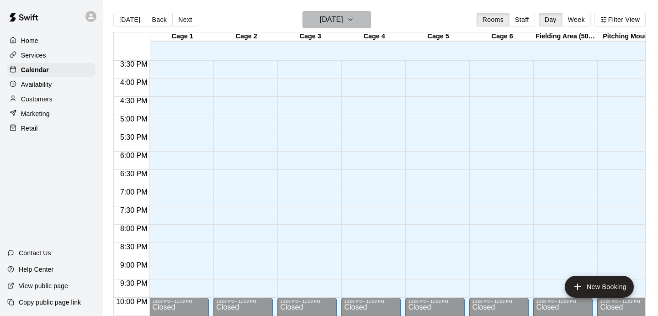
click at [343, 19] on h6 "[DATE]" at bounding box center [331, 19] width 23 height 13
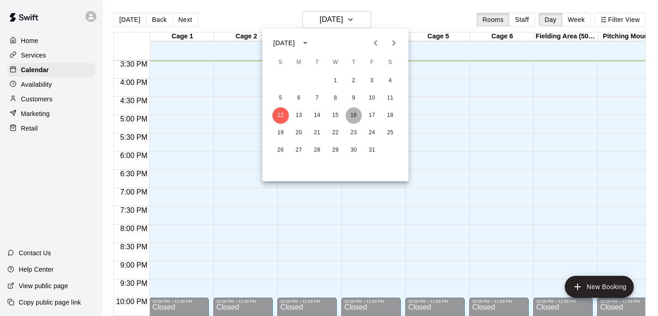
click at [356, 113] on button "16" at bounding box center [353, 115] width 16 height 16
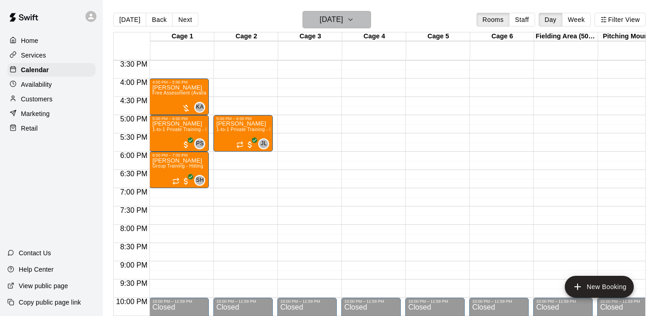
click at [342, 24] on h6 "[DATE]" at bounding box center [331, 19] width 23 height 13
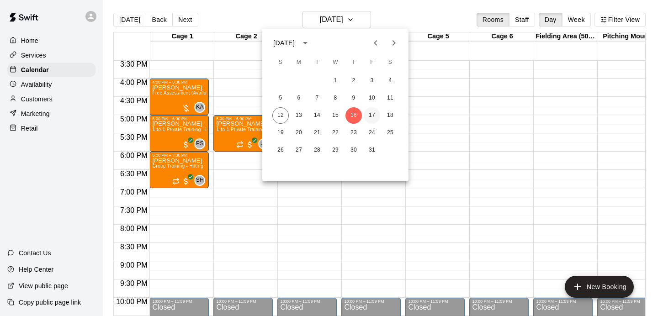
click at [374, 113] on button "17" at bounding box center [372, 115] width 16 height 16
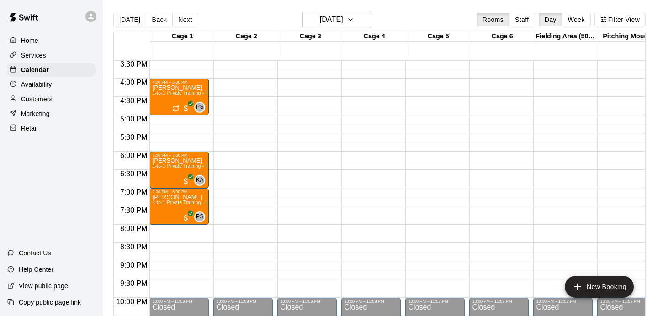
click at [39, 82] on p "Availability" at bounding box center [36, 84] width 31 height 9
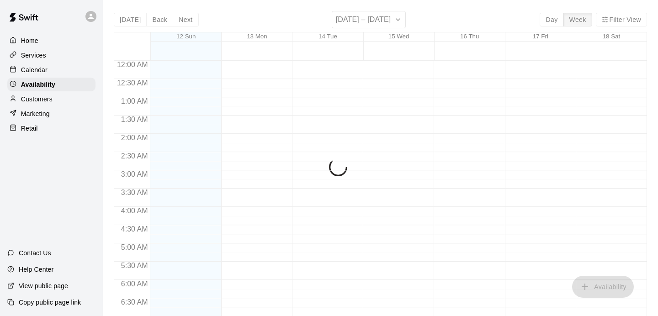
scroll to position [568, 0]
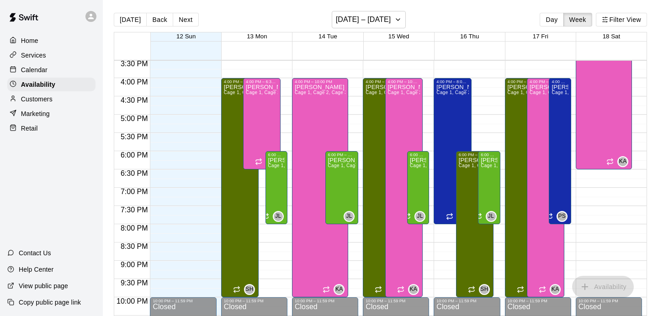
click at [44, 69] on p "Calendar" at bounding box center [34, 69] width 27 height 9
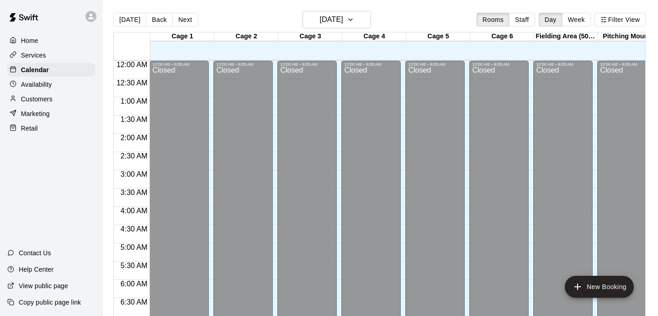
scroll to position [568, 0]
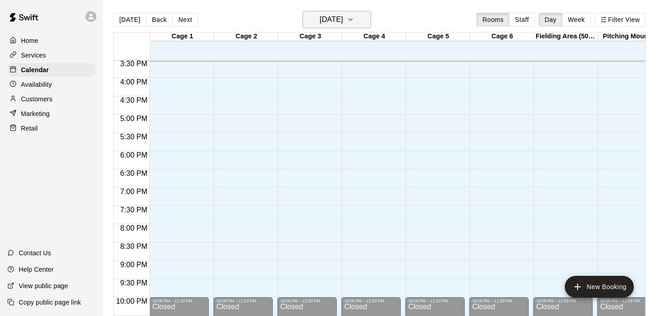
click at [338, 18] on h6 "[DATE]" at bounding box center [331, 19] width 23 height 13
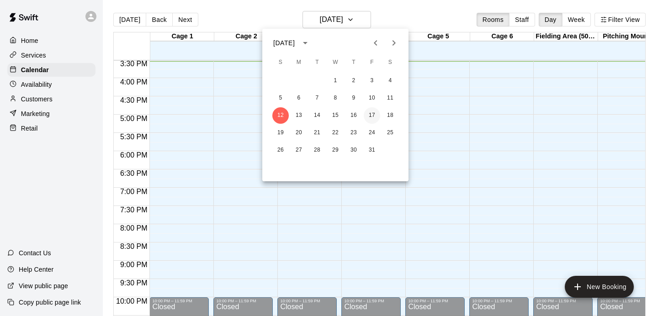
click at [373, 114] on button "17" at bounding box center [372, 115] width 16 height 16
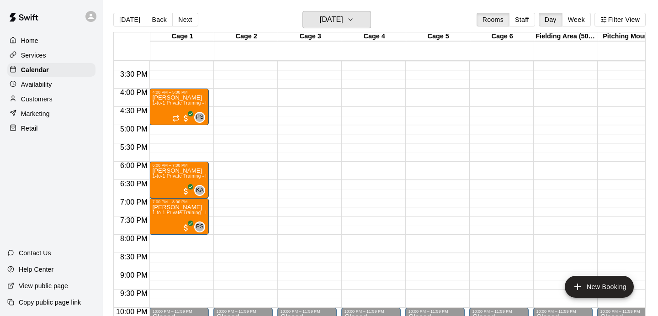
scroll to position [559, 0]
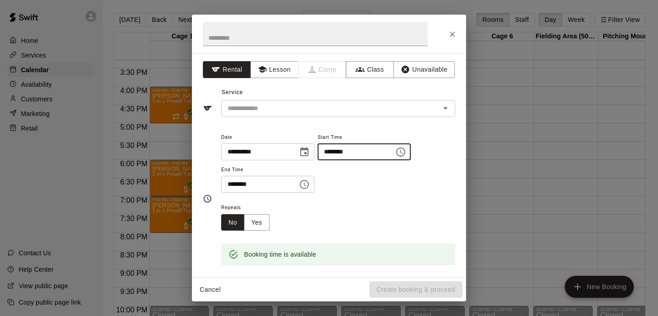
click at [365, 154] on input "********" at bounding box center [353, 152] width 70 height 17
click at [449, 33] on icon "Close" at bounding box center [452, 34] width 9 height 9
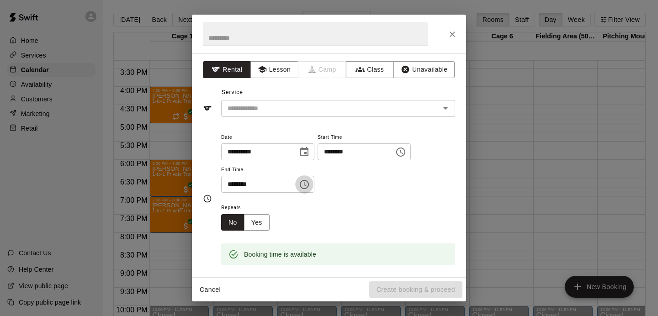
click at [305, 185] on icon "Choose time, selected time is 4:30 PM" at bounding box center [304, 184] width 11 height 11
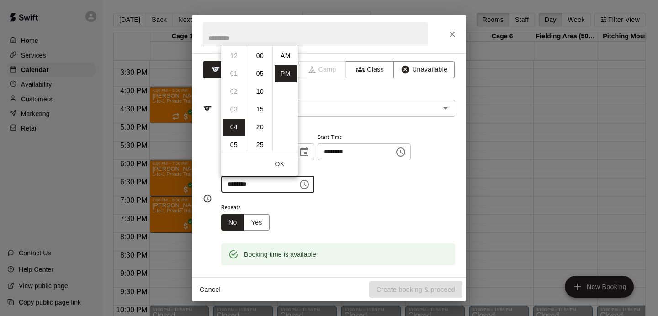
scroll to position [16, 0]
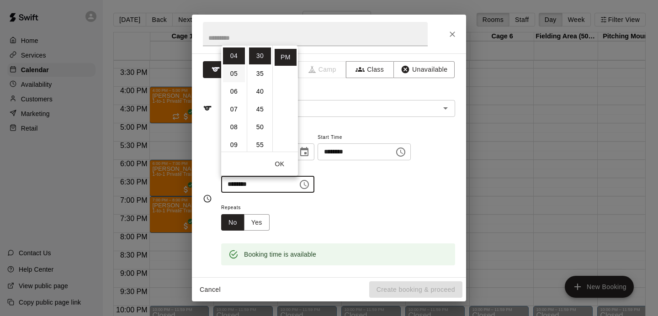
click at [236, 76] on li "05" at bounding box center [234, 73] width 22 height 17
click at [258, 57] on li "00" at bounding box center [260, 55] width 22 height 17
type input "********"
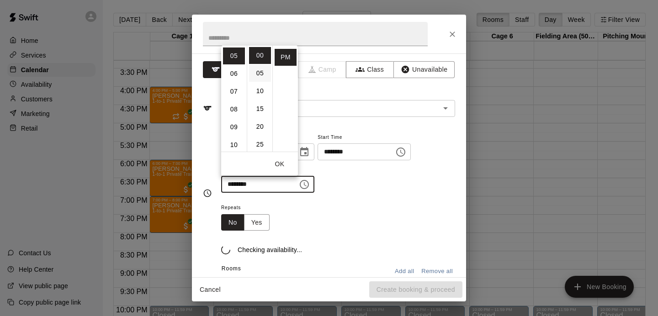
scroll to position [0, 0]
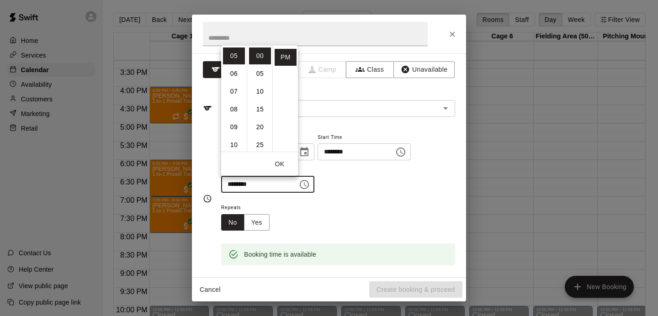
click at [321, 192] on div "**********" at bounding box center [338, 163] width 234 height 62
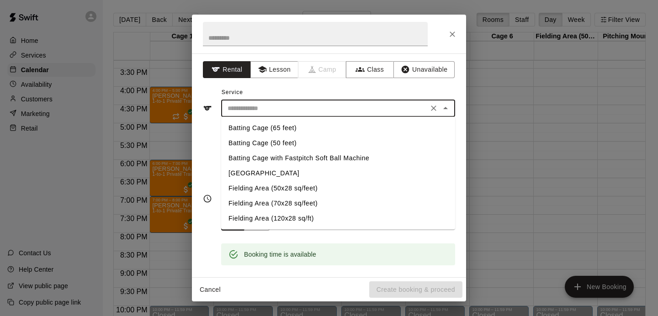
click at [326, 105] on input "text" at bounding box center [325, 108] width 202 height 11
click at [258, 128] on li "Batting Cage (65 feet)" at bounding box center [338, 128] width 234 height 15
type input "**********"
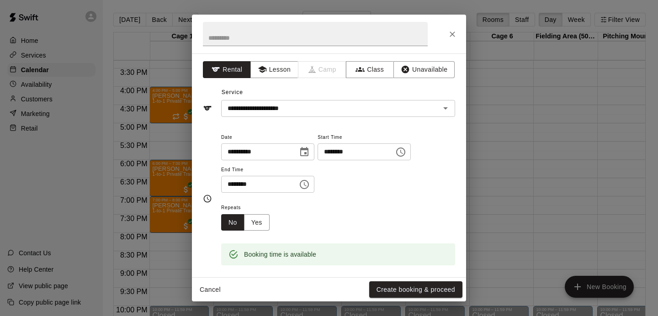
click at [319, 91] on div "**********" at bounding box center [329, 101] width 252 height 32
click at [287, 67] on button "Lesson" at bounding box center [274, 69] width 48 height 17
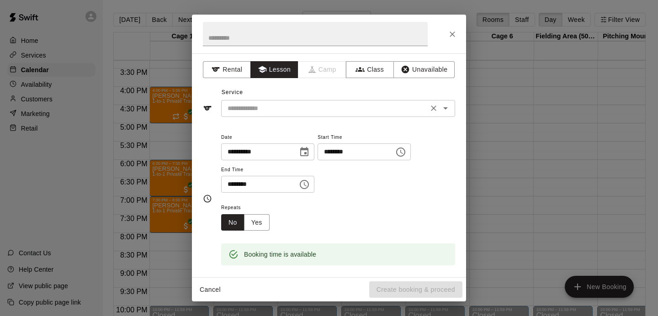
click at [282, 112] on input "text" at bounding box center [325, 108] width 202 height 11
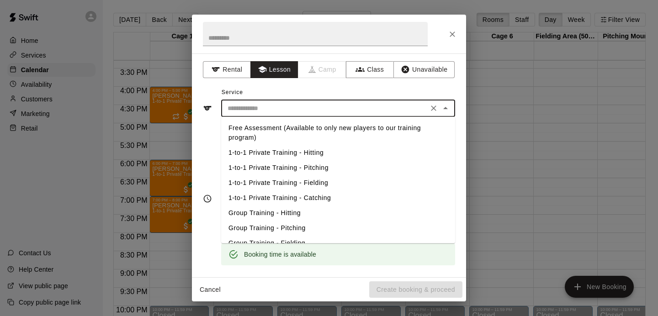
click at [272, 131] on li "Free Assessment (Available to only new players to our training program)" at bounding box center [338, 133] width 234 height 25
type input "**********"
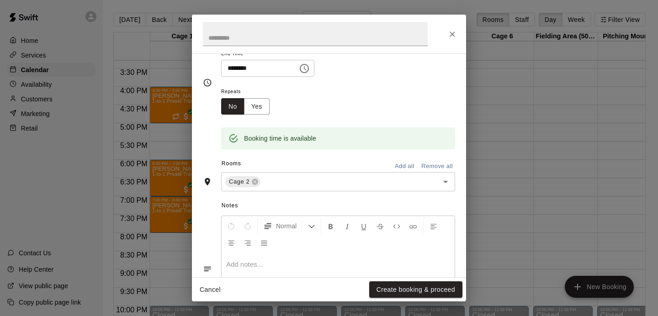
scroll to position [178, 0]
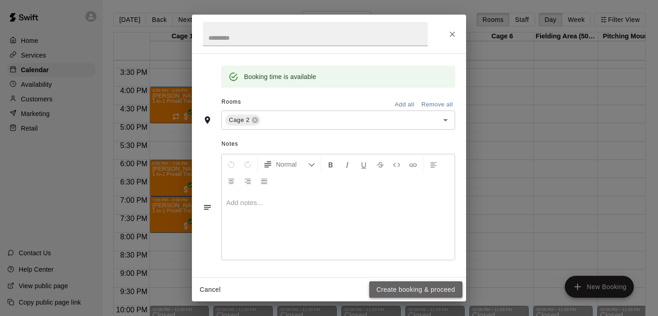
click at [386, 289] on button "Create booking & proceed" at bounding box center [415, 290] width 93 height 17
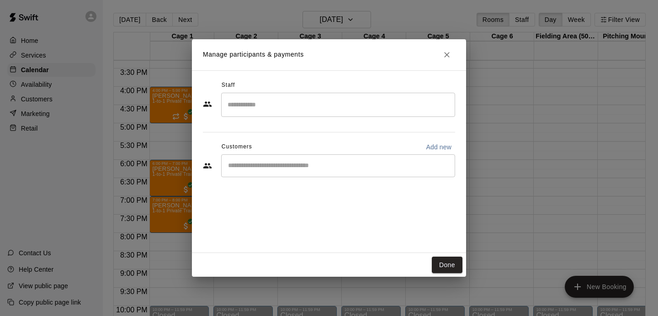
click at [318, 105] on input "Search staff" at bounding box center [338, 105] width 226 height 16
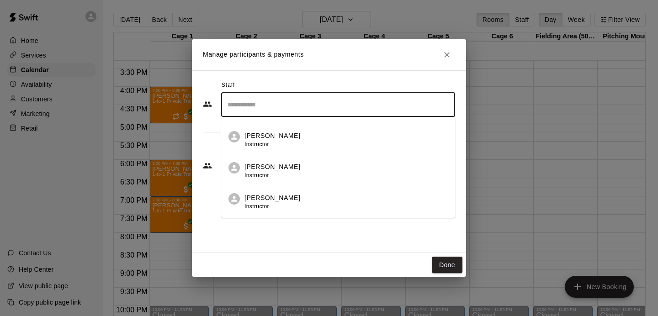
scroll to position [123, 0]
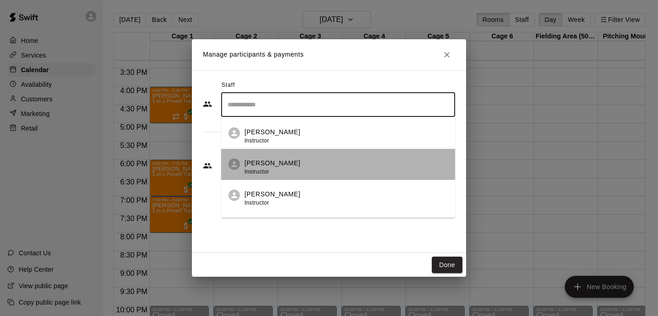
click at [272, 165] on p "[PERSON_NAME]" at bounding box center [273, 164] width 56 height 10
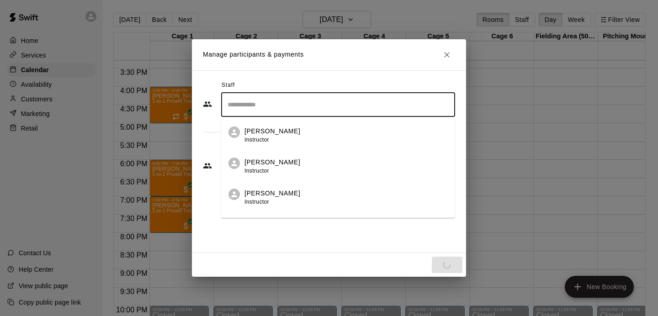
click at [312, 107] on input "Search staff" at bounding box center [338, 105] width 226 height 16
click at [291, 243] on div "Staff ​ [PERSON_NAME] Instructor [PERSON_NAME] Instructor [PERSON_NAME] Instruc…" at bounding box center [329, 161] width 274 height 183
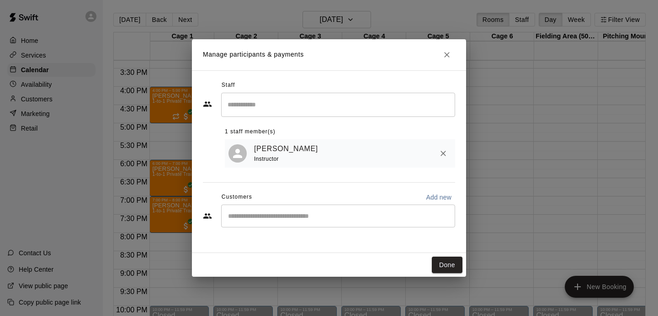
click at [301, 223] on div "​" at bounding box center [338, 216] width 234 height 23
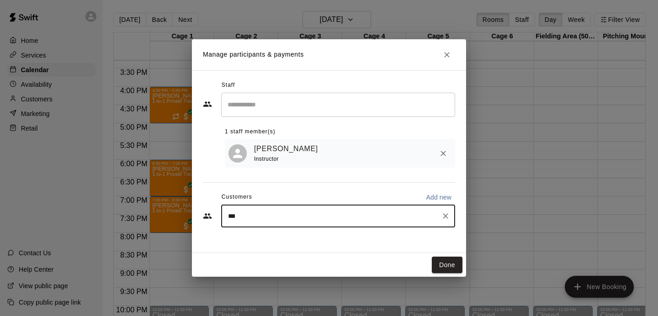
type input "****"
click at [263, 253] on div "[PERSON_NAME] [PERSON_NAME][EMAIL_ADDRESS][DOMAIN_NAME]" at bounding box center [338, 242] width 234 height 29
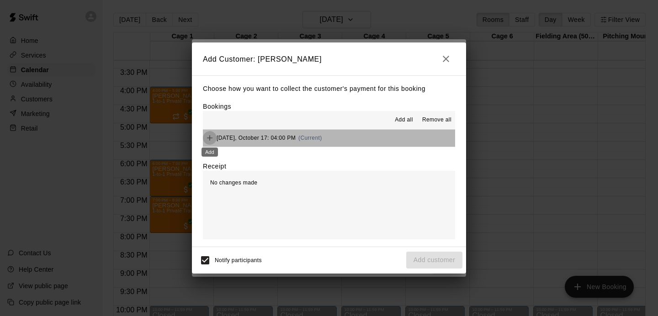
click at [210, 138] on icon "Add" at bounding box center [209, 137] width 5 height 5
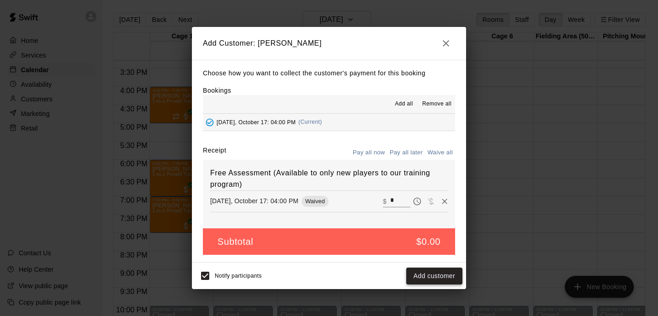
click at [418, 276] on button "Add customer" at bounding box center [434, 276] width 56 height 17
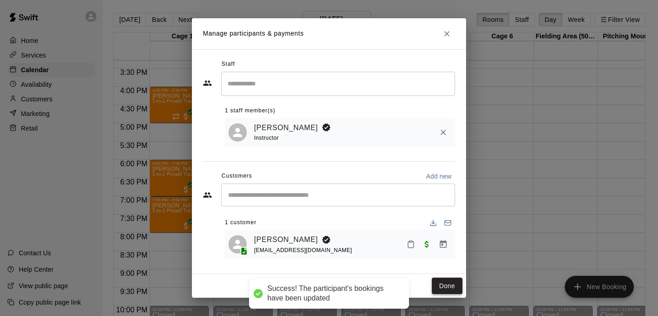
click at [445, 284] on button "Done" at bounding box center [447, 286] width 31 height 17
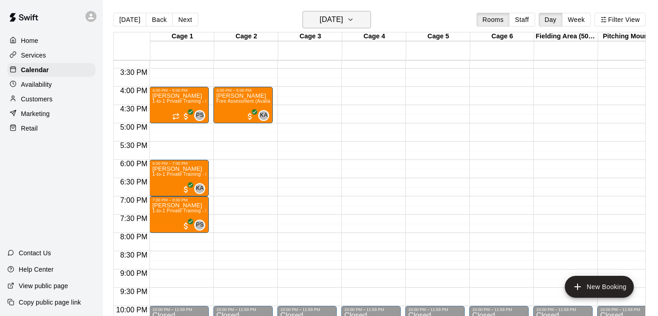
click at [321, 27] on button "[DATE]" at bounding box center [337, 19] width 69 height 17
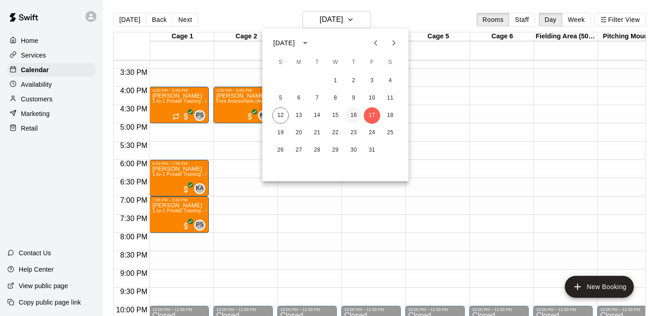
click at [353, 112] on button "16" at bounding box center [353, 115] width 16 height 16
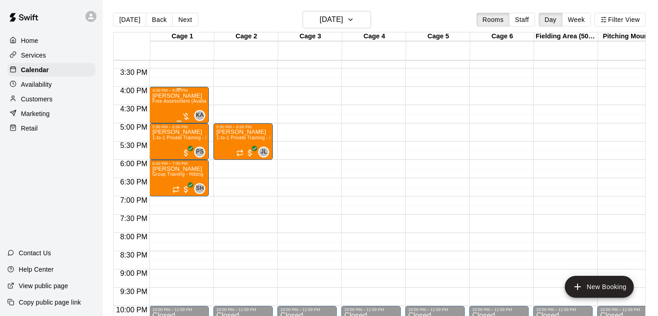
click at [189, 100] on span "Free Assessment (Available to only new players to our training program)" at bounding box center [230, 101] width 157 height 5
click at [158, 149] on icon "delete" at bounding box center [161, 152] width 11 height 11
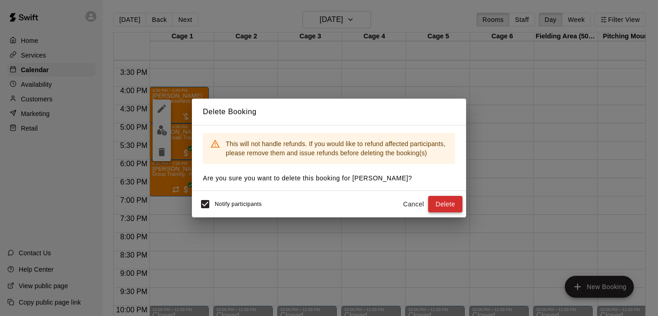
click at [439, 206] on button "Delete" at bounding box center [445, 204] width 34 height 17
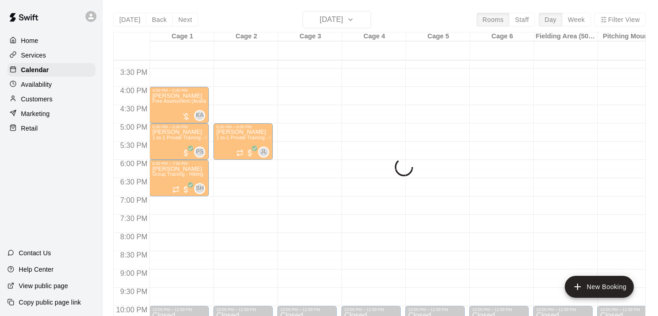
click at [54, 86] on div "Availability" at bounding box center [51, 85] width 88 height 14
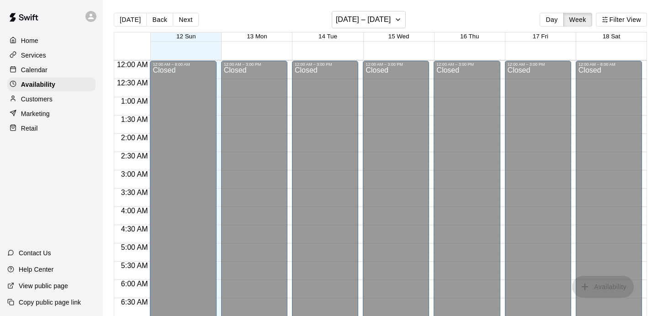
scroll to position [569, 0]
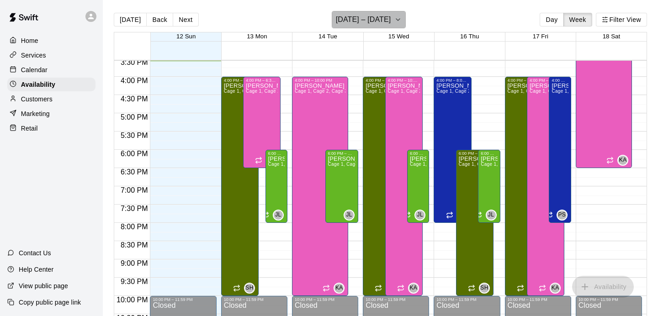
click at [379, 20] on h6 "[DATE] – [DATE]" at bounding box center [363, 19] width 55 height 13
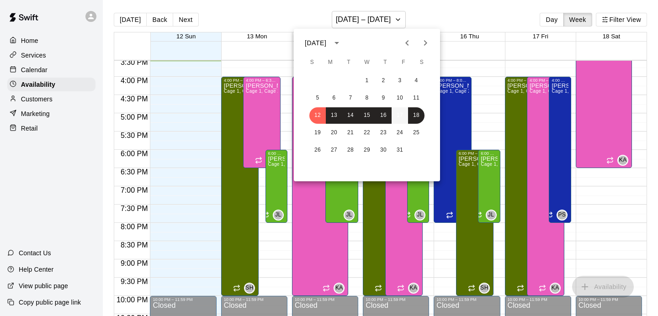
click at [399, 114] on button "17" at bounding box center [400, 115] width 16 height 16
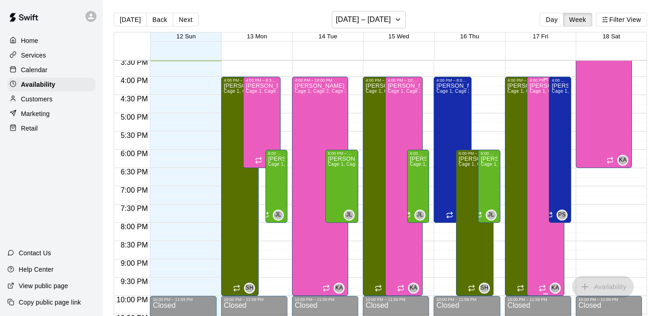
click at [540, 99] on icon "edit" at bounding box center [538, 98] width 11 height 11
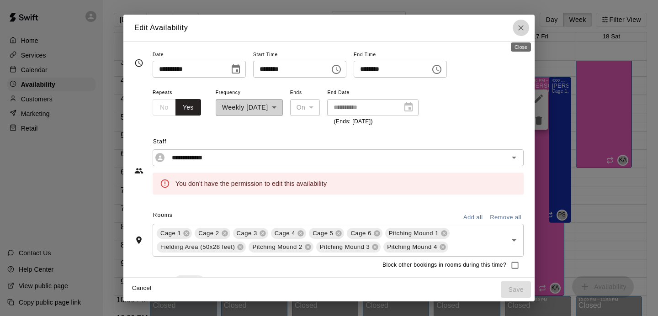
click at [518, 28] on icon "Close" at bounding box center [520, 27] width 9 height 9
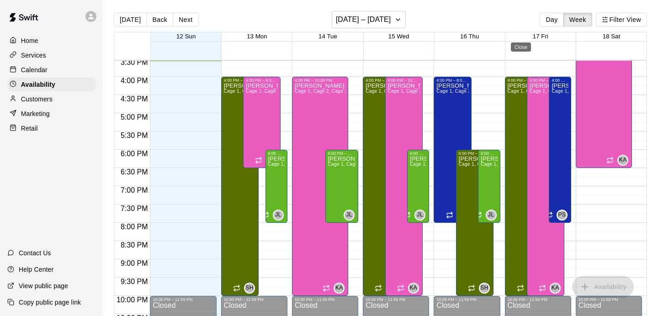
type input "**********"
click at [53, 105] on div "Customers" at bounding box center [51, 99] width 88 height 14
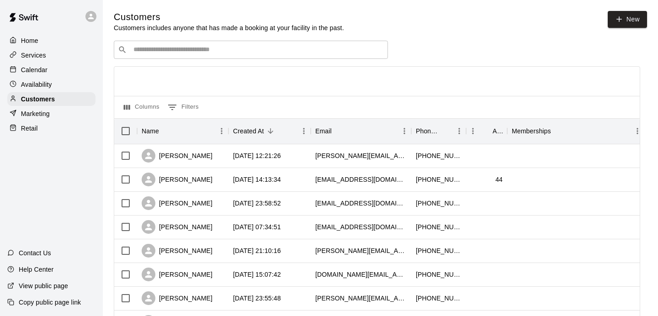
click at [47, 72] on p "Calendar" at bounding box center [34, 69] width 27 height 9
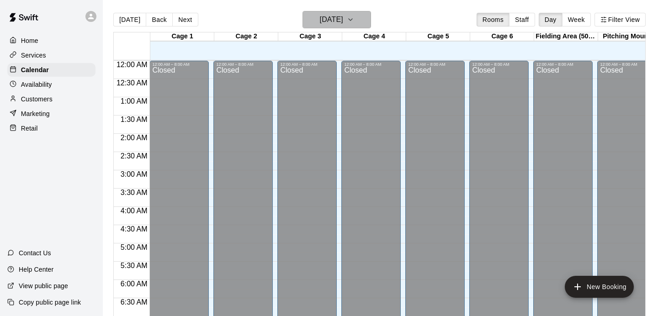
click at [322, 26] on h6 "[DATE]" at bounding box center [331, 19] width 23 height 13
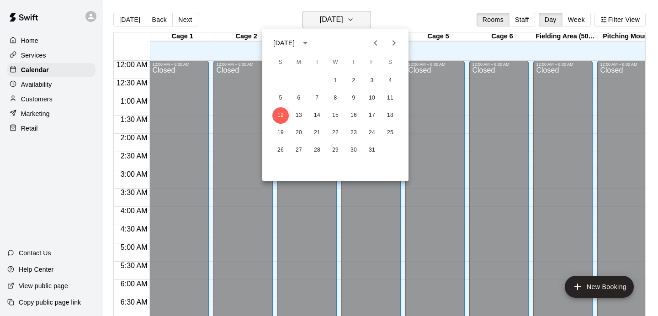
scroll to position [569, 0]
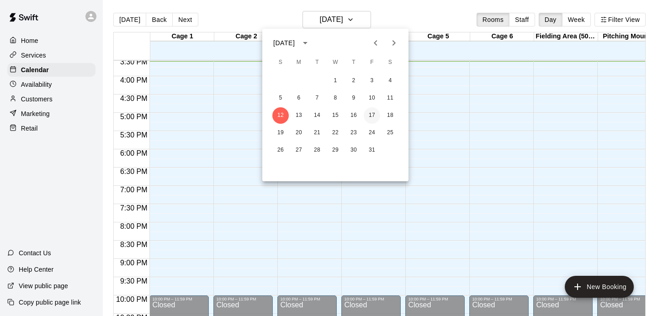
click at [367, 117] on button "17" at bounding box center [372, 115] width 16 height 16
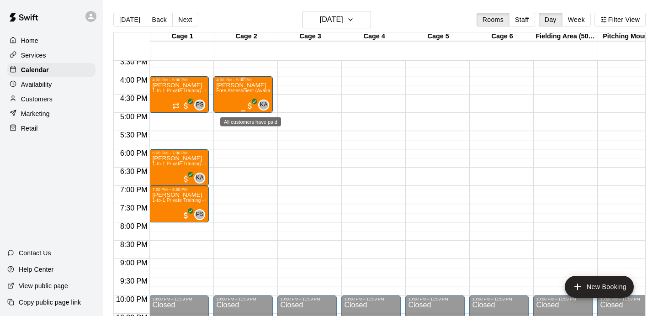
click at [250, 105] on span "All customers have paid" at bounding box center [249, 105] width 9 height 9
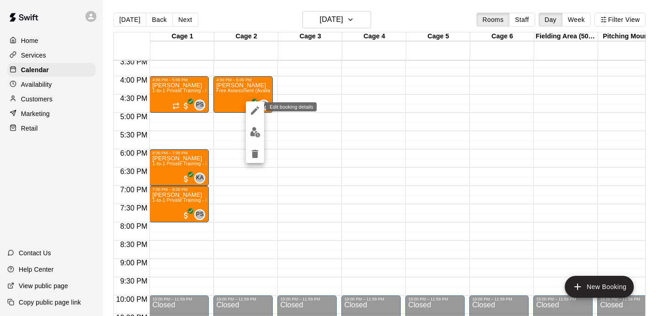
click at [252, 110] on icon "edit" at bounding box center [255, 110] width 11 height 11
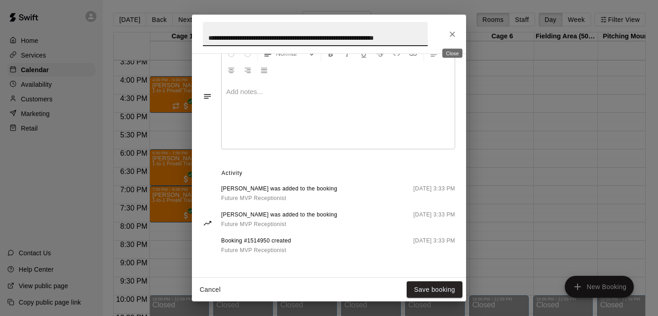
scroll to position [0, 0]
click at [457, 34] on button "Close" at bounding box center [452, 34] width 16 height 16
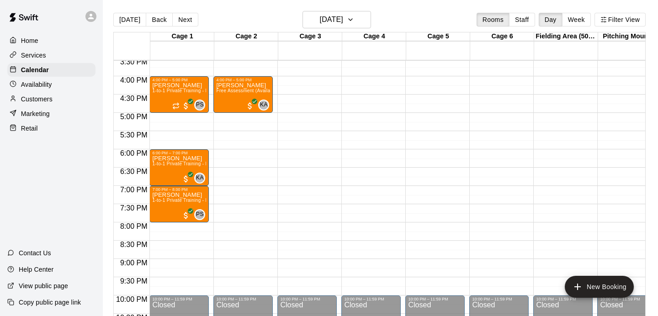
click at [42, 102] on p "Customers" at bounding box center [37, 99] width 32 height 9
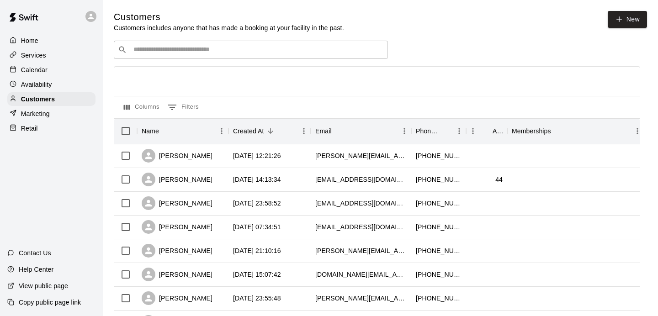
click at [239, 46] on input "Search customers by name or email" at bounding box center [257, 49] width 253 height 9
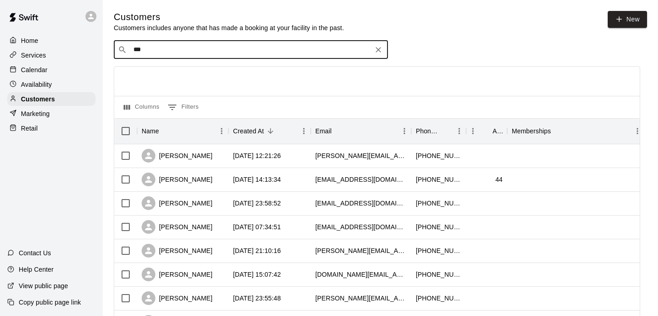
type input "****"
click at [200, 79] on span "[EMAIL_ADDRESS][DOMAIN_NAME]" at bounding box center [188, 78] width 98 height 6
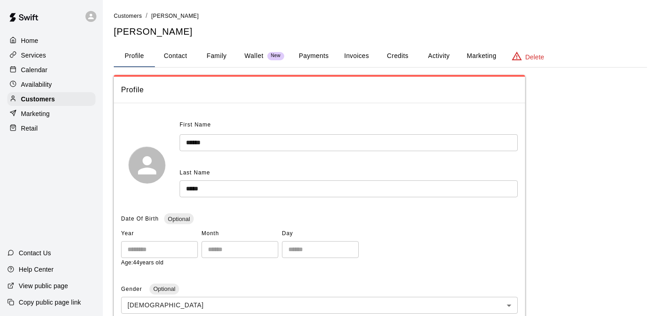
click at [305, 57] on button "Payments" at bounding box center [314, 56] width 44 height 22
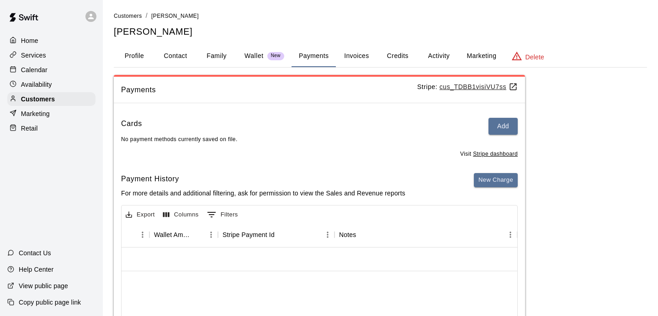
click at [437, 57] on button "Activity" at bounding box center [438, 56] width 41 height 22
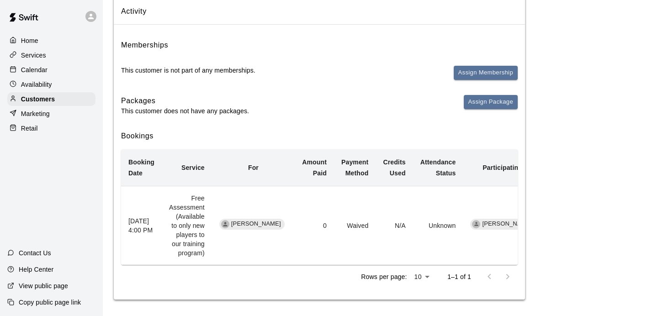
scroll to position [80, 0]
